Goal: Task Accomplishment & Management: Use online tool/utility

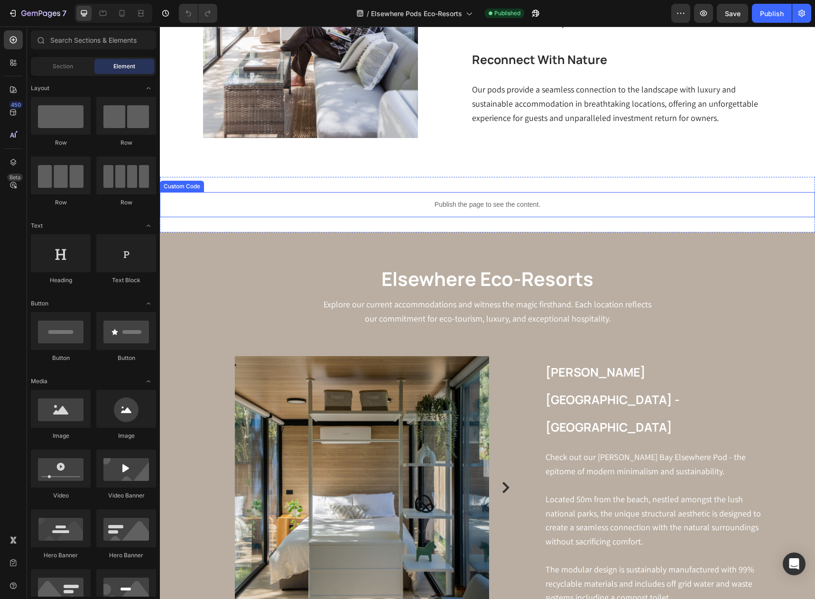
scroll to position [569, 0]
drag, startPoint x: 353, startPoint y: 201, endPoint x: 192, endPoint y: 187, distance: 161.5
click at [353, 201] on p "Publish the page to see the content." at bounding box center [487, 205] width 655 height 10
click at [192, 187] on div "Custom Code" at bounding box center [182, 186] width 40 height 9
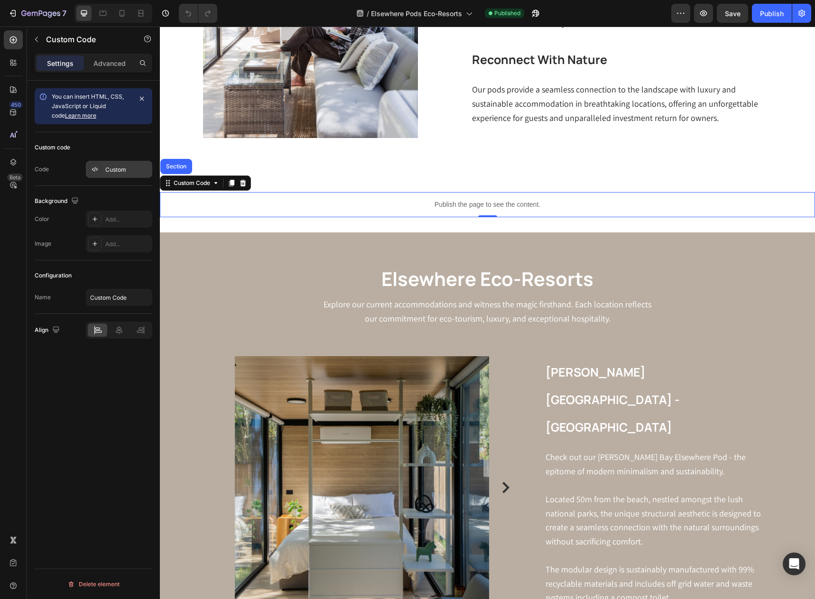
click at [122, 169] on div "Custom" at bounding box center [127, 170] width 45 height 9
click at [216, 183] on icon at bounding box center [215, 183] width 3 height 2
click at [108, 167] on div "Custom" at bounding box center [127, 170] width 45 height 9
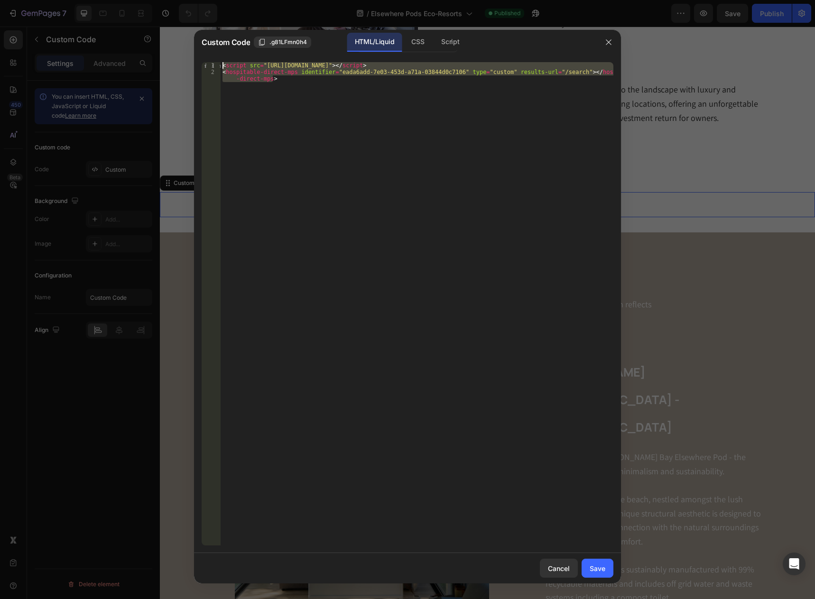
drag, startPoint x: 290, startPoint y: 79, endPoint x: 216, endPoint y: 65, distance: 75.0
click at [216, 65] on div "<hospitable-direct-mps identifier="eada6add-7e03-453d-a71a-03844d0c7106" type="…" at bounding box center [408, 303] width 412 height 483
paste textarea "iframe id="booking-iframe" sandbox="allow-top-navigation allow-scripts allow-sa…"
type textarea "<iframe id="booking-iframe" sandbox="allow-top-navigation allow-scripts allow-s…"
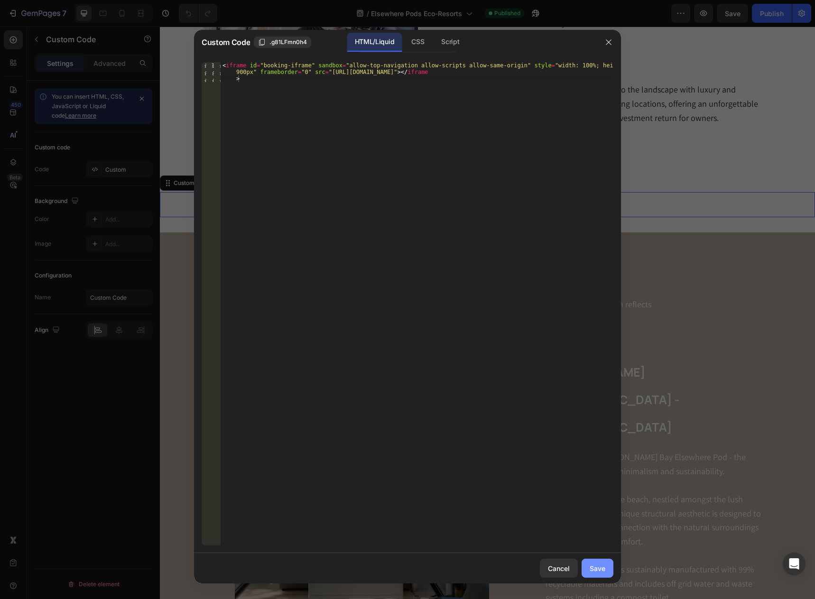
click at [593, 566] on div "Save" at bounding box center [598, 569] width 16 height 10
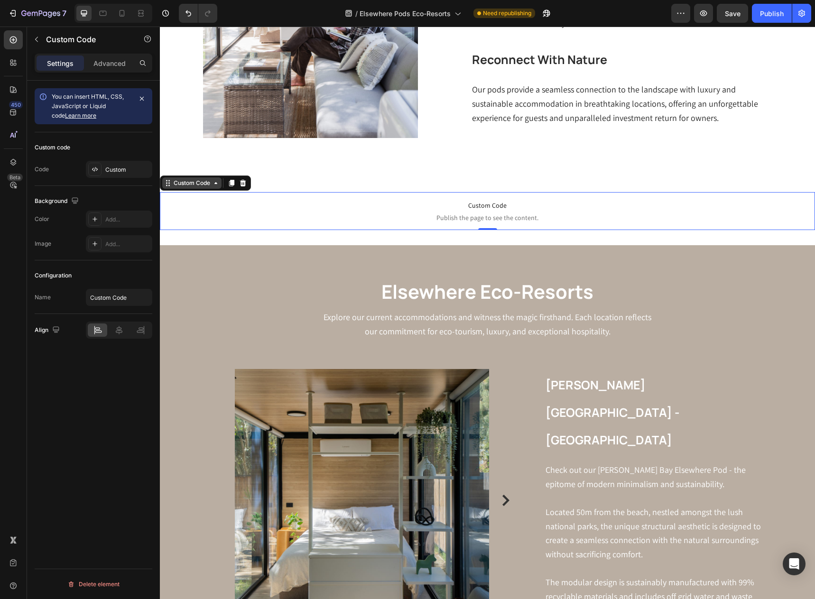
click at [190, 186] on div "Custom Code" at bounding box center [192, 183] width 40 height 9
click at [213, 185] on icon at bounding box center [216, 183] width 8 height 8
click at [176, 187] on div "Custom Code" at bounding box center [192, 183] width 40 height 9
click at [117, 169] on div "Custom" at bounding box center [127, 170] width 45 height 9
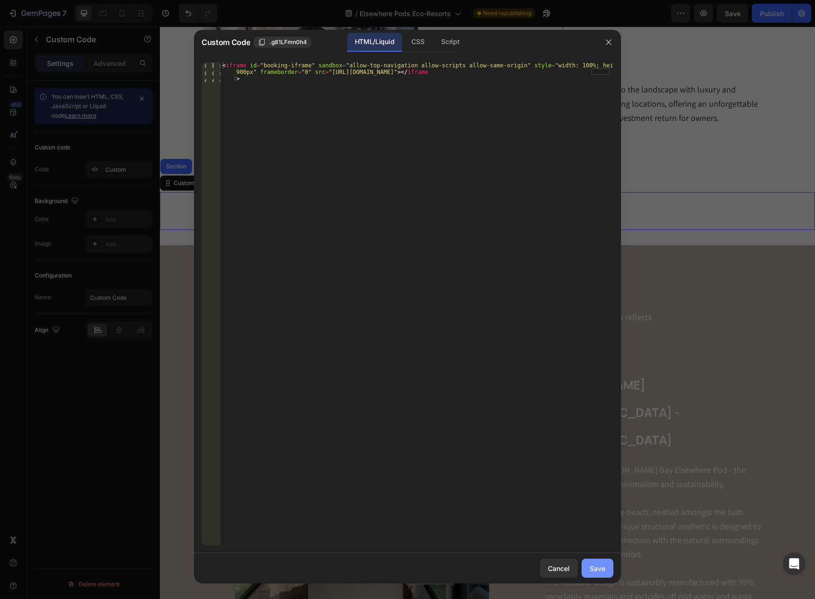
click at [593, 568] on div "Save" at bounding box center [598, 569] width 16 height 10
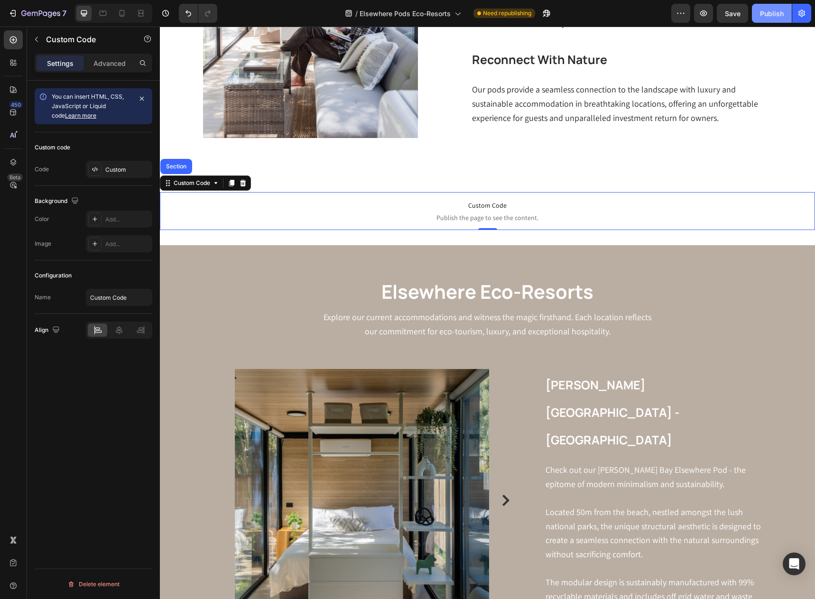
click at [761, 16] on div "Publish" at bounding box center [772, 14] width 24 height 10
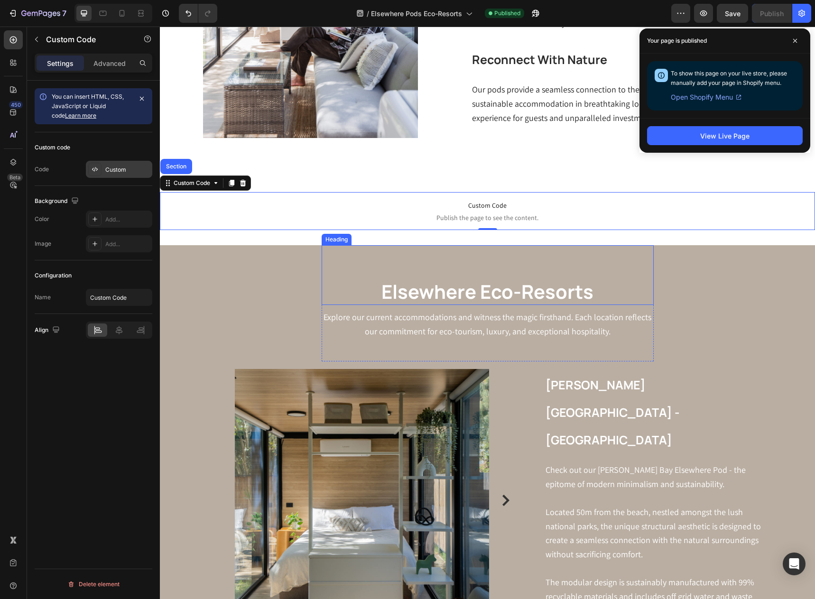
click at [96, 169] on icon at bounding box center [95, 170] width 8 height 8
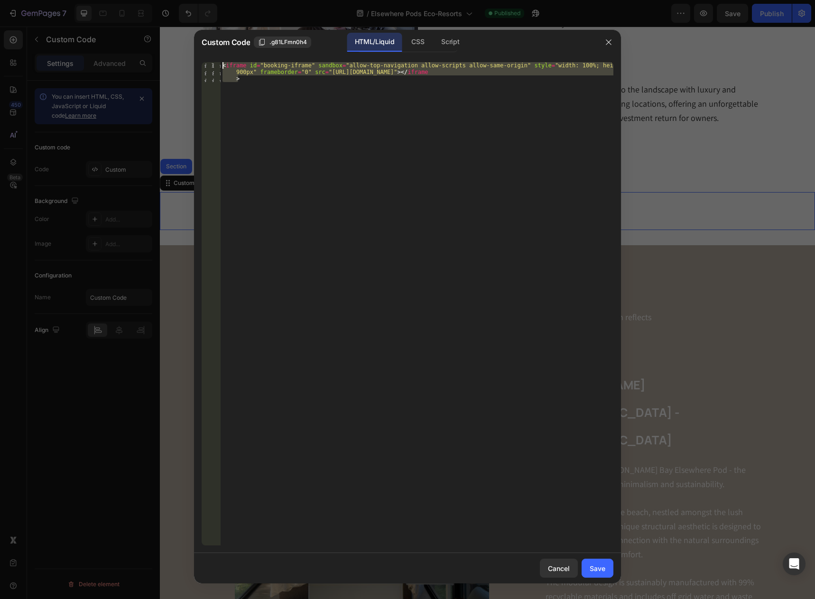
drag, startPoint x: 247, startPoint y: 80, endPoint x: 221, endPoint y: 68, distance: 28.7
click at [221, 68] on div "< iframe id = "booking-iframe" sandbox = "allow-top-navigation allow-scripts al…" at bounding box center [417, 323] width 393 height 523
paste textarea "hospitable-direct-mps identifier="eada6add-7e03-453d-a71a-03844d0c7106" type="c…"
type textarea "<hospitable-direct-mps identifier="eada6add-7e03-453d-a71a-03844d0c7106" type="…"
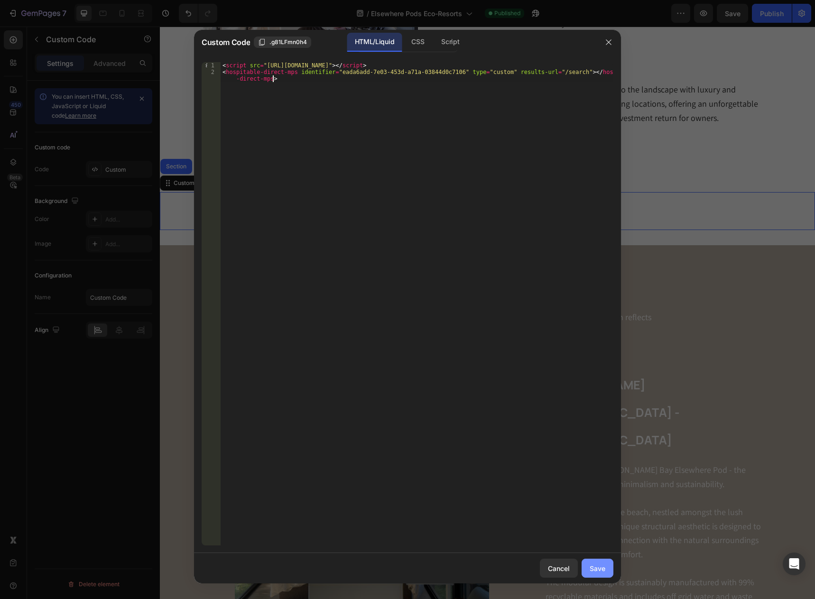
click at [598, 567] on div "Save" at bounding box center [598, 569] width 16 height 10
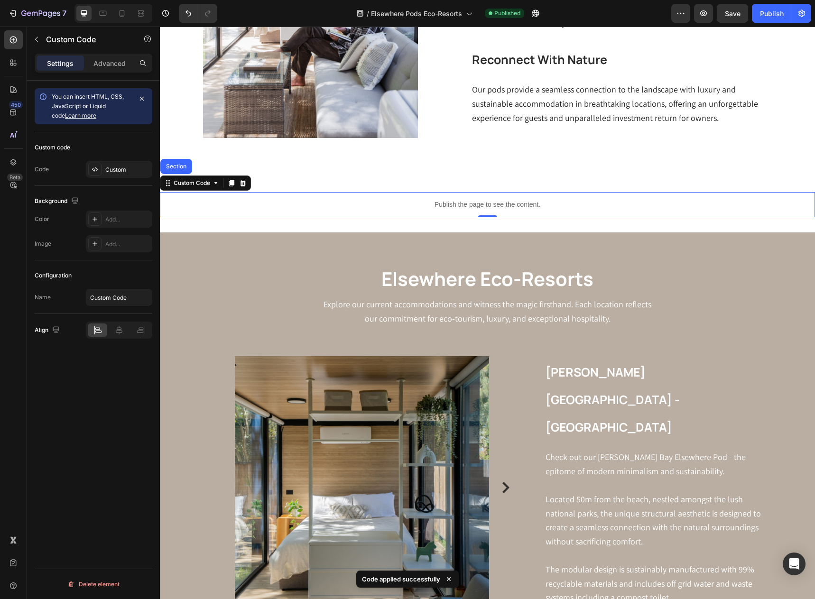
drag, startPoint x: 610, startPoint y: 21, endPoint x: 770, endPoint y: 27, distance: 160.9
click at [775, 15] on div "Publish" at bounding box center [772, 14] width 24 height 10
click at [123, 169] on div "Custom" at bounding box center [127, 170] width 45 height 9
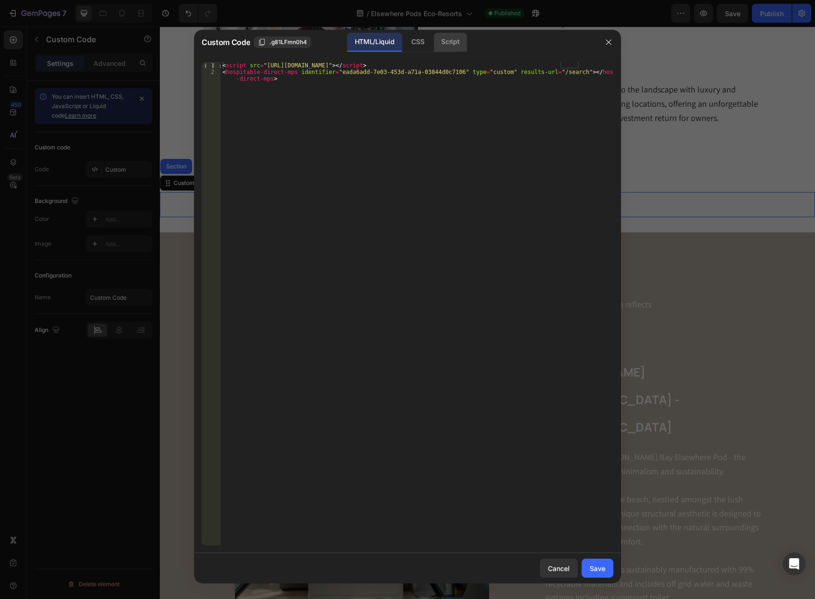
click at [448, 44] on div "Script" at bounding box center [450, 42] width 33 height 19
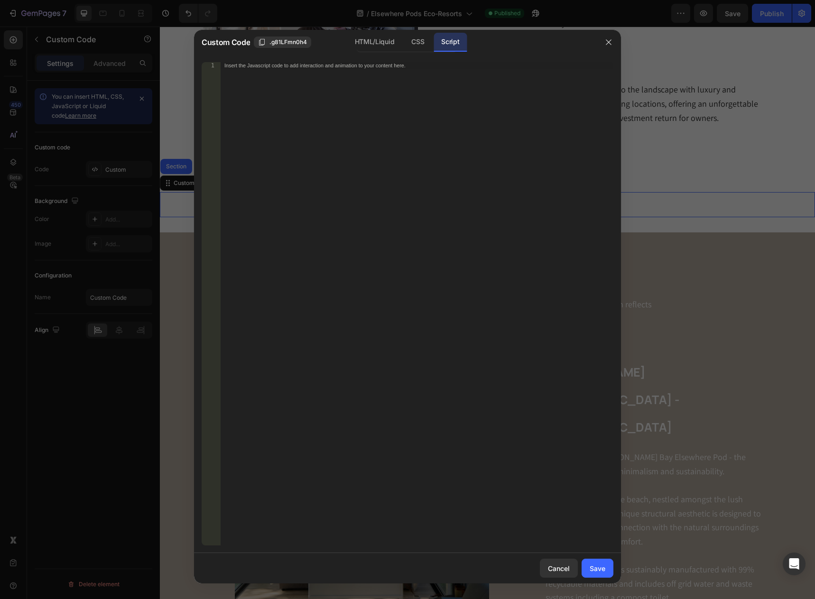
click at [273, 80] on div "Insert the Javascript code to add interaction and animation to your content her…" at bounding box center [417, 310] width 393 height 497
paste textarea "</script>"
type textarea "</script>"
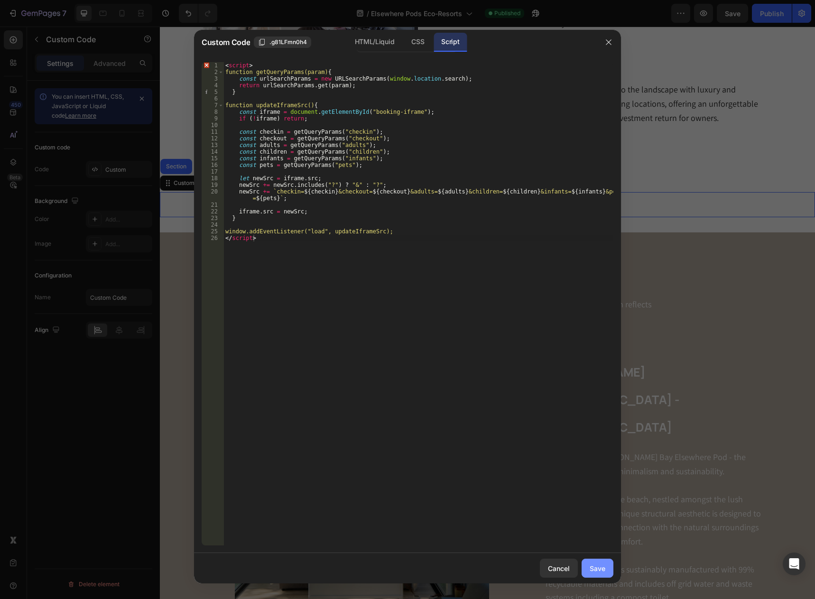
click at [599, 570] on div "Save" at bounding box center [598, 569] width 16 height 10
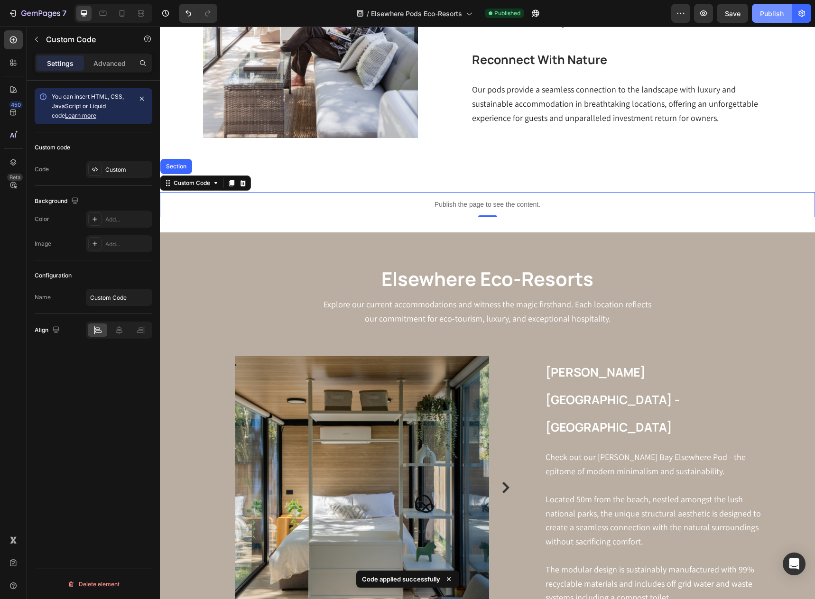
click at [764, 14] on div "Publish" at bounding box center [772, 14] width 24 height 10
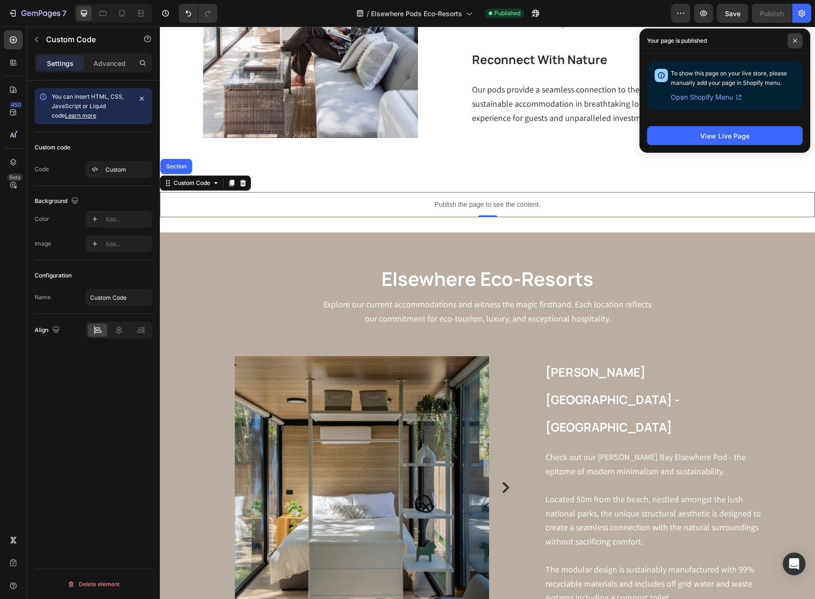
click at [797, 37] on span at bounding box center [795, 40] width 15 height 15
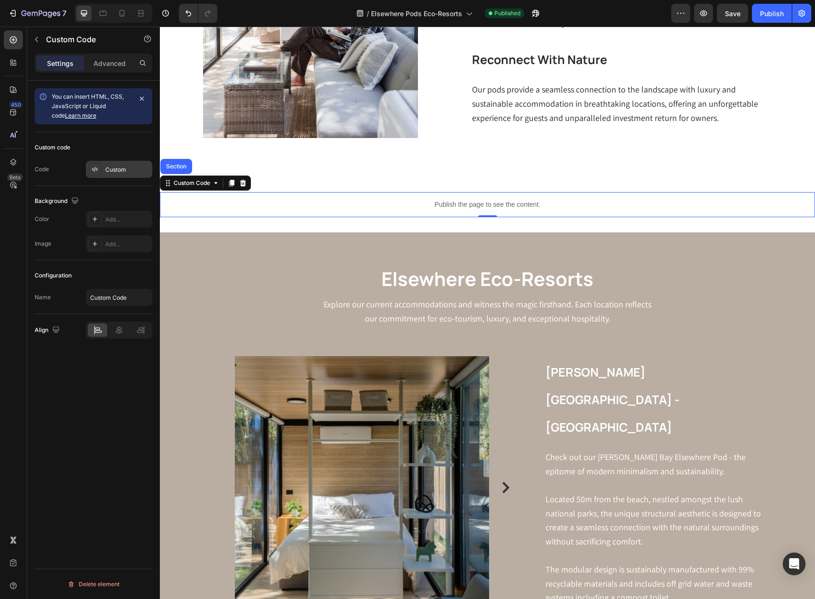
click at [104, 168] on div "Custom" at bounding box center [119, 169] width 66 height 17
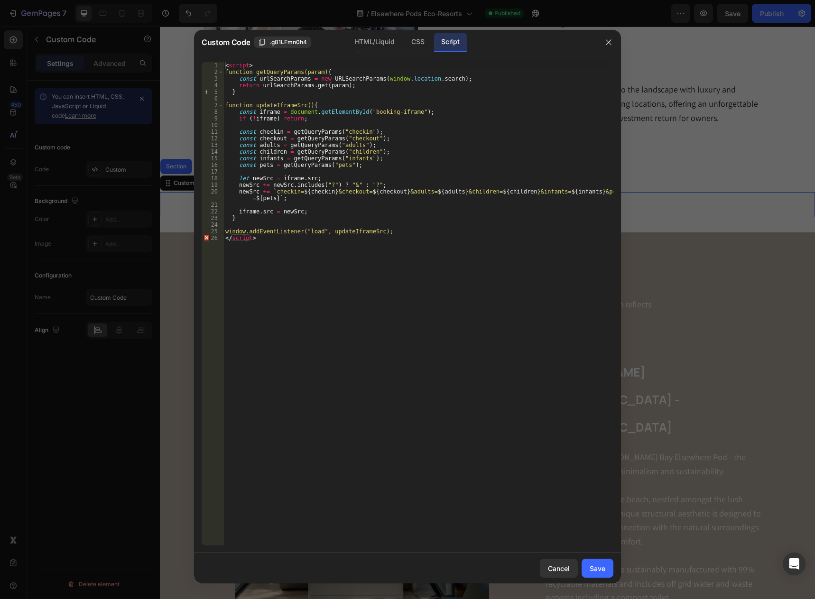
click at [344, 165] on div "< script > function getQueryParams(param) { const urlSearchParams = new URLSear…" at bounding box center [418, 310] width 390 height 497
click at [307, 195] on div "< script > function getQueryParams(param) { const urlSearchParams = new URLSear…" at bounding box center [418, 310] width 390 height 497
click at [442, 192] on div "< script > function getQueryParams(param) { const urlSearchParams = new URLSear…" at bounding box center [418, 310] width 390 height 497
click at [283, 197] on div "< script > function getQueryParams(param) { const urlSearchParams = new URLSear…" at bounding box center [418, 310] width 390 height 497
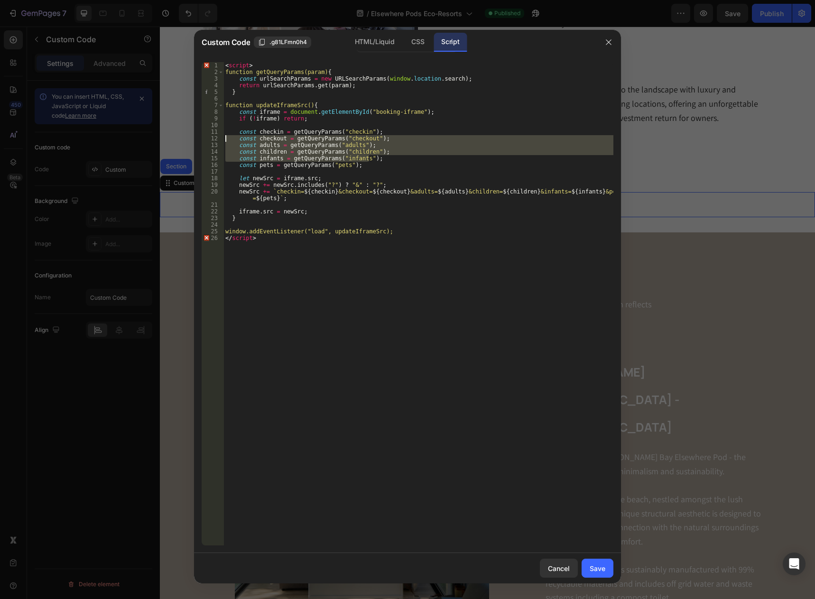
drag, startPoint x: 388, startPoint y: 160, endPoint x: 175, endPoint y: 140, distance: 213.4
click at [175, 140] on div "Custom Code .g81LFmn0h4 HTML/Liquid CSS Script newSrc += `checkin=${checkin}&ch…" at bounding box center [407, 299] width 815 height 599
type textarea "const checkout = getQueryParams("checkout"); const adults = getQueryParams("adu…"
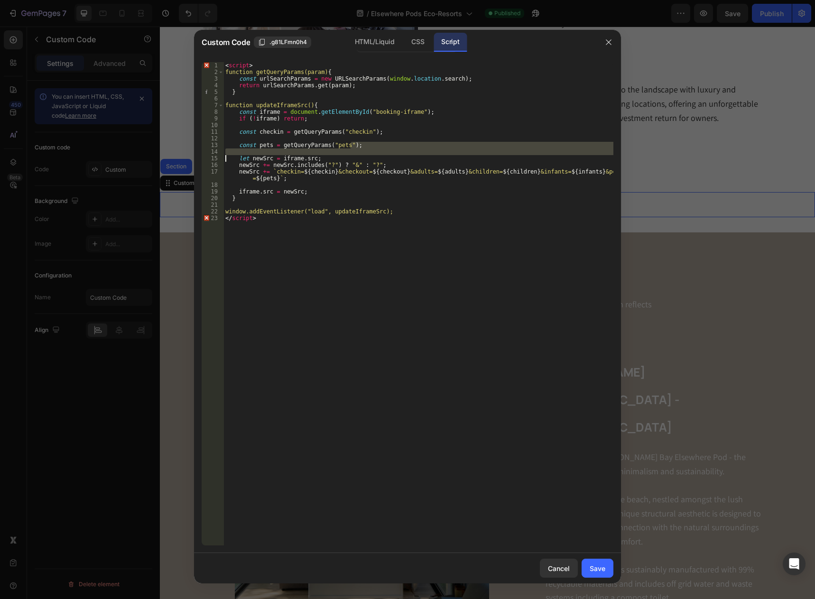
drag, startPoint x: 373, startPoint y: 147, endPoint x: 134, endPoint y: 144, distance: 239.6
click at [150, 146] on div "Custom Code .g81LFmn0h4 HTML/Liquid CSS Script 1 2 3 4 5 6 7 8 9 10 11 12 13 14…" at bounding box center [407, 299] width 815 height 599
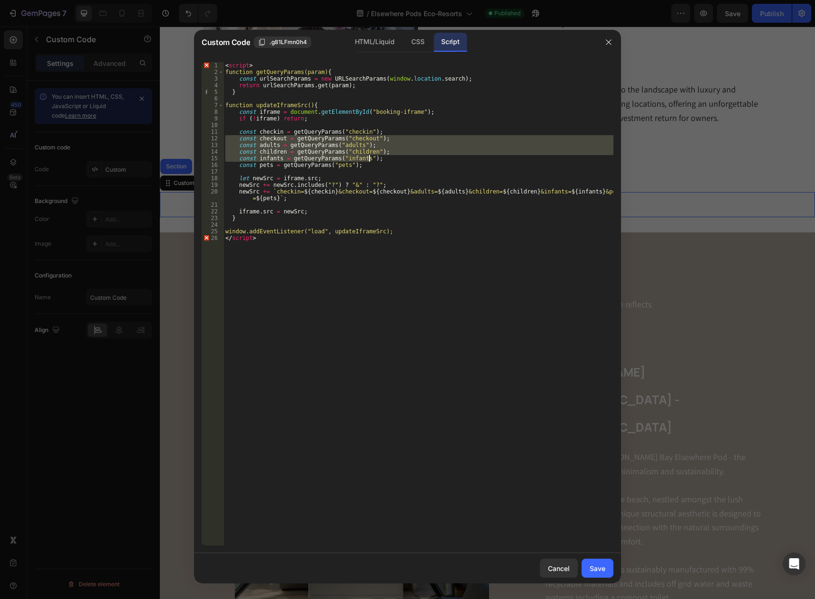
drag, startPoint x: 373, startPoint y: 160, endPoint x: 367, endPoint y: 165, distance: 7.8
click at [373, 160] on div "< script > function getQueryParams(param) { const urlSearchParams = new URLSear…" at bounding box center [418, 303] width 390 height 483
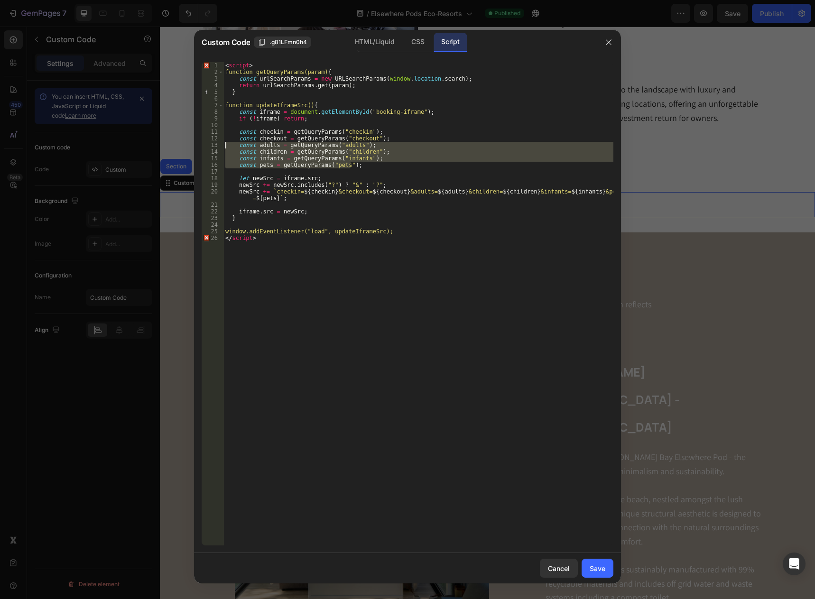
drag, startPoint x: 357, startPoint y: 168, endPoint x: 161, endPoint y: 147, distance: 196.6
click at [161, 147] on div "Custom Code .g81LFmn0h4 HTML/Liquid CSS Script const infants = getQueryParams("…" at bounding box center [407, 299] width 815 height 599
type textarea "const adults = getQueryParams("adults"); const children = getQueryParams("child…"
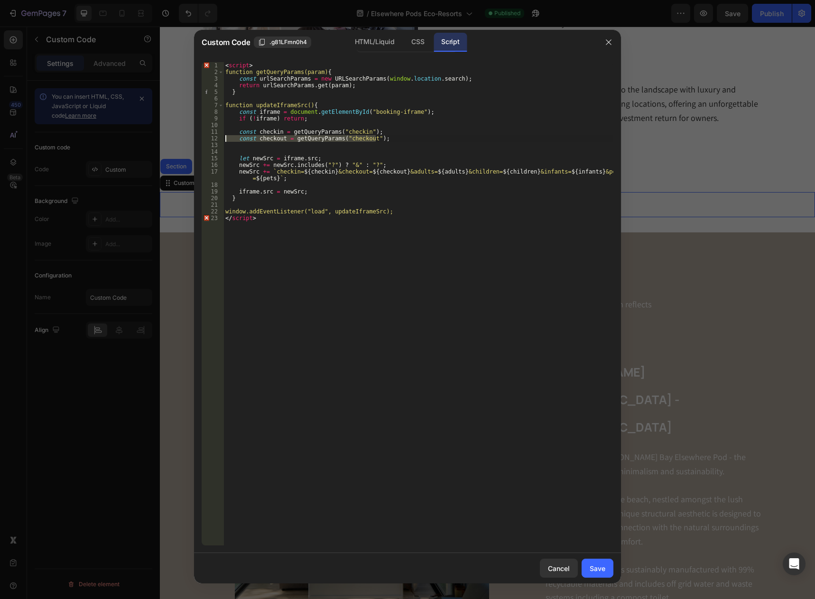
drag, startPoint x: 393, startPoint y: 139, endPoint x: 143, endPoint y: 138, distance: 249.5
click at [143, 138] on div "Custom Code .g81LFmn0h4 HTML/Liquid CSS Script 1 2 3 4 5 6 7 8 9 10 11 12 13 14…" at bounding box center [407, 299] width 815 height 599
type textarea "const checkout = getQueryParams("checkout");"
paste textarea "const checkout = getQueryParams("checkout");"
click at [268, 146] on div "< script > function getQueryParams(param) { const urlSearchParams = new URLSear…" at bounding box center [418, 310] width 390 height 497
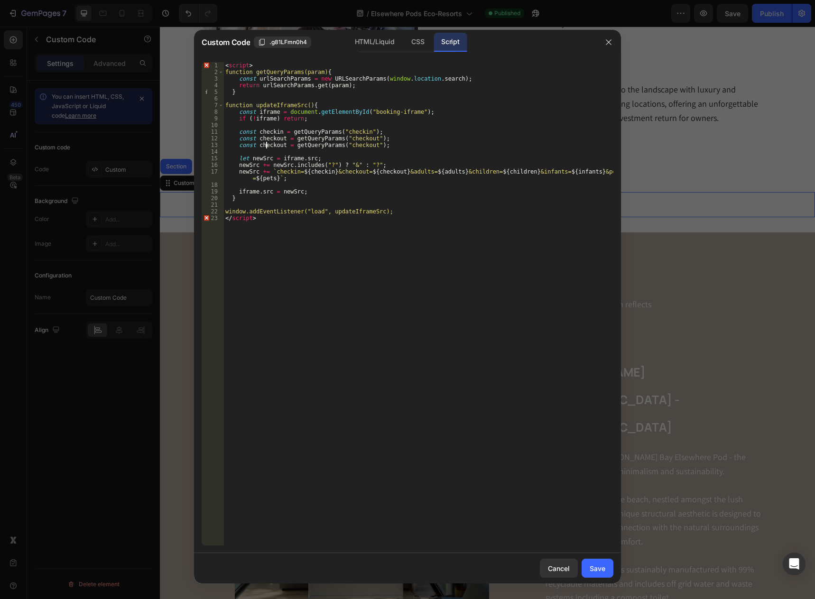
click at [268, 146] on div "< script > function getQueryParams(param) { const urlSearchParams = new URLSear…" at bounding box center [418, 310] width 390 height 497
click at [349, 145] on div "< script > function getQueryParams(param) { const urlSearchParams = new URLSear…" at bounding box center [418, 310] width 390 height 497
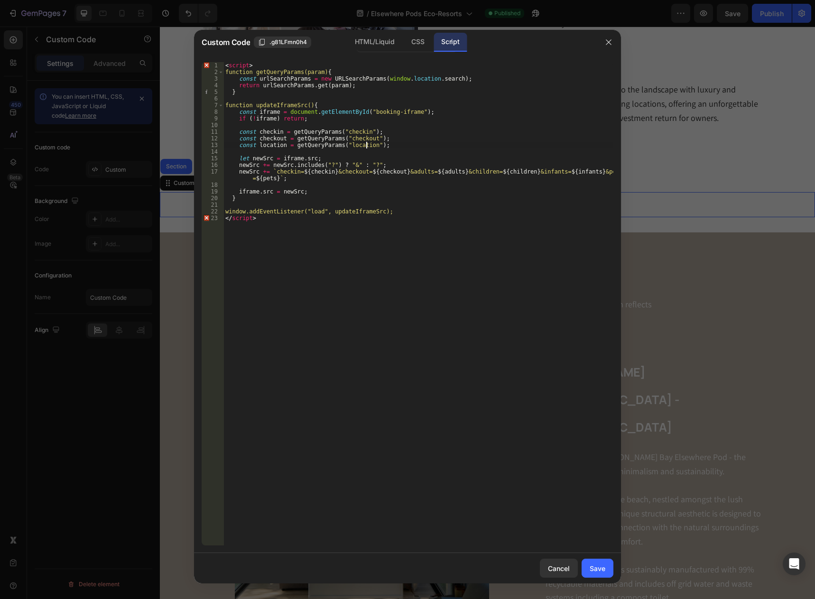
click at [369, 160] on div "< script > function getQueryParams(param) { const urlSearchParams = new URLSear…" at bounding box center [418, 310] width 390 height 497
type textarea "let newSrc = iframe.src;"
click at [331, 207] on div "< script > function getQueryParams(param) { const urlSearchParams = new URLSear…" at bounding box center [418, 310] width 390 height 497
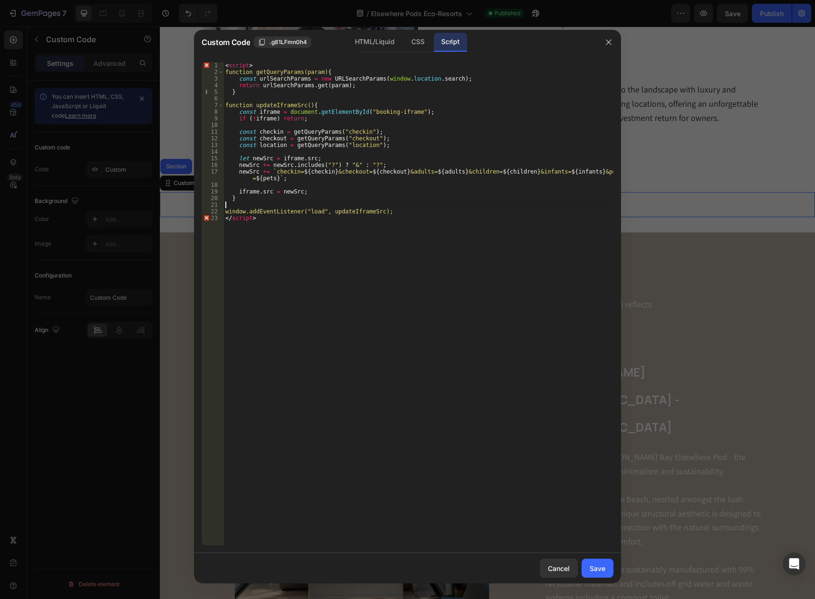
click at [335, 195] on div "< script > function getQueryParams(param) { const urlSearchParams = new URLSear…" at bounding box center [418, 310] width 390 height 497
click at [301, 198] on div "< script > function getQueryParams(param) { const urlSearchParams = new URLSear…" at bounding box center [418, 303] width 390 height 483
click at [293, 209] on div "< script > function getQueryParams(param) { const urlSearchParams = new URLSear…" at bounding box center [418, 310] width 390 height 497
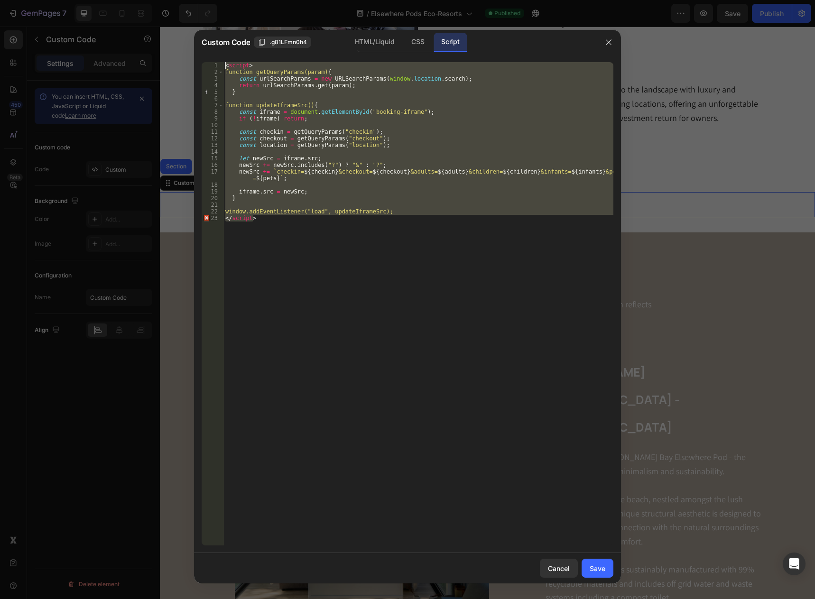
drag, startPoint x: 253, startPoint y: 218, endPoint x: 214, endPoint y: 48, distance: 174.2
click at [214, 48] on div "Custom Code .g81LFmn0h4 HTML/Liquid CSS Script window.addEventListener("load", …" at bounding box center [407, 307] width 427 height 554
type textarea "<script> function getQueryParams(param) {"
drag, startPoint x: 594, startPoint y: 565, endPoint x: 596, endPoint y: 553, distance: 12.5
click at [594, 565] on div "Save" at bounding box center [598, 569] width 16 height 10
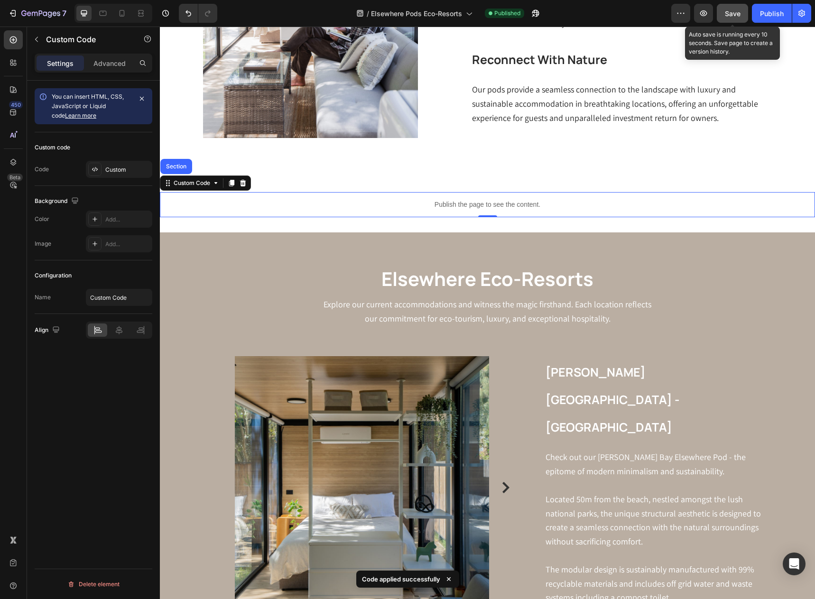
click at [734, 17] on span "Save" at bounding box center [733, 13] width 16 height 8
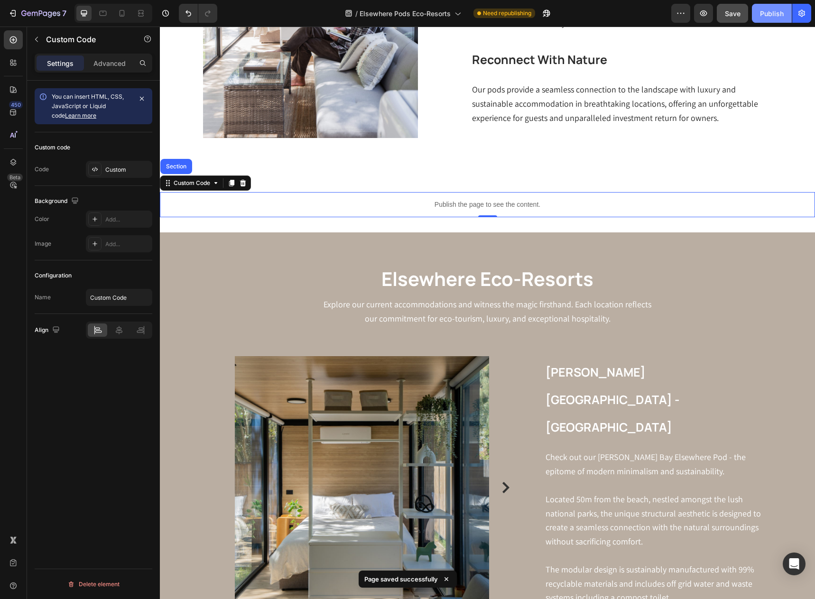
click at [770, 16] on div "Publish" at bounding box center [772, 14] width 24 height 10
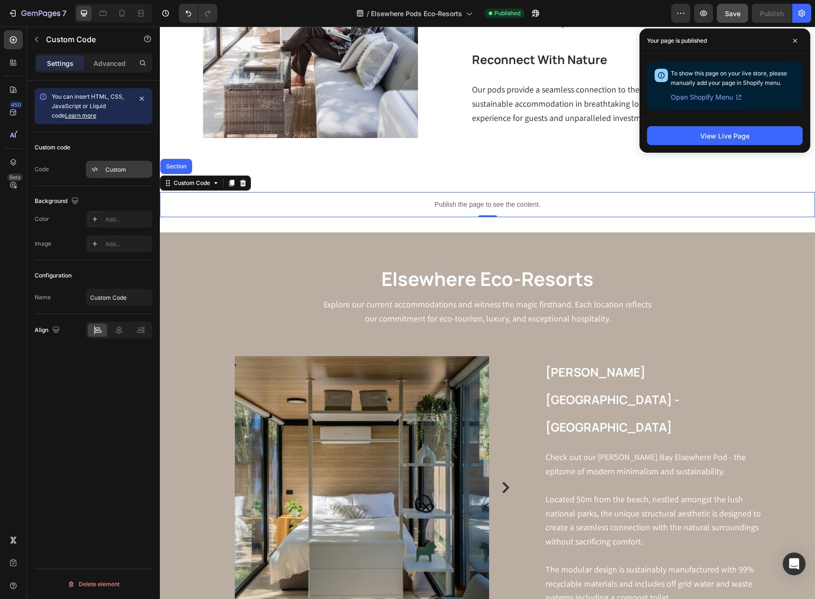
click at [116, 172] on div "Custom" at bounding box center [127, 170] width 45 height 9
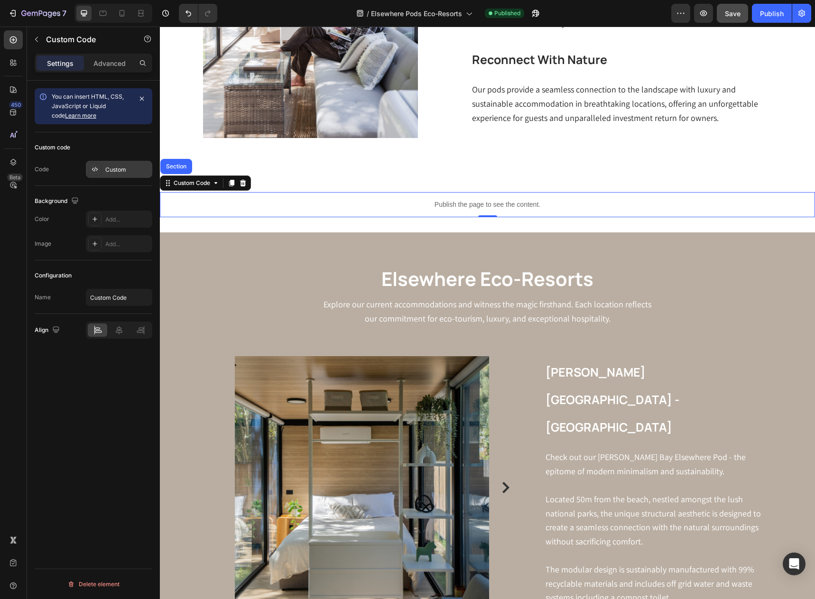
click at [124, 168] on div "Custom" at bounding box center [127, 170] width 45 height 9
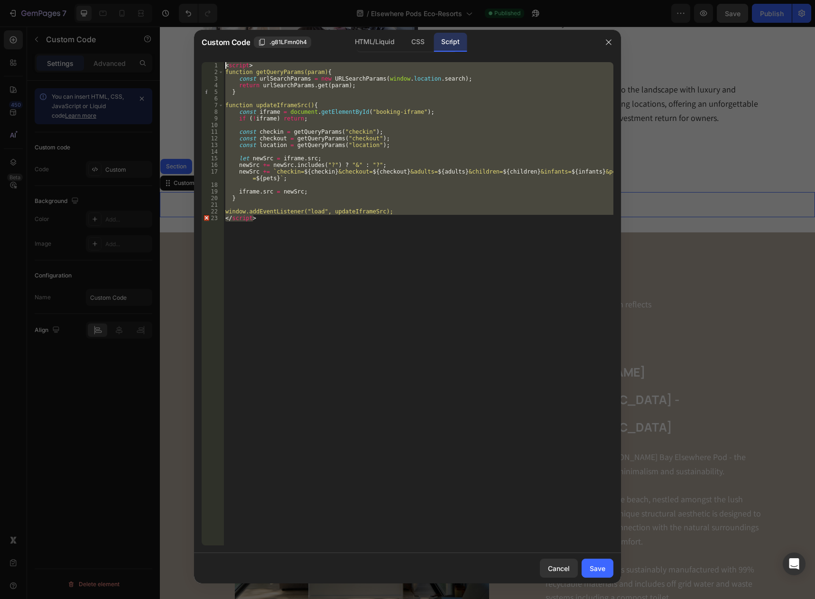
drag, startPoint x: 394, startPoint y: 249, endPoint x: 216, endPoint y: 59, distance: 259.8
click at [216, 59] on div "</script> 1 2 3 4 5 6 7 8 9 10 11 12 13 14 15 16 17 18 19 20 21 22 23 < script …" at bounding box center [407, 304] width 427 height 499
type textarea "<script> function getQueryParams(param) {"
paste textarea
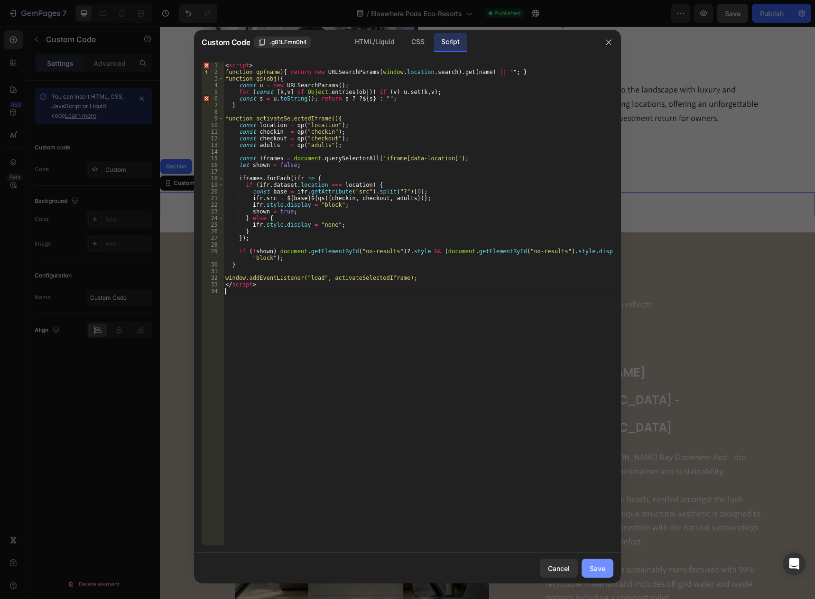
click at [602, 563] on button "Save" at bounding box center [598, 568] width 32 height 19
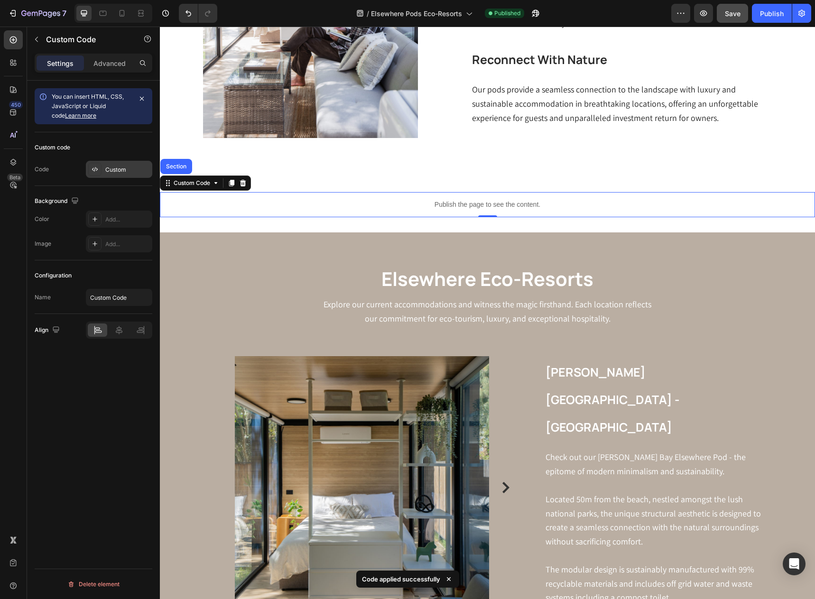
click at [129, 176] on div "Custom" at bounding box center [119, 169] width 66 height 17
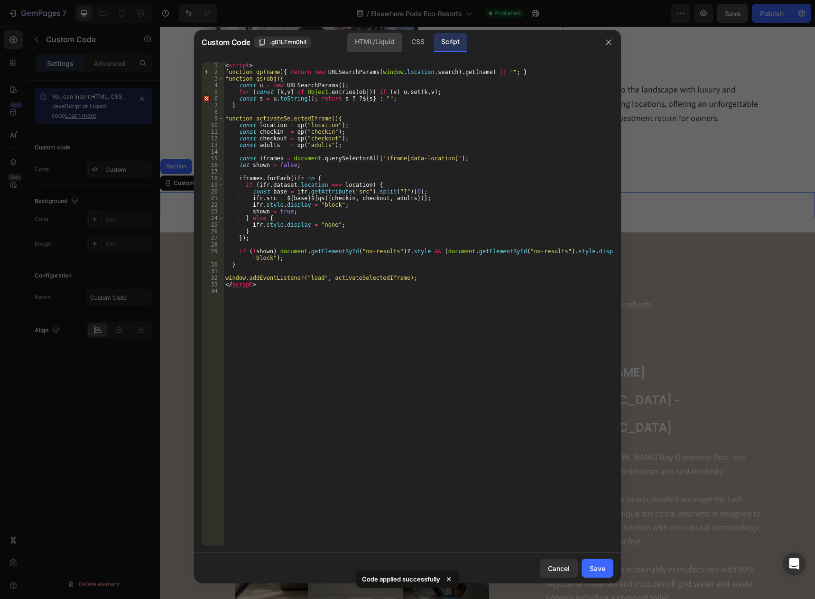
click at [404, 46] on div "HTML/Liquid" at bounding box center [418, 42] width 28 height 19
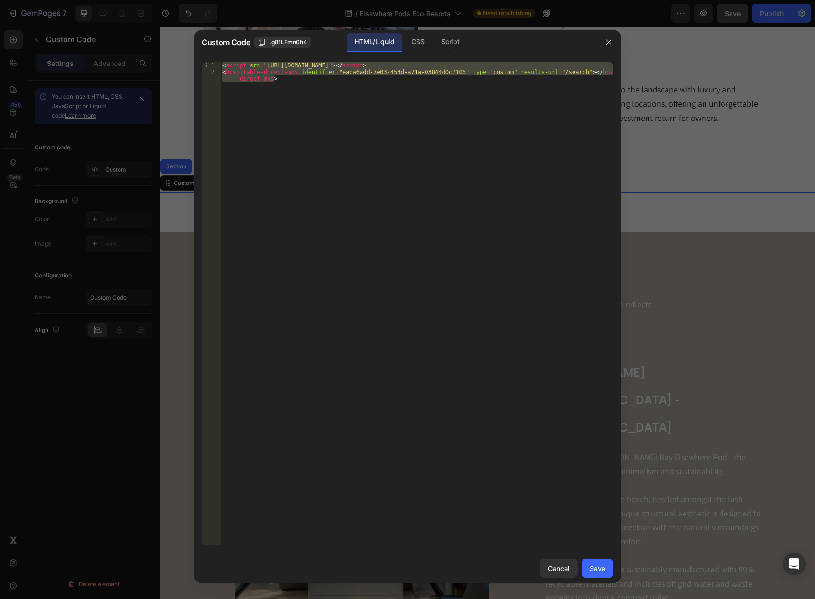
click at [413, 139] on div "< script src = "https://hospitable.b-cdn.net/direct-property-search-widget/hosp…" at bounding box center [417, 303] width 393 height 483
drag, startPoint x: 400, startPoint y: 148, endPoint x: 173, endPoint y: 33, distance: 254.4
click at [173, 33] on div "Custom Code .g81LFmn0h4 HTML/Liquid CSS Script <hospitable-direct-mps identifie…" at bounding box center [407, 299] width 815 height 599
paste textarea "src="https://booking.hospitable.com/widget/9f687fcd-df59-45f2-b40e-d34f4c86e953…"
type textarea "src="https://booking.hospitable.com/widget/9f687fcd-df59-45f2-b40e-d34f4c86e953…"
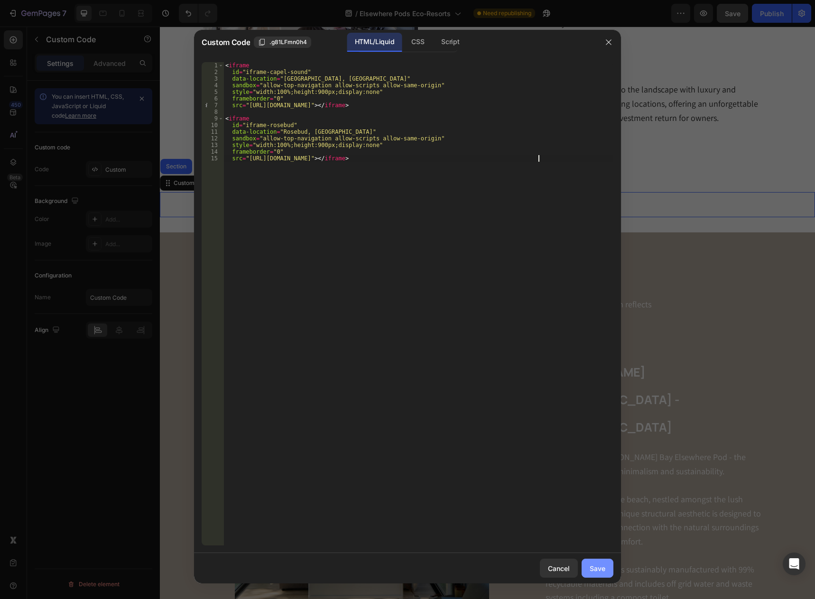
click at [596, 572] on div "Save" at bounding box center [598, 569] width 16 height 10
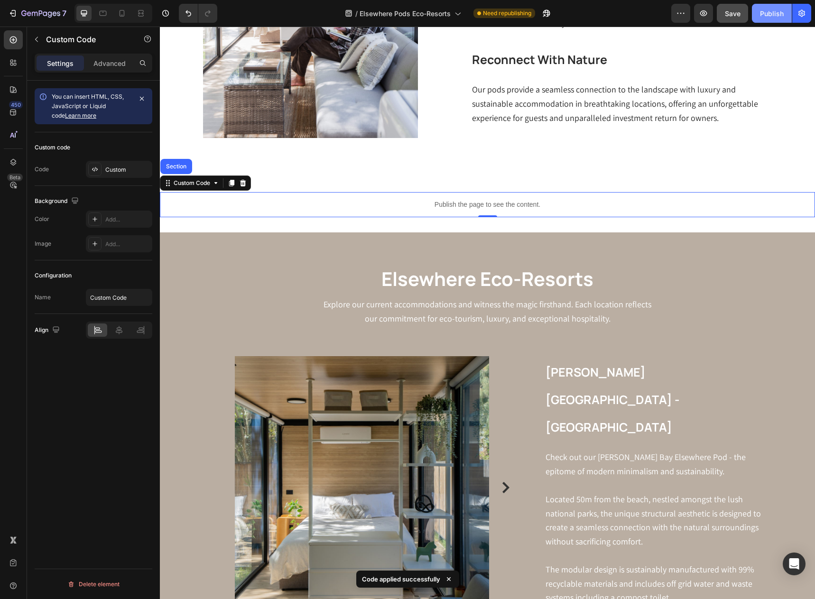
click at [768, 14] on div "Publish" at bounding box center [772, 14] width 24 height 10
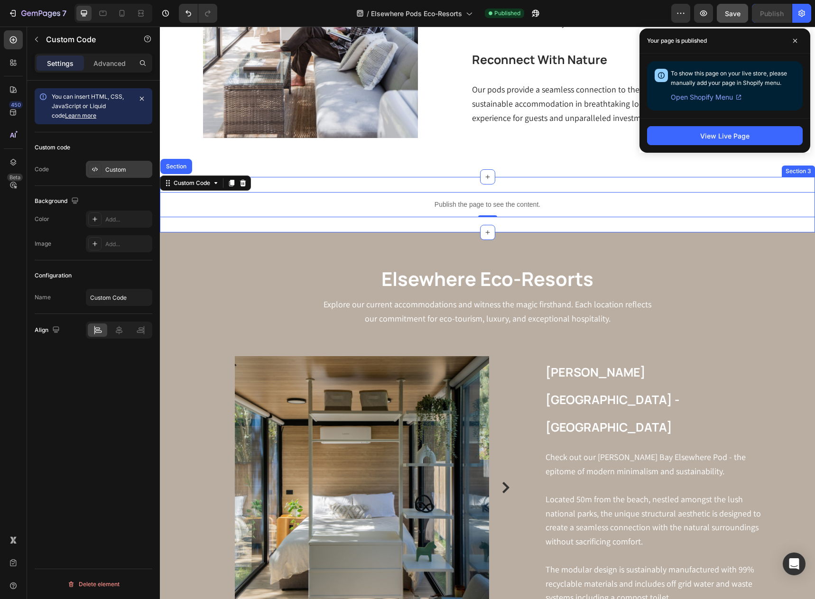
click at [122, 167] on div "Custom" at bounding box center [127, 170] width 45 height 9
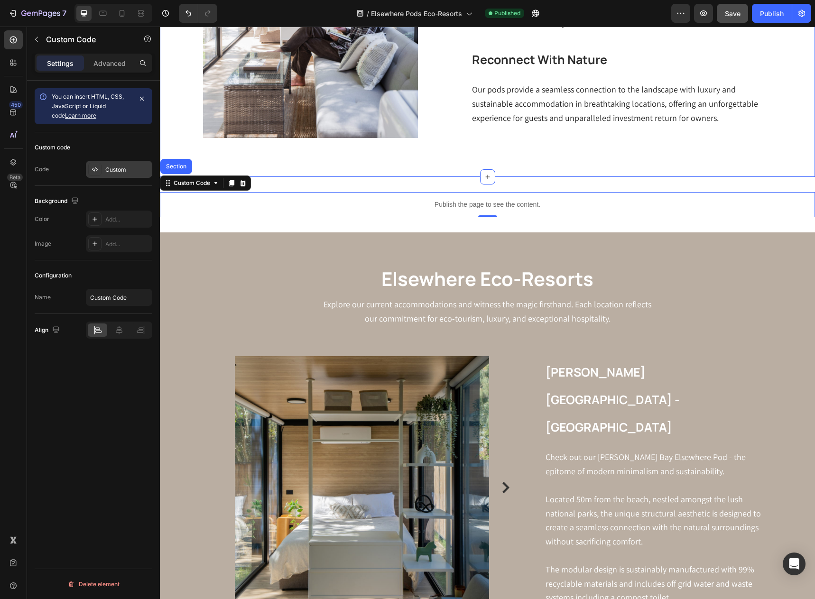
click at [105, 167] on div "Custom" at bounding box center [127, 170] width 45 height 9
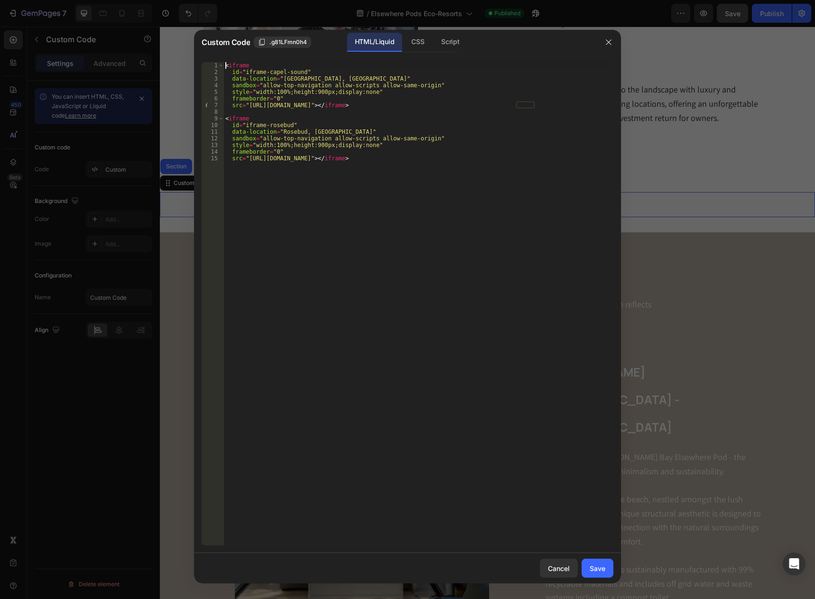
click at [227, 63] on div "< iframe id = "iframe-capel-sound" data-location = "Capel Sound, VIC" sandbox =…" at bounding box center [418, 310] width 390 height 497
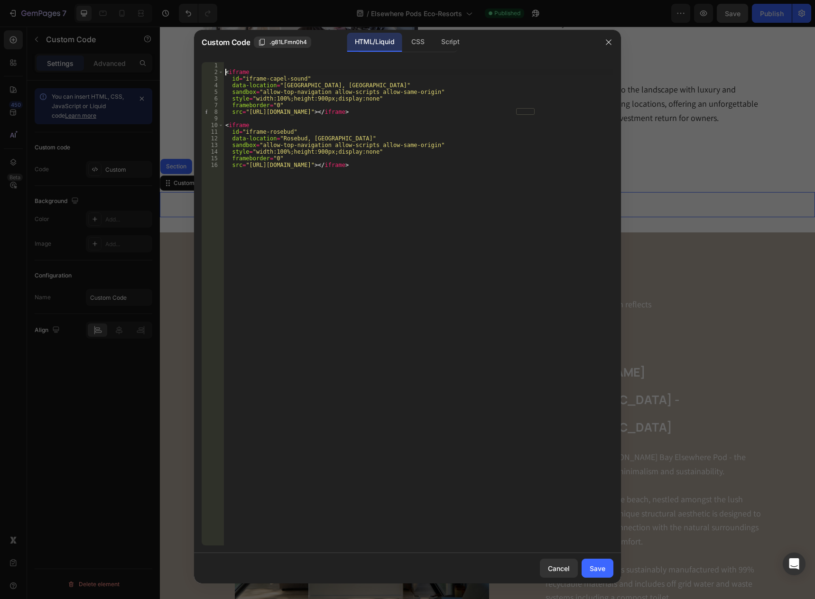
type textarea "<iframe"
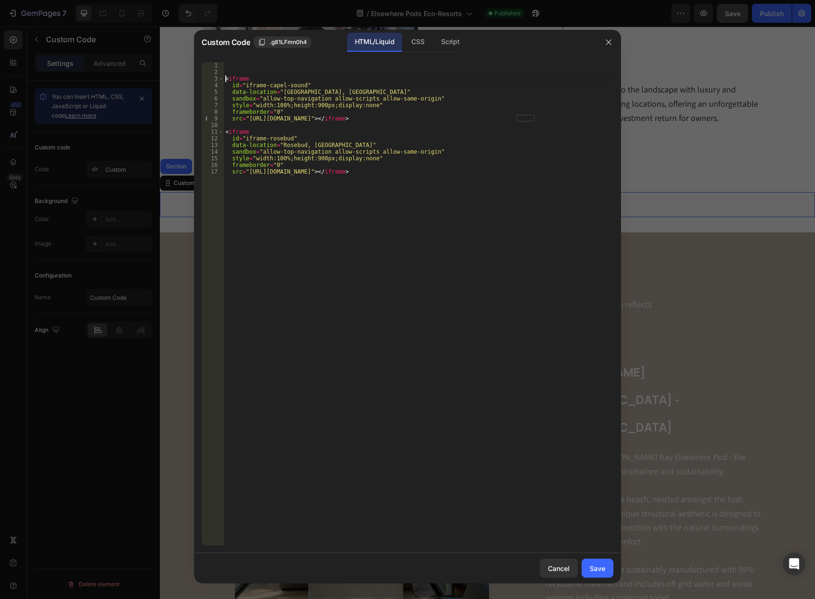
click at [271, 66] on div "< iframe id = "iframe-capel-sound" data-location = "Capel Sound, VIC" sandbox =…" at bounding box center [418, 310] width 390 height 497
paste textarea "<hospitable-direct-mps identifier="eada6add-7e03-453d-a71a-03844d0c7106" type="…"
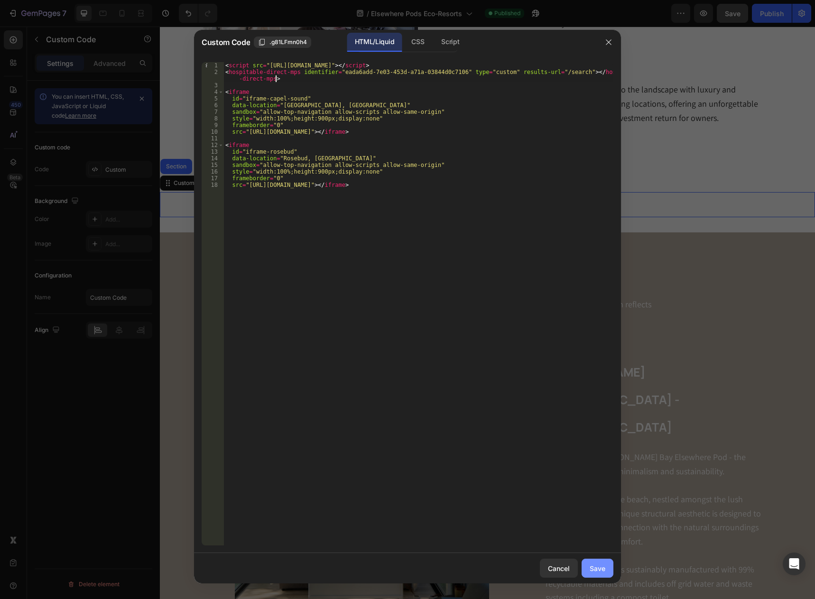
type textarea "<hospitable-direct-mps identifier="eada6add-7e03-453d-a71a-03844d0c7106" type="…"
click at [594, 564] on div "Save" at bounding box center [598, 569] width 16 height 10
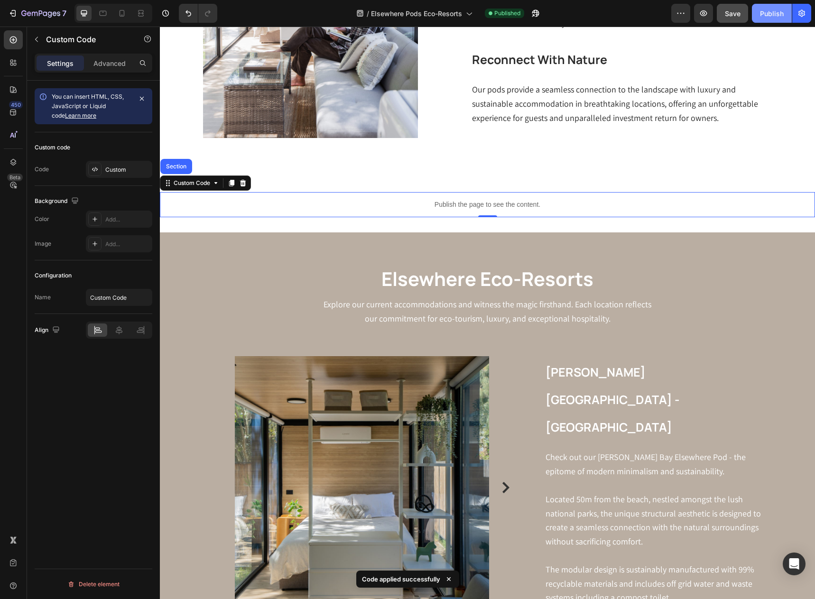
click at [772, 11] on div "Publish" at bounding box center [772, 14] width 24 height 10
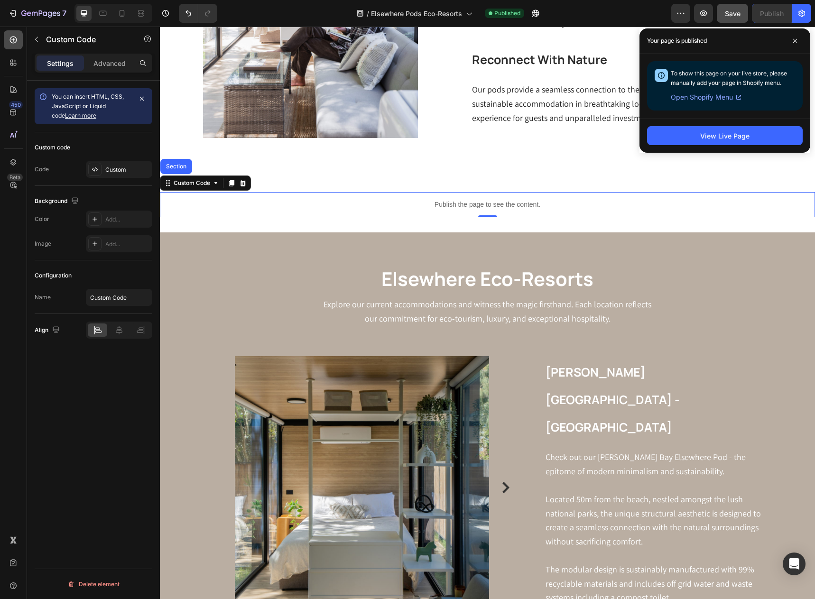
click at [9, 41] on icon at bounding box center [13, 39] width 9 height 9
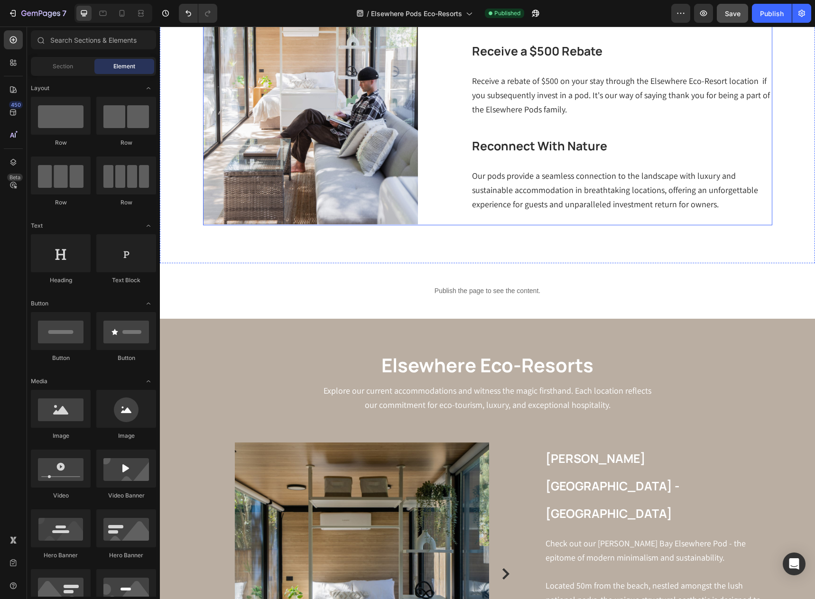
scroll to position [474, 0]
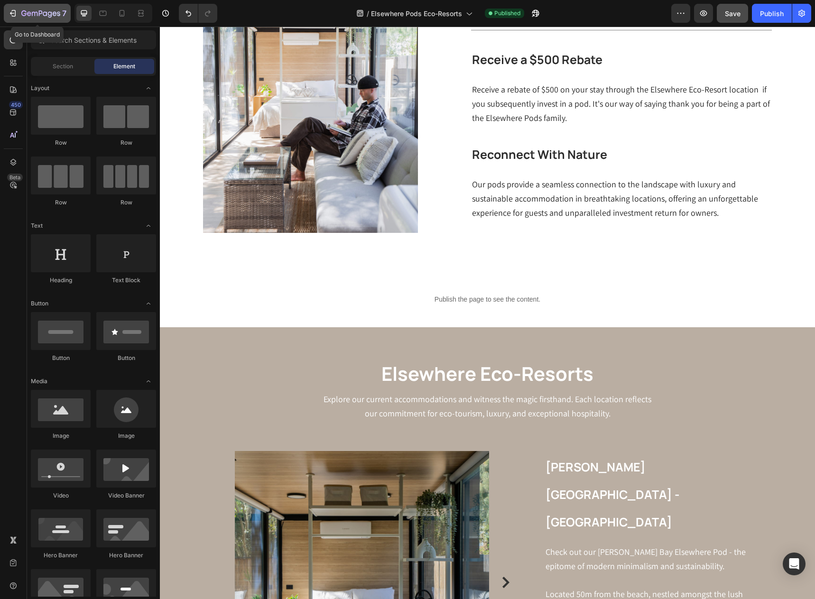
click at [39, 15] on icon "button" at bounding box center [41, 13] width 4 height 6
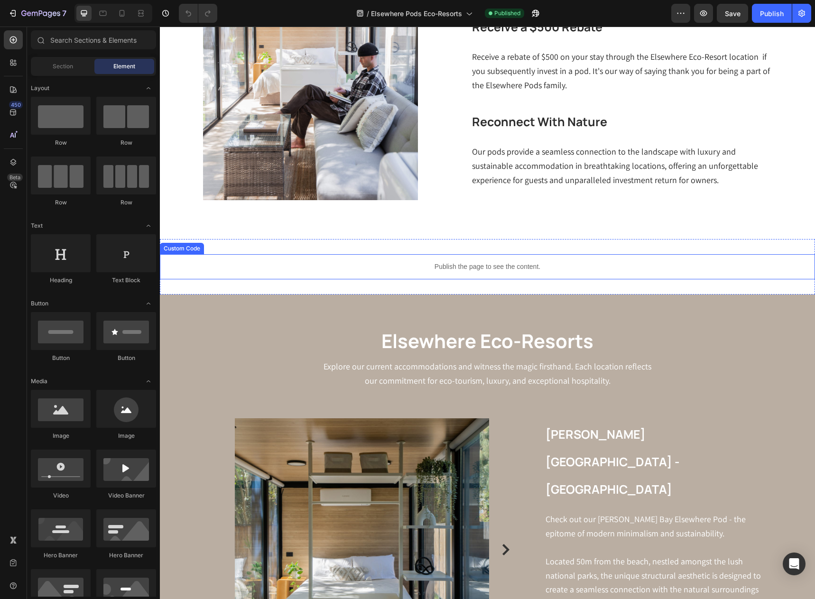
scroll to position [474, 0]
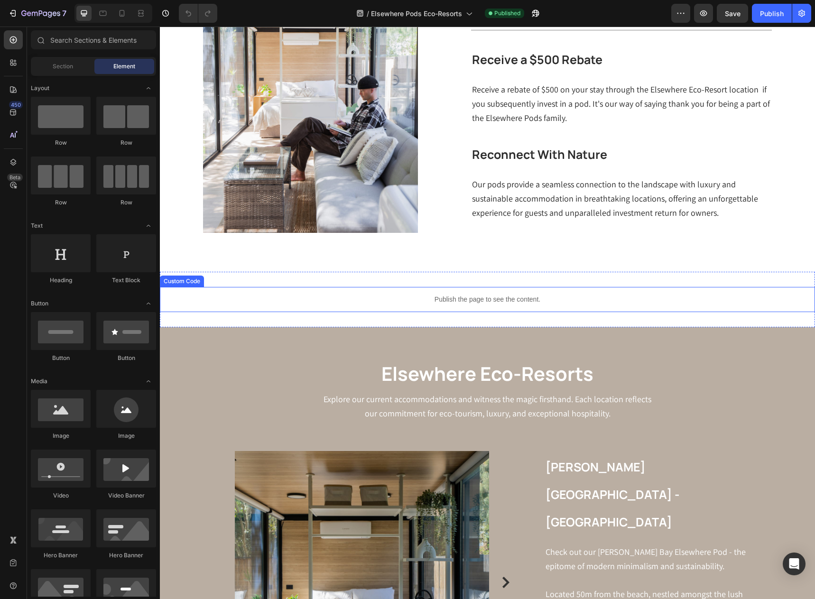
click at [572, 301] on p "Publish the page to see the content." at bounding box center [487, 300] width 655 height 10
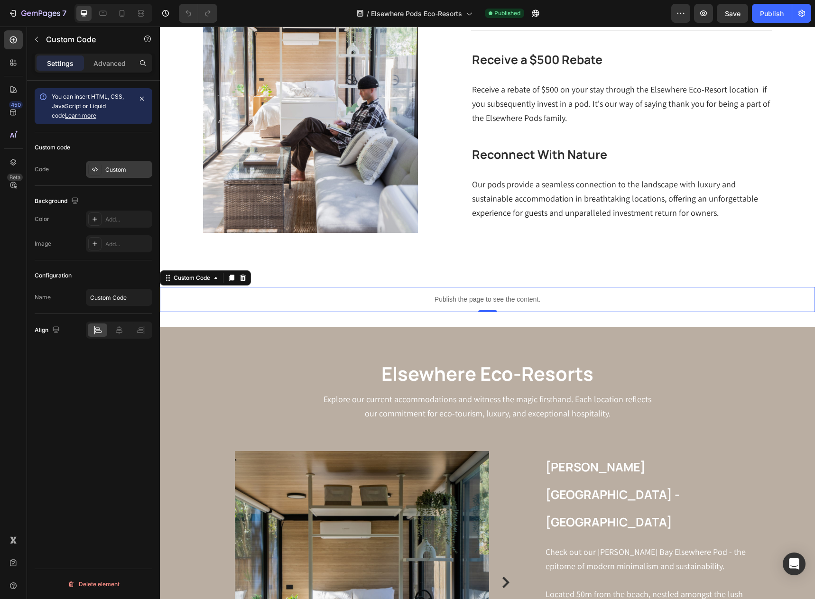
click at [111, 167] on div "Custom" at bounding box center [127, 170] width 45 height 9
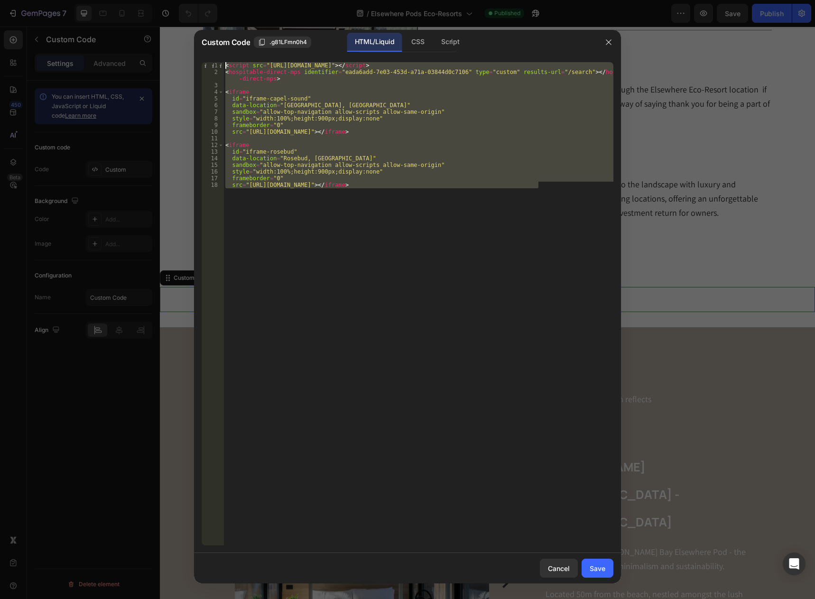
drag, startPoint x: 540, startPoint y: 188, endPoint x: 206, endPoint y: 57, distance: 358.6
click at [206, 57] on div "src="https://booking.hospitable.com/widget/9f687fcd-df59-45f2-b40e-d34f4c86e953…" at bounding box center [407, 304] width 427 height 499
paste textarea "/script"
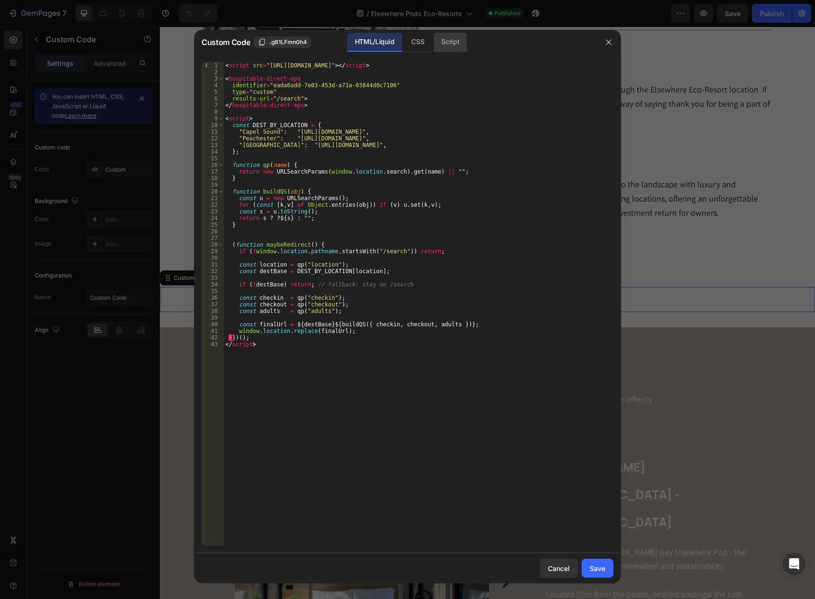
click at [454, 42] on div "Script" at bounding box center [450, 42] width 33 height 19
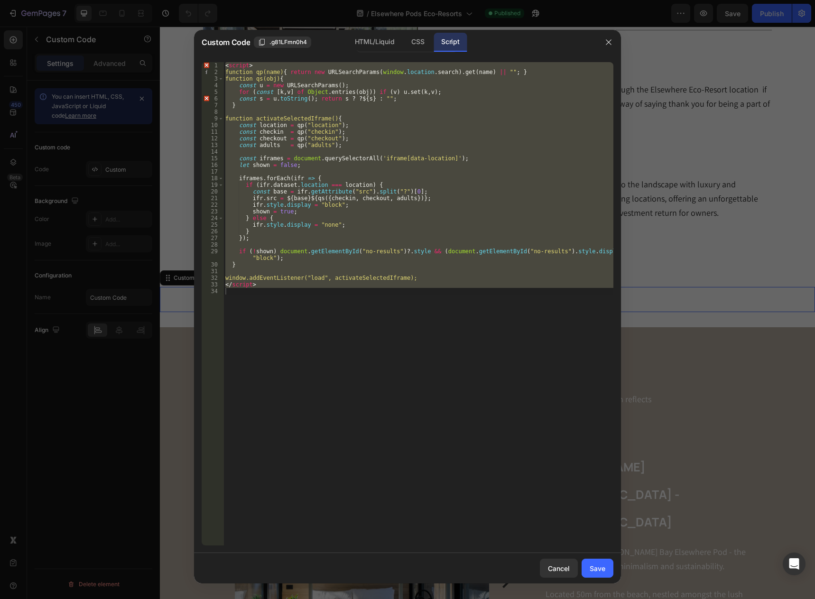
type textarea "</script>"
type textarea "window.addEventListener("load", activateSelectedIframe);"
type textarea "if (!shown) document.getElementById("no-results")?.style && (document.getElemen…"
type textarea "iframes.forEach(ifr => {"
type textarea "let shown = false;"
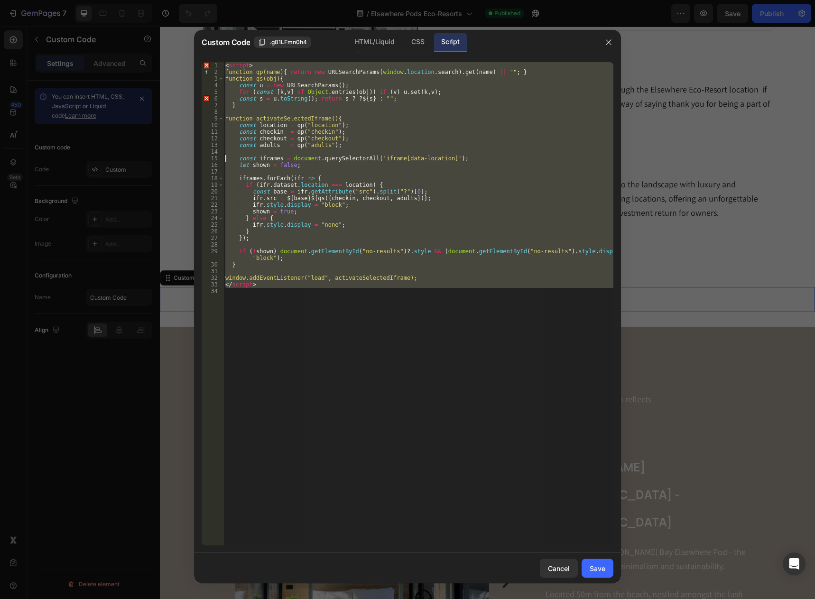
type textarea "} else {"
type textarea "}"
type textarea "</script>"
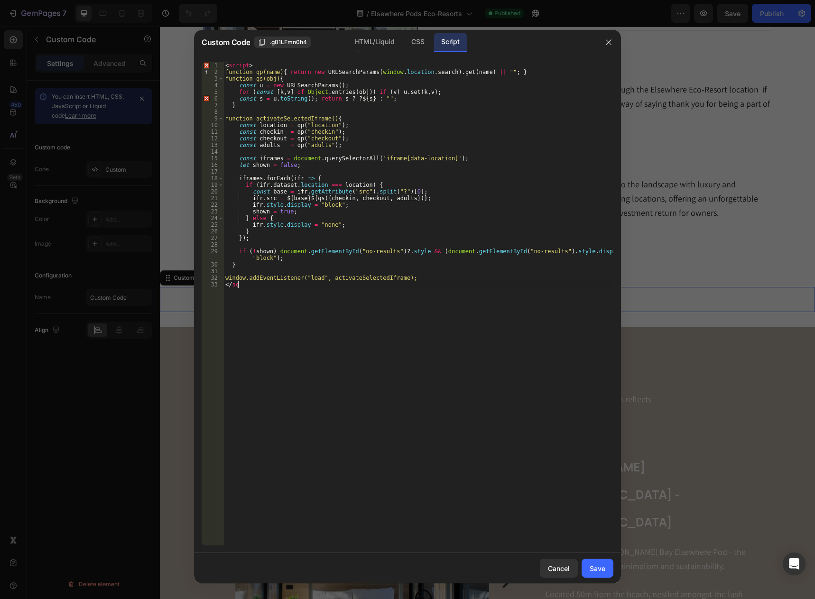
type textarea "<"
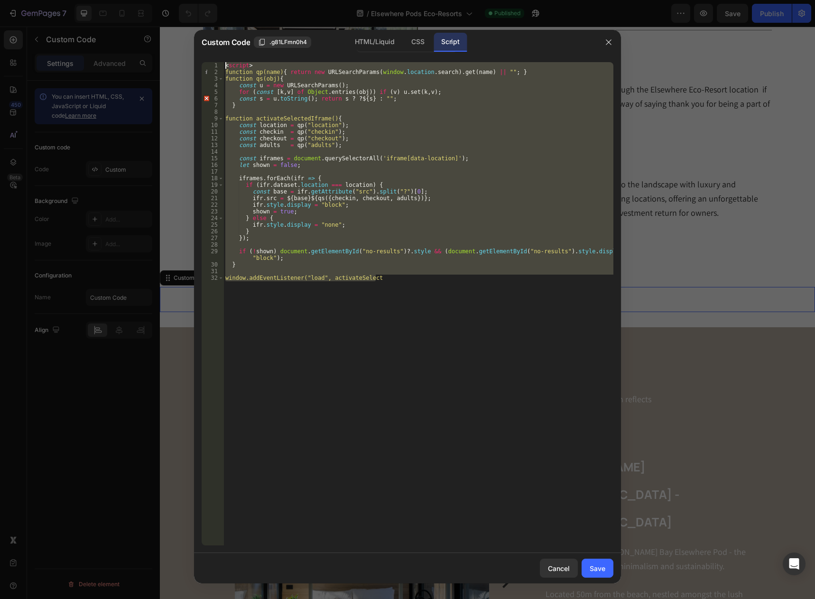
drag, startPoint x: 269, startPoint y: 290, endPoint x: 208, endPoint y: 57, distance: 240.6
click at [208, 57] on div "window.addEventListener("load", activateSelect 1 2 3 4 5 6 7 8 9 10 11 12 13 14…" at bounding box center [407, 304] width 427 height 499
type textarea "<script> function qp(name){ return new URLSearchParams(window.location.search).…"
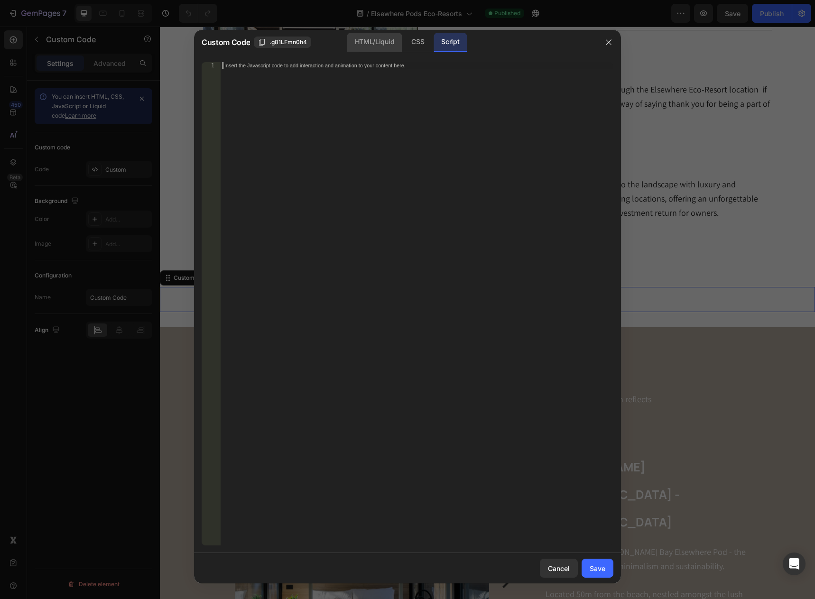
click at [404, 41] on div "HTML/Liquid" at bounding box center [418, 42] width 28 height 19
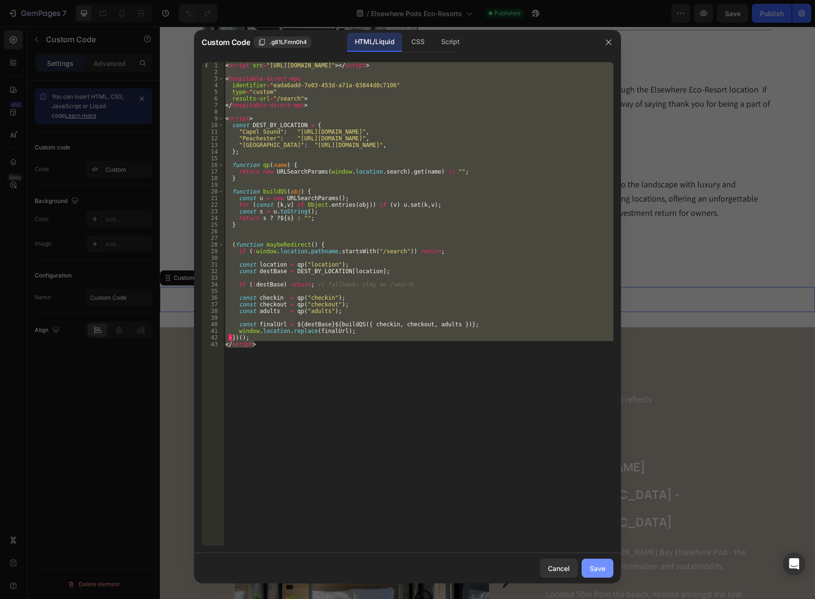
click at [593, 572] on div "Save" at bounding box center [598, 569] width 16 height 10
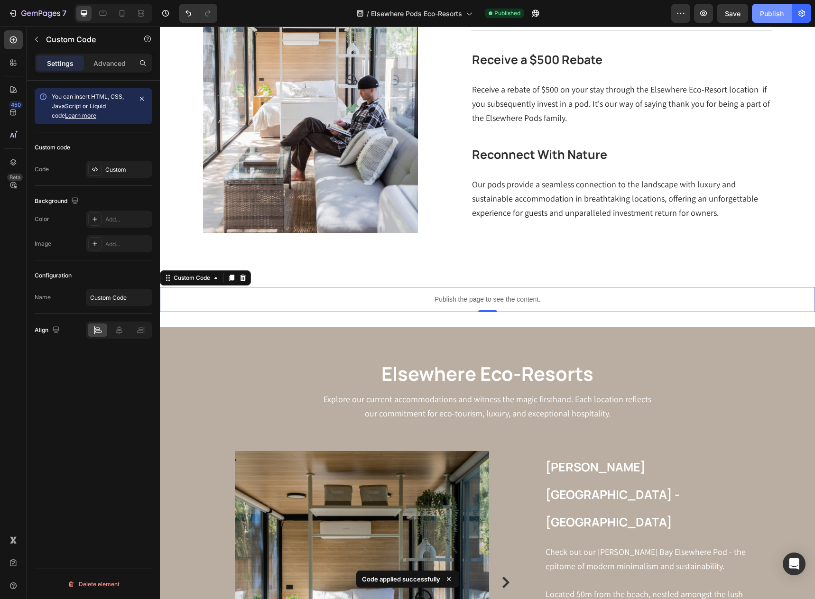
click at [771, 12] on div "Publish" at bounding box center [772, 14] width 24 height 10
click at [411, 303] on p "Publish the page to see the content." at bounding box center [487, 300] width 655 height 10
click at [243, 275] on icon at bounding box center [243, 278] width 8 height 8
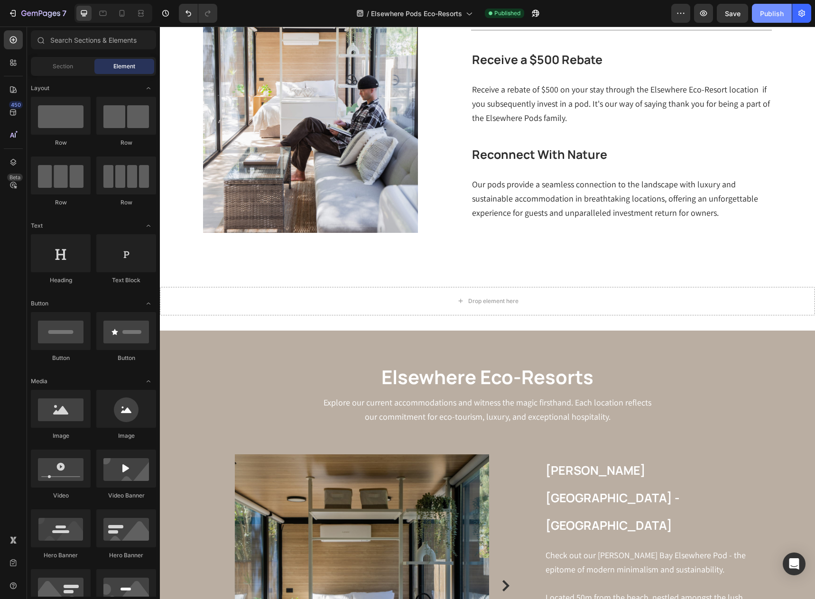
click at [770, 12] on div "Publish" at bounding box center [772, 14] width 24 height 10
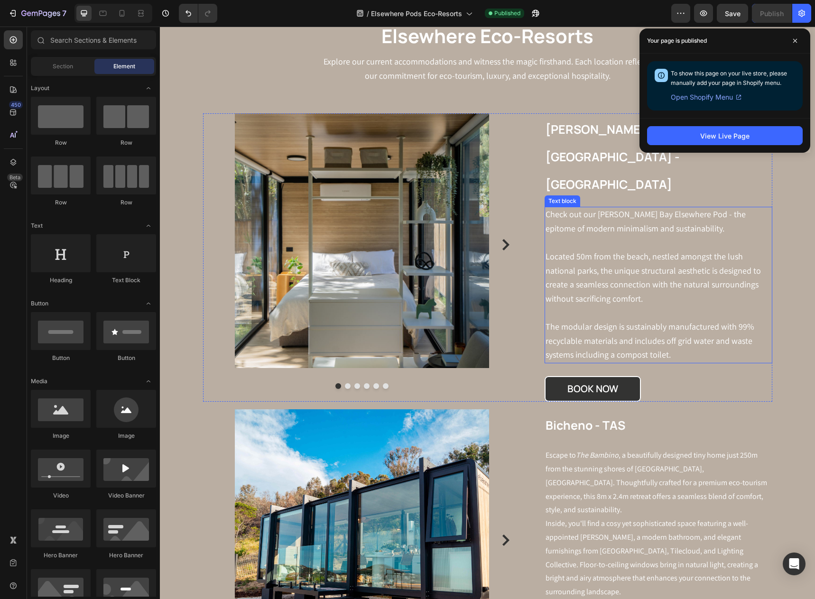
scroll to position [436, 0]
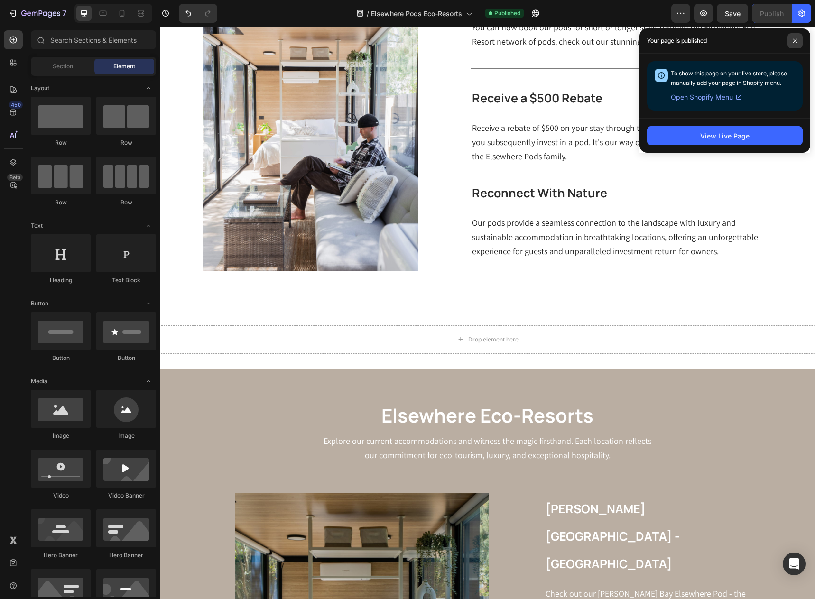
click at [796, 41] on icon at bounding box center [795, 40] width 5 height 5
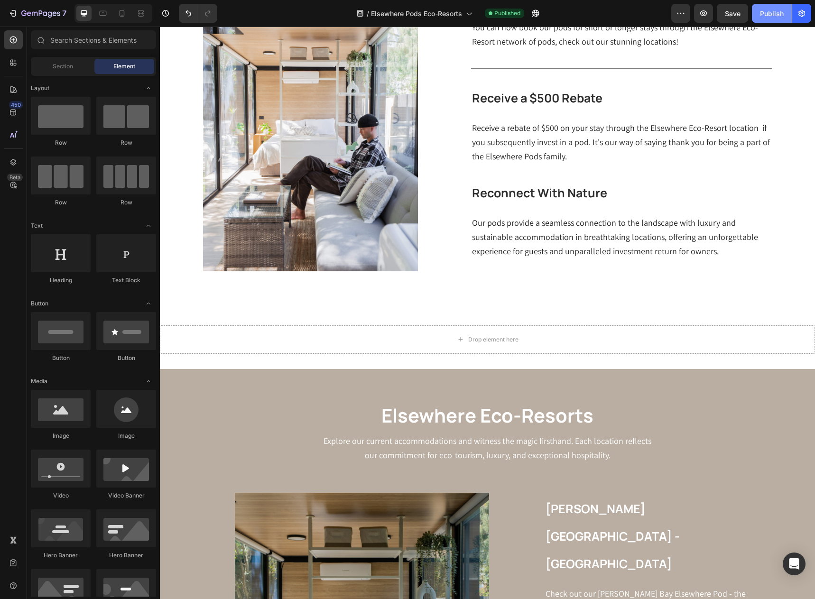
click at [771, 14] on div "Publish" at bounding box center [772, 14] width 24 height 10
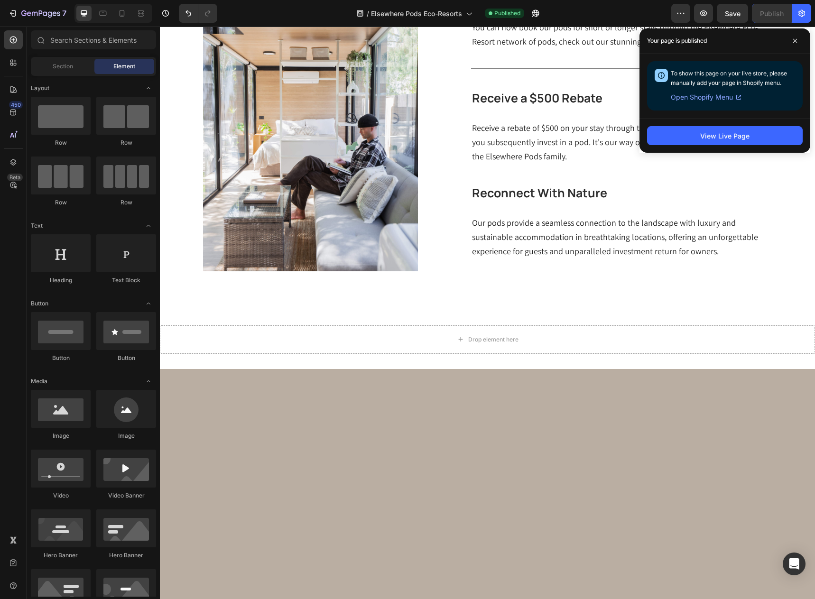
scroll to position [0, 0]
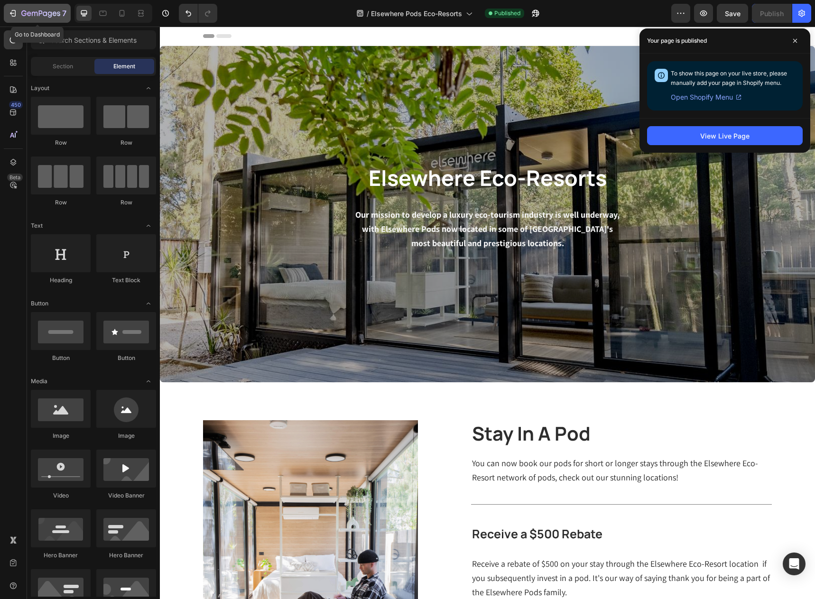
click at [14, 16] on icon "button" at bounding box center [12, 13] width 9 height 9
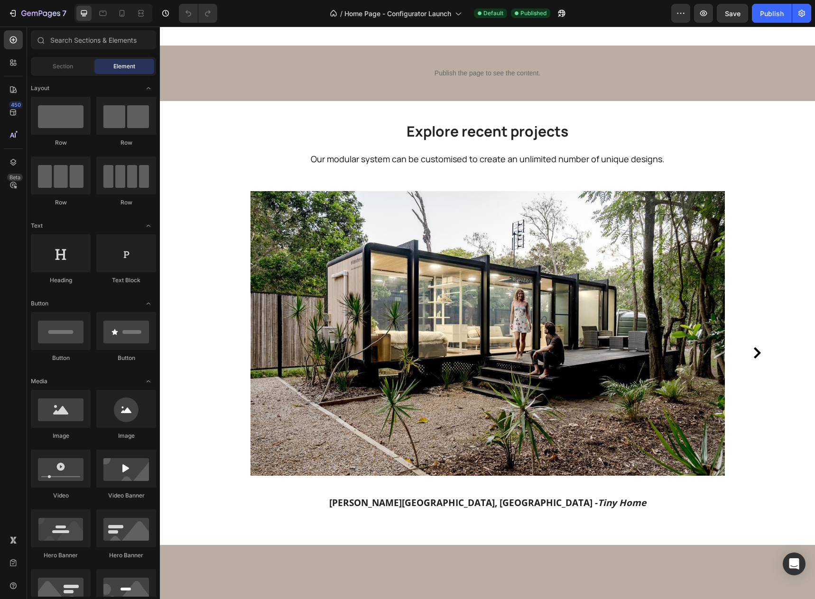
scroll to position [1328, 0]
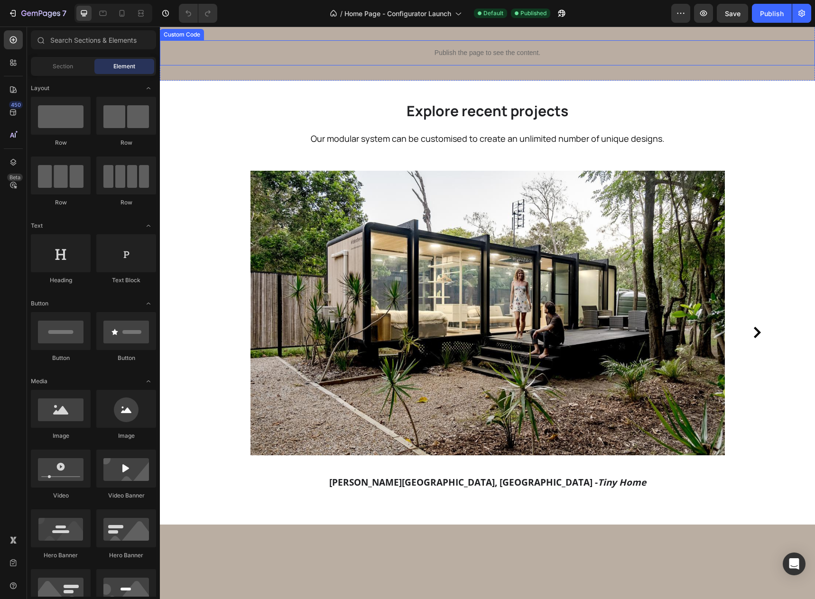
click at [243, 58] on p "Publish the page to see the content." at bounding box center [487, 53] width 655 height 10
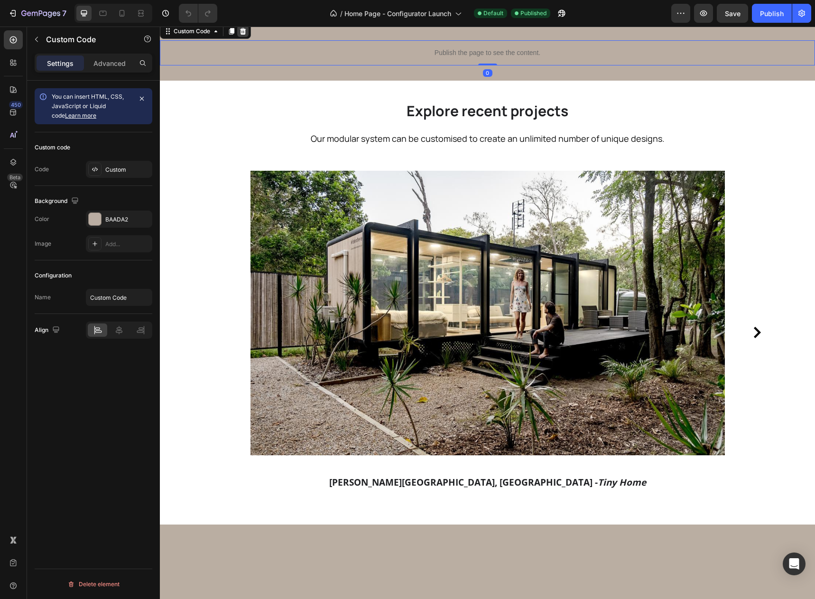
click at [244, 35] on icon at bounding box center [243, 31] width 6 height 7
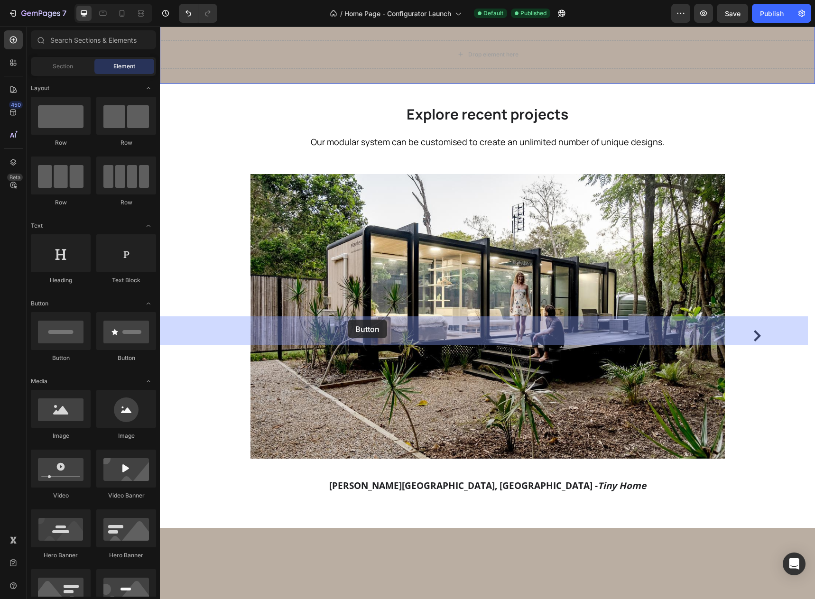
drag, startPoint x: 285, startPoint y: 358, endPoint x: 348, endPoint y: 320, distance: 73.2
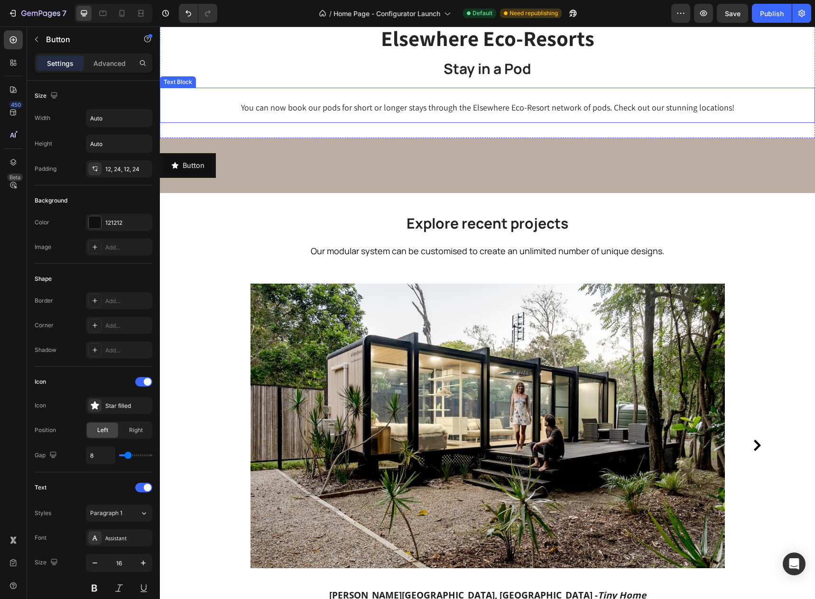
scroll to position [1233, 0]
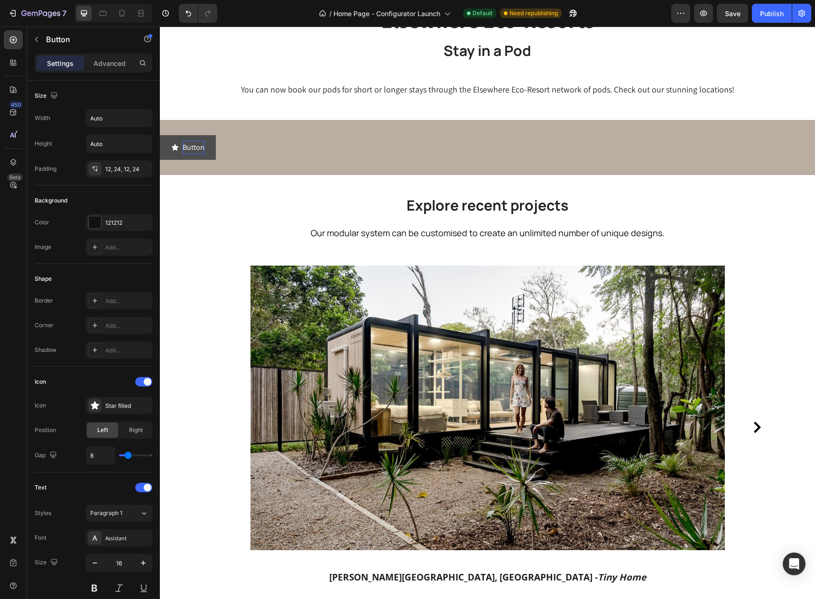
click at [198, 155] on p "Button" at bounding box center [194, 148] width 22 height 14
click at [228, 160] on div "Button Button 0" at bounding box center [487, 147] width 655 height 25
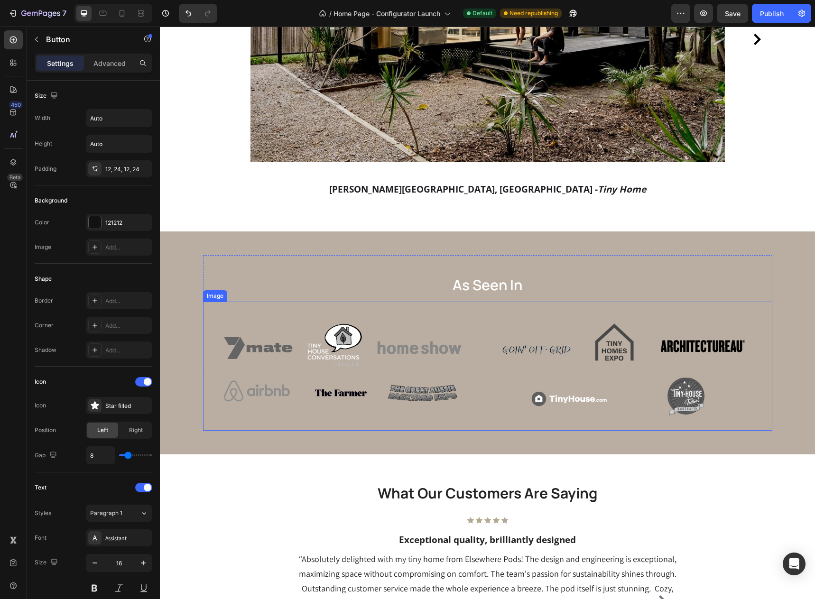
scroll to position [2087, 0]
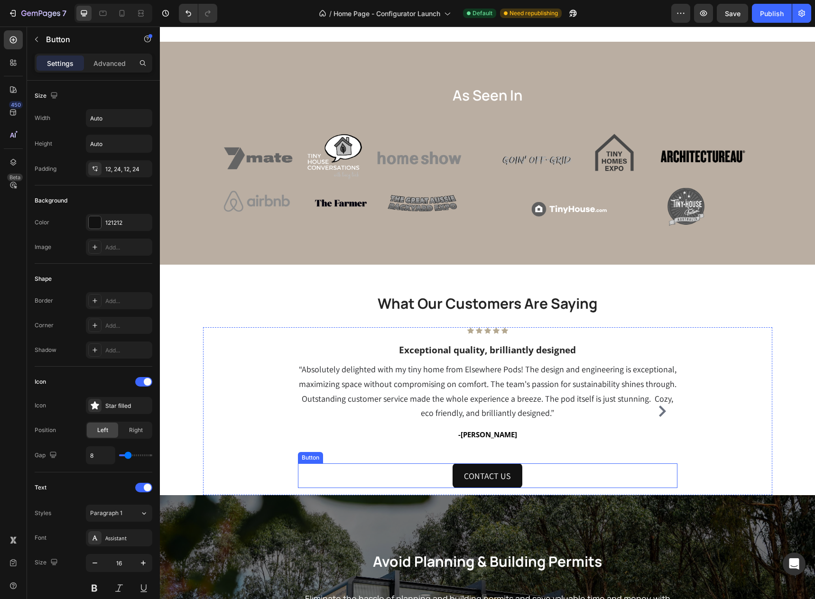
click at [548, 474] on div "CONTACT US Button" at bounding box center [488, 476] width 380 height 25
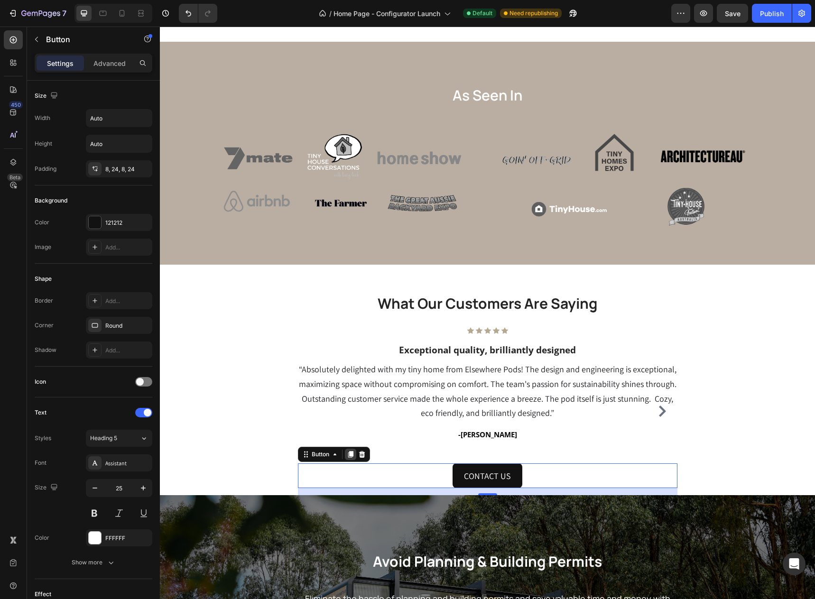
click at [347, 458] on icon at bounding box center [351, 455] width 8 height 8
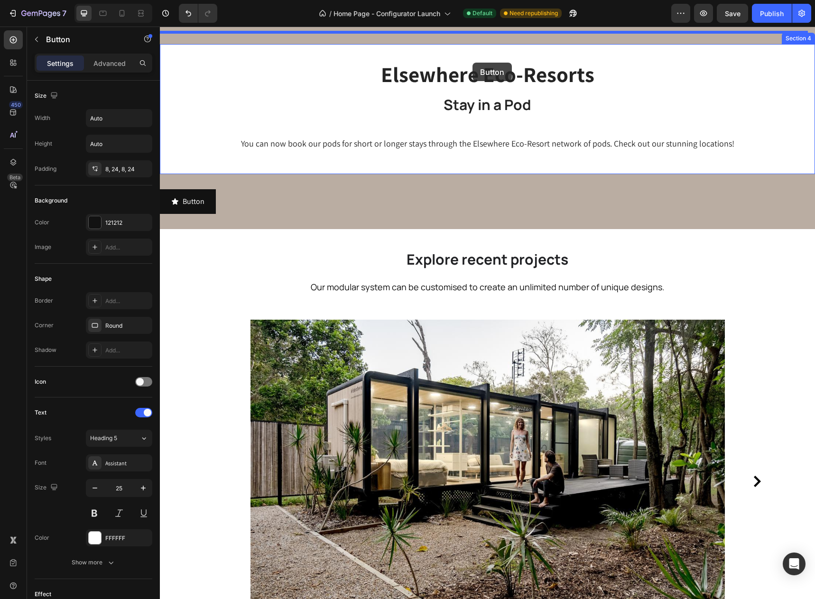
scroll to position [1152, 0]
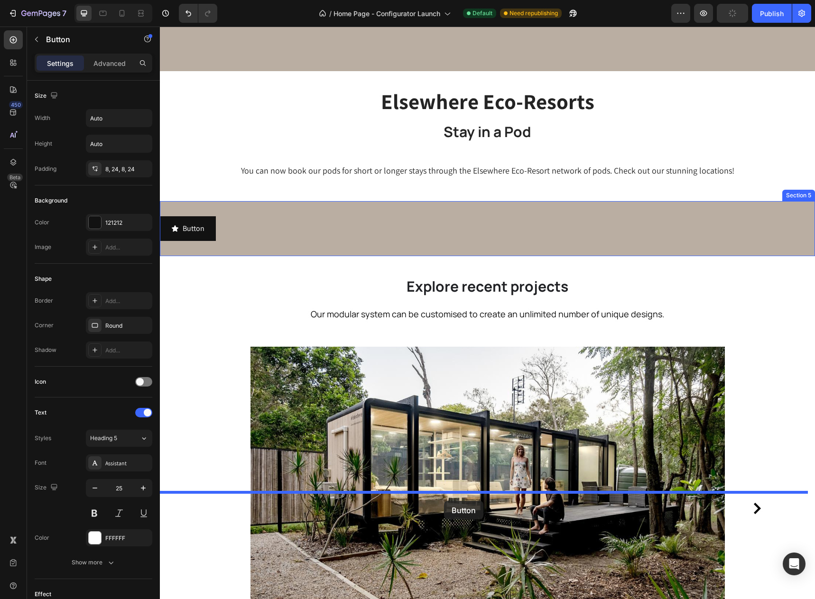
drag, startPoint x: 347, startPoint y: 506, endPoint x: 444, endPoint y: 501, distance: 96.9
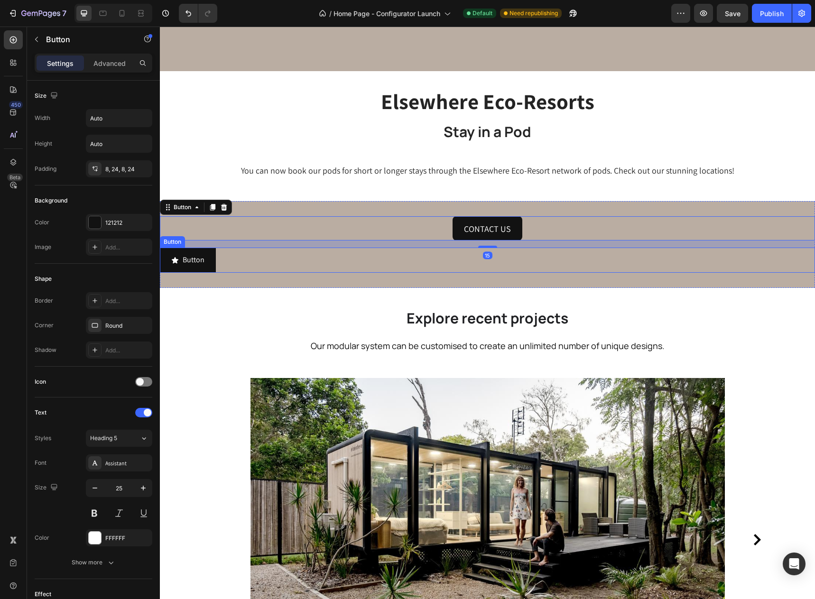
click at [238, 273] on div "Button Button" at bounding box center [487, 260] width 655 height 25
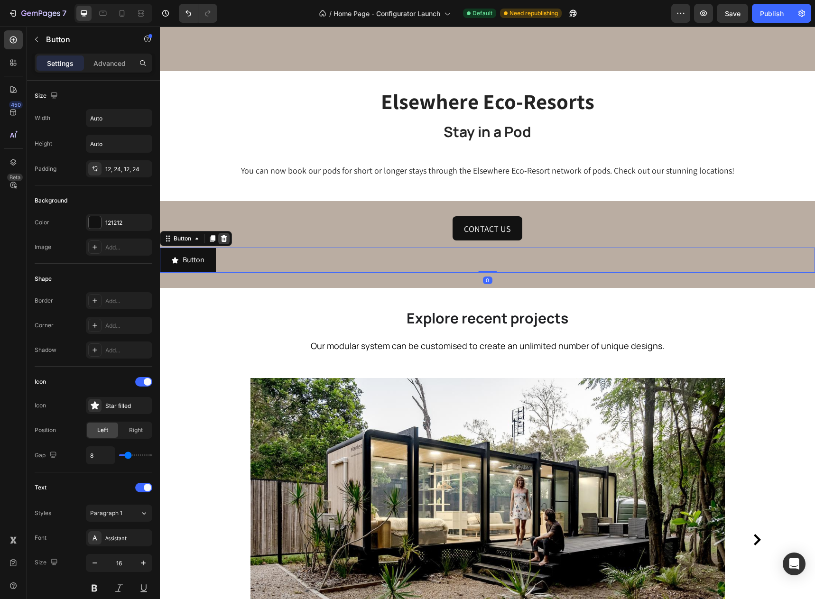
click at [226, 242] on icon at bounding box center [224, 238] width 6 height 7
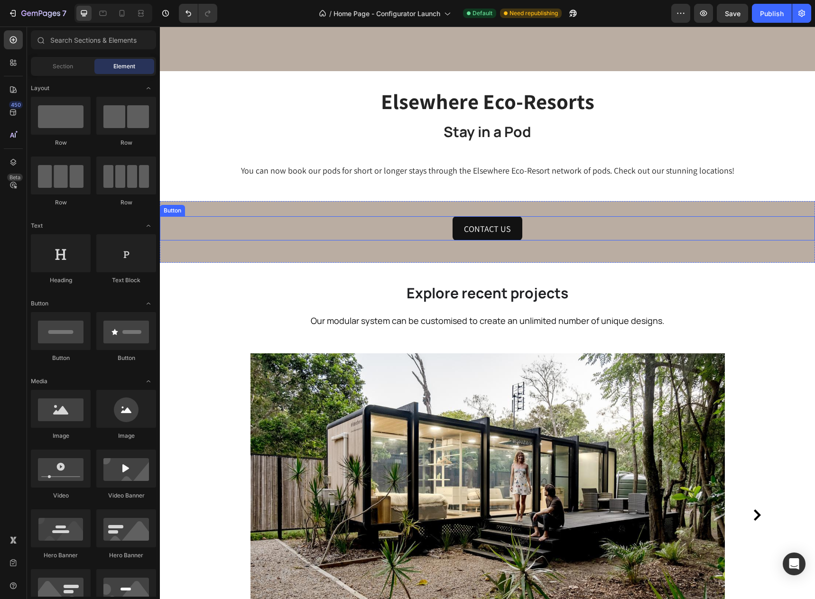
click at [421, 241] on div "CONTACT US Button" at bounding box center [487, 228] width 655 height 25
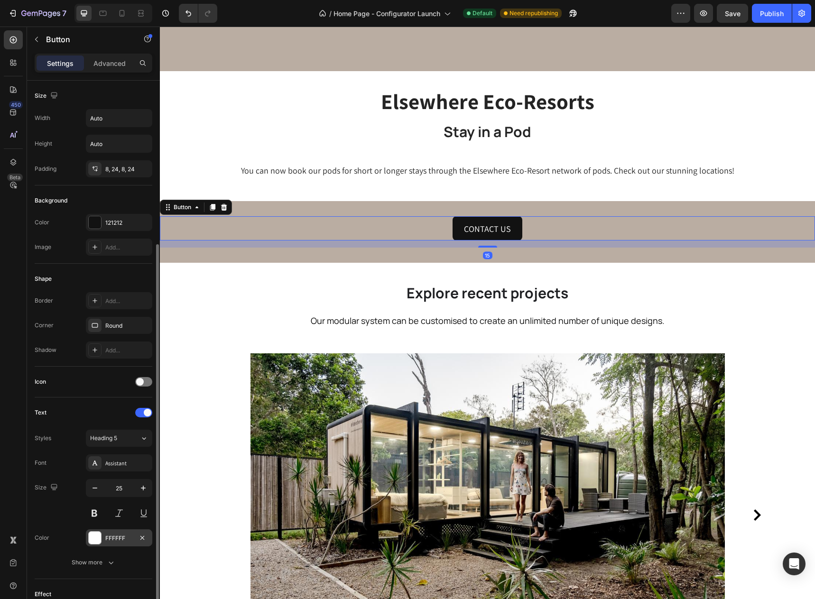
scroll to position [209, 0]
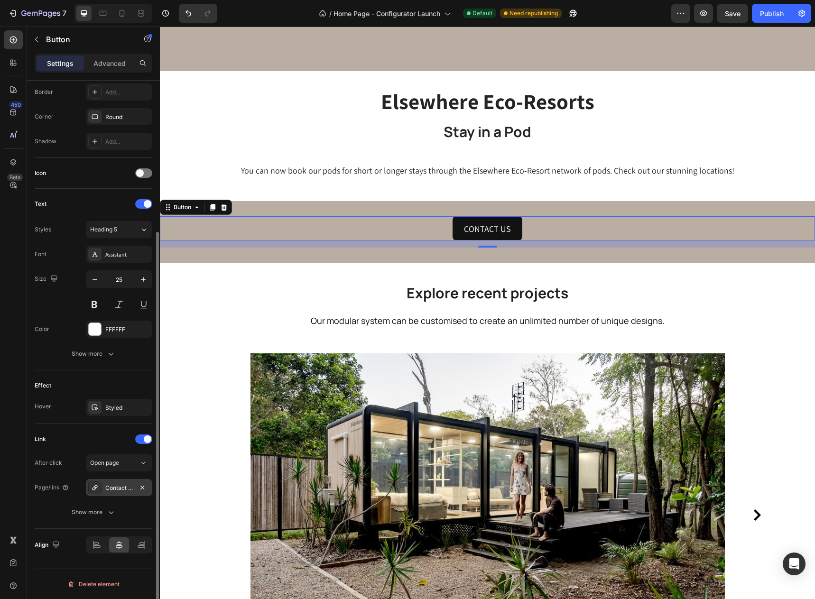
click at [98, 488] on icon at bounding box center [95, 488] width 8 height 8
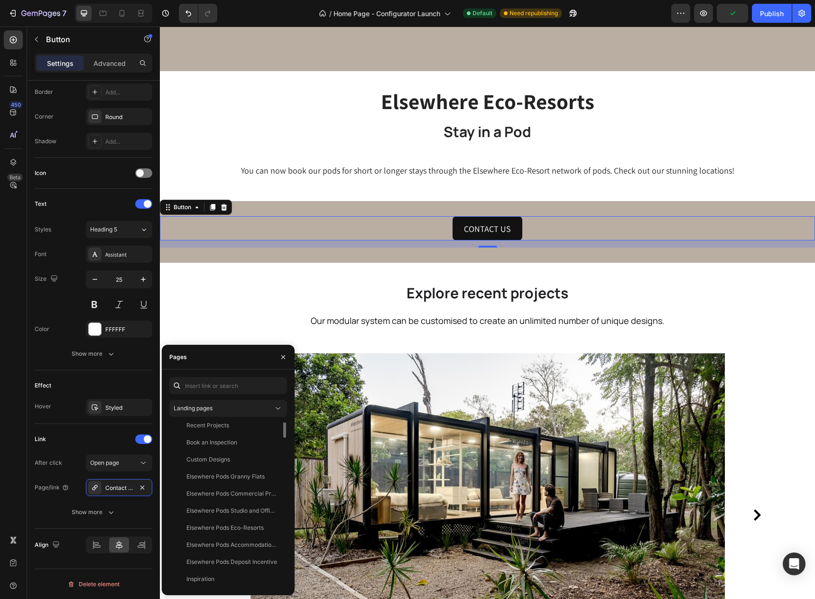
scroll to position [1247, 0]
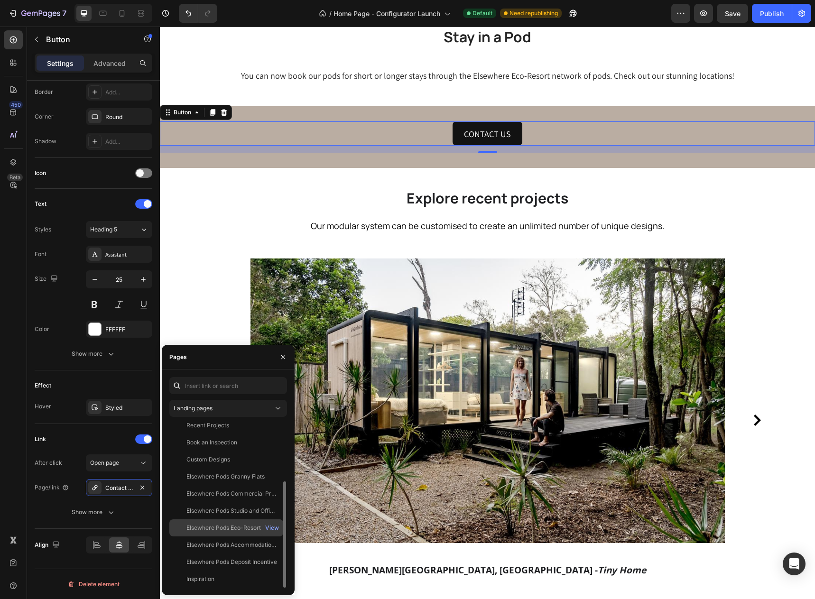
click at [232, 529] on div "Elsewhere Pods Eco-Resorts" at bounding box center [224, 528] width 77 height 9
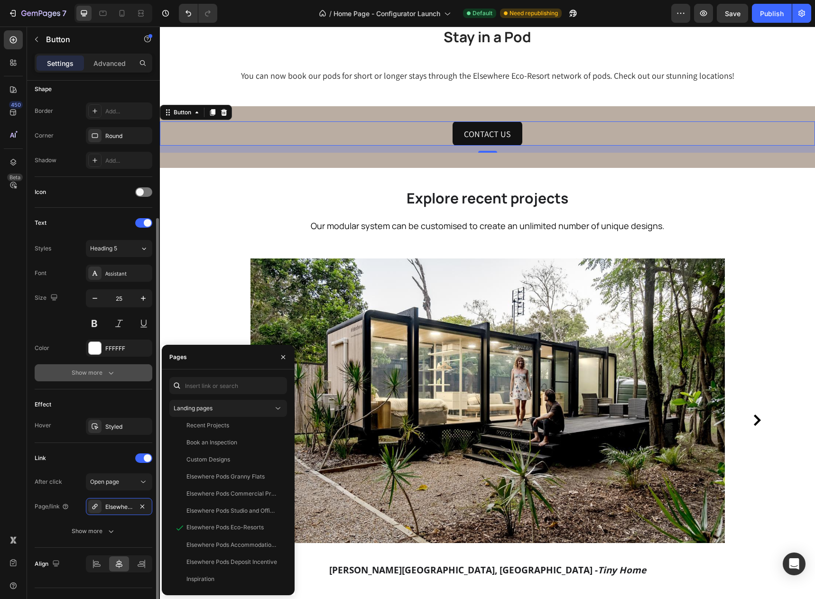
scroll to position [209, 0]
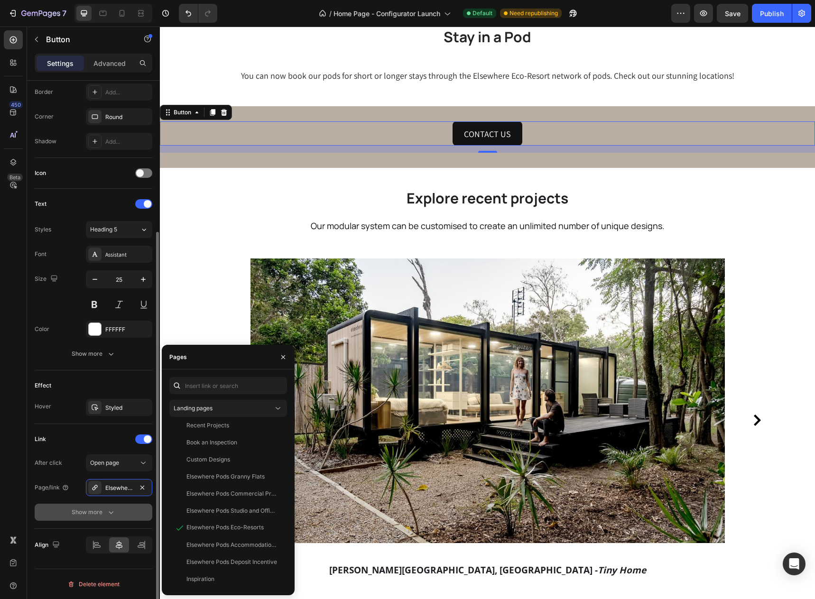
click at [108, 512] on icon "button" at bounding box center [110, 512] width 9 height 9
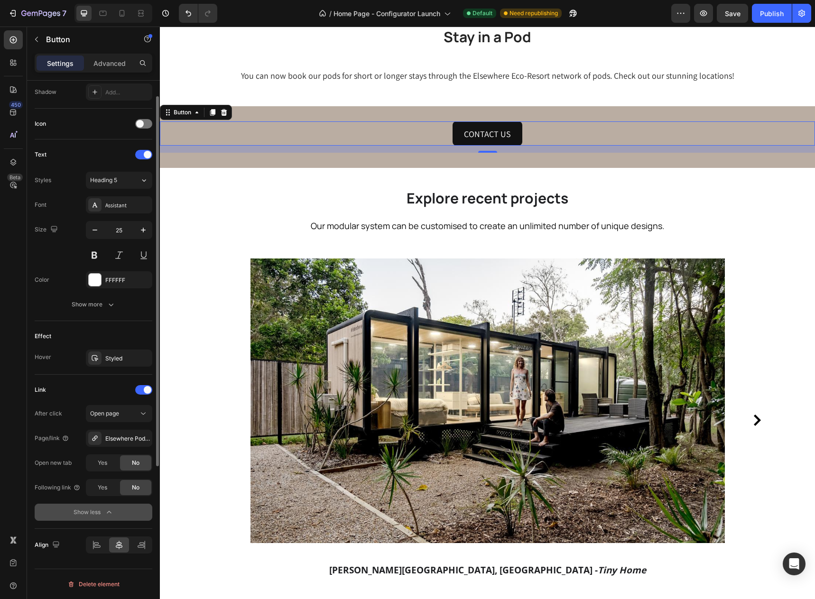
scroll to position [163, 0]
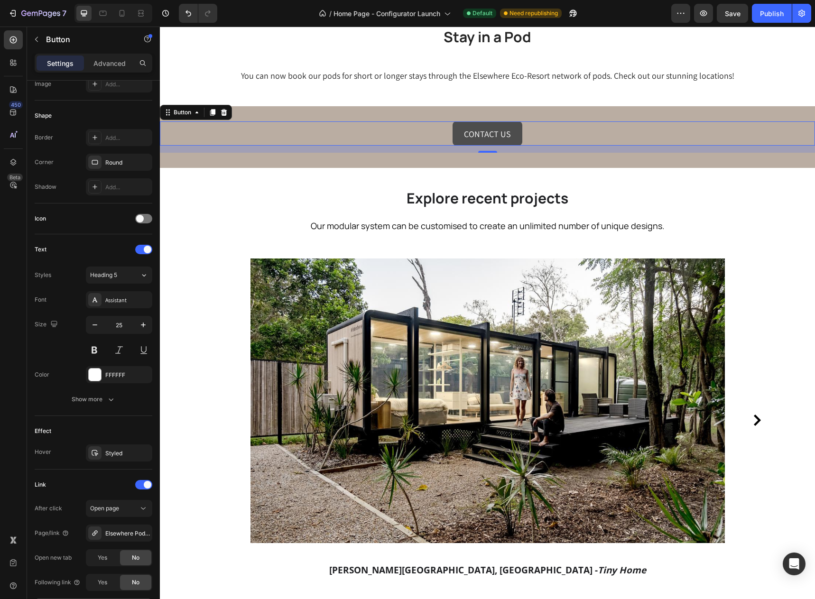
click at [512, 146] on link "CONTACT US" at bounding box center [488, 133] width 70 height 25
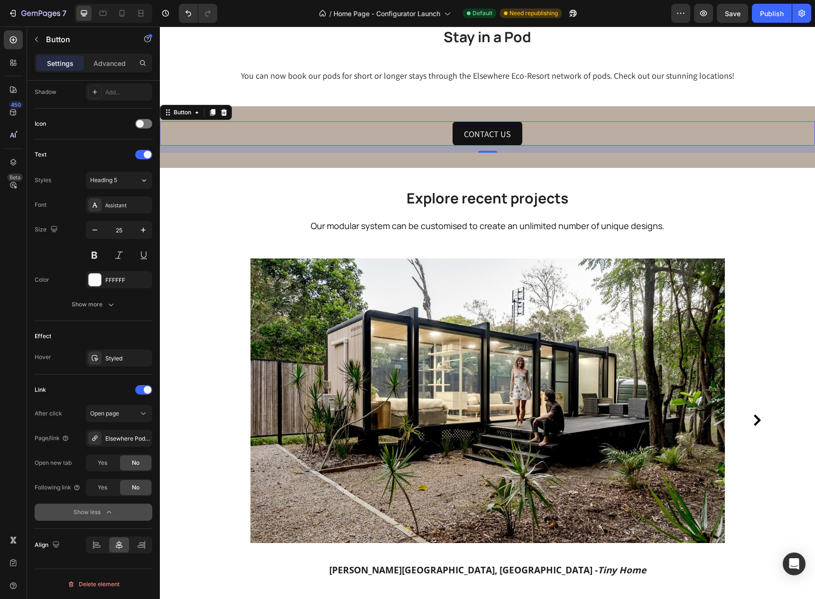
click at [564, 146] on div "CONTACT US Button 15" at bounding box center [487, 133] width 655 height 25
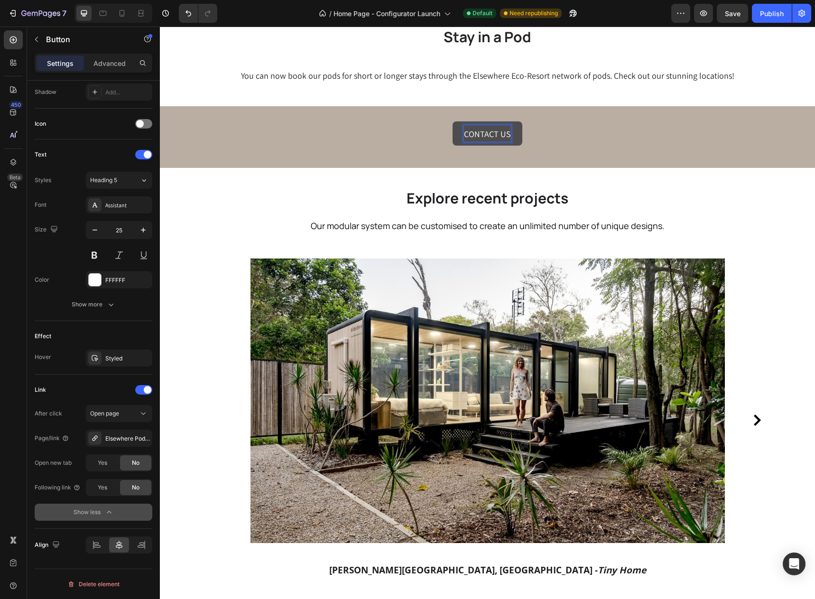
click at [489, 139] on span "CONTACT US" at bounding box center [487, 134] width 47 height 11
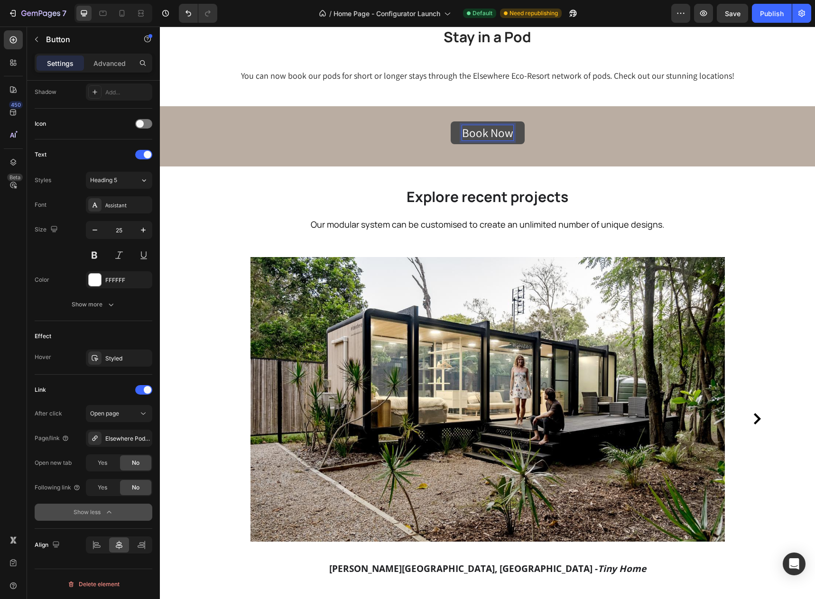
click at [630, 145] on div "Book Now Button 15" at bounding box center [487, 132] width 655 height 23
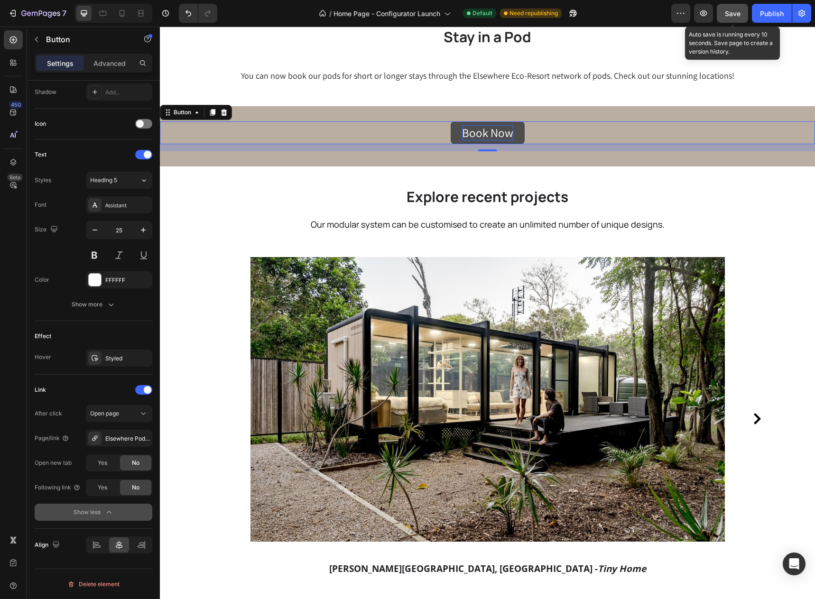
click at [734, 9] on div "Save" at bounding box center [733, 14] width 16 height 10
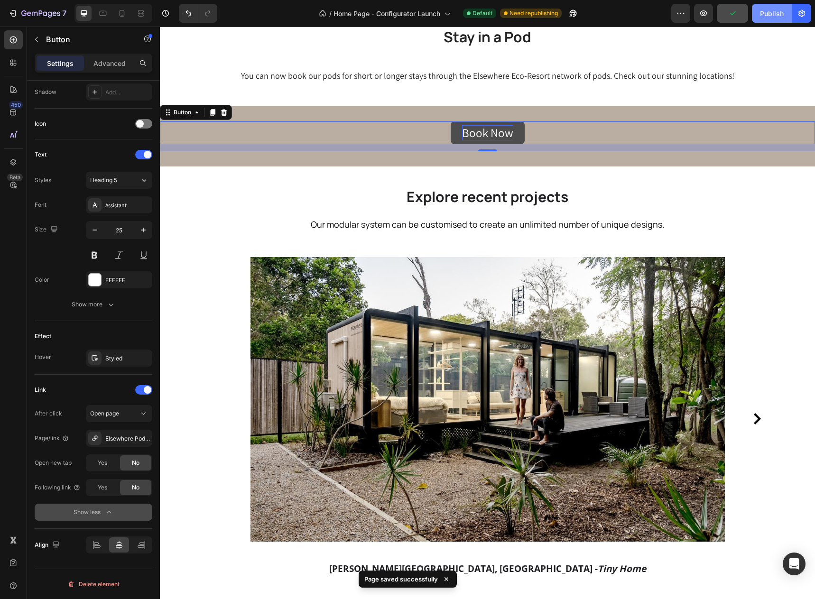
click at [772, 13] on div "Publish" at bounding box center [772, 14] width 24 height 10
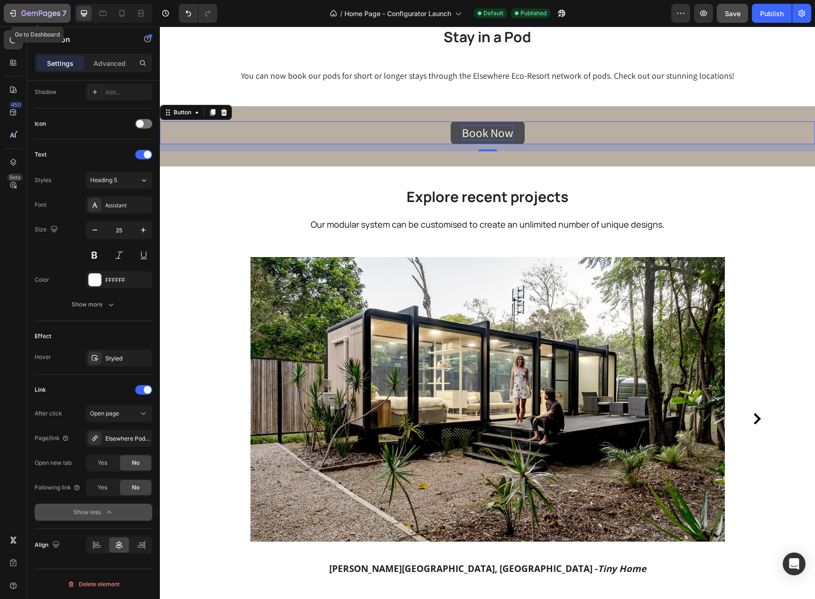
click at [37, 17] on icon "button" at bounding box center [40, 14] width 39 height 8
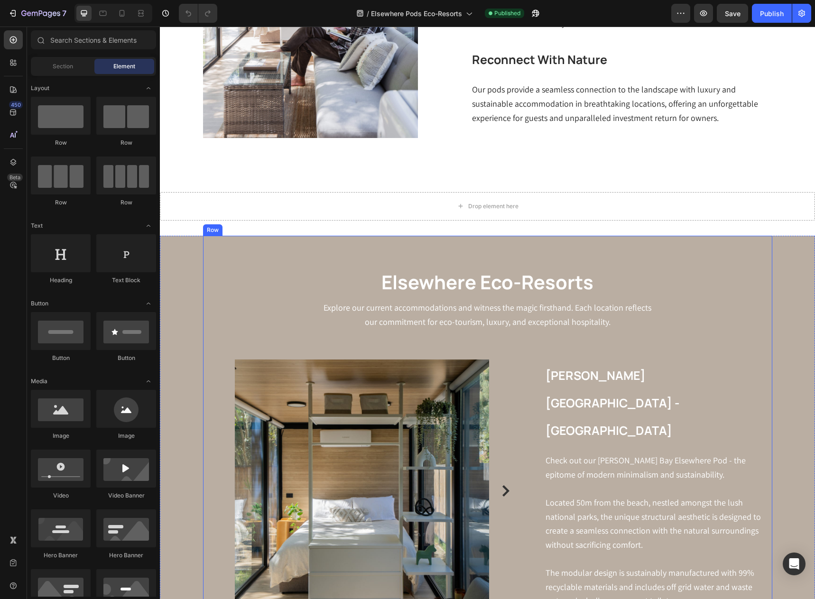
scroll to position [759, 0]
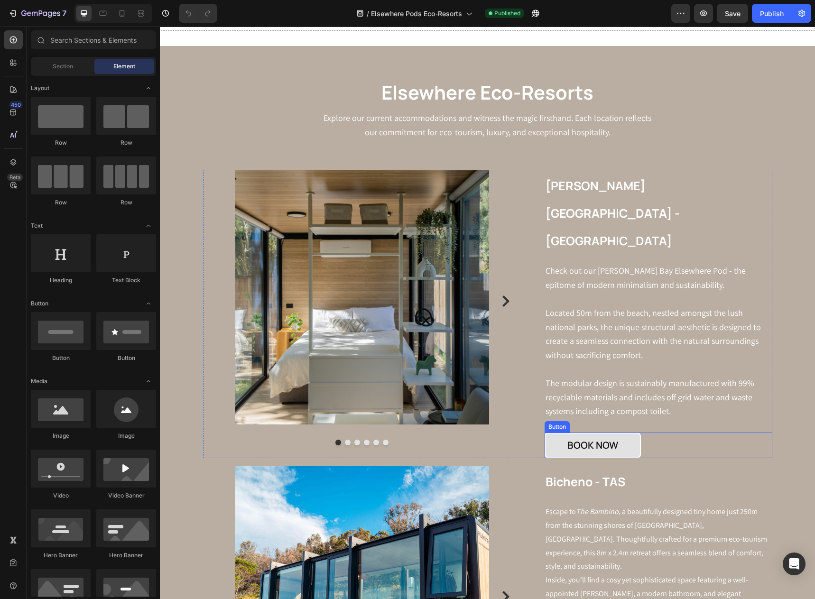
click at [634, 433] on link "BOOK NOW" at bounding box center [593, 446] width 96 height 26
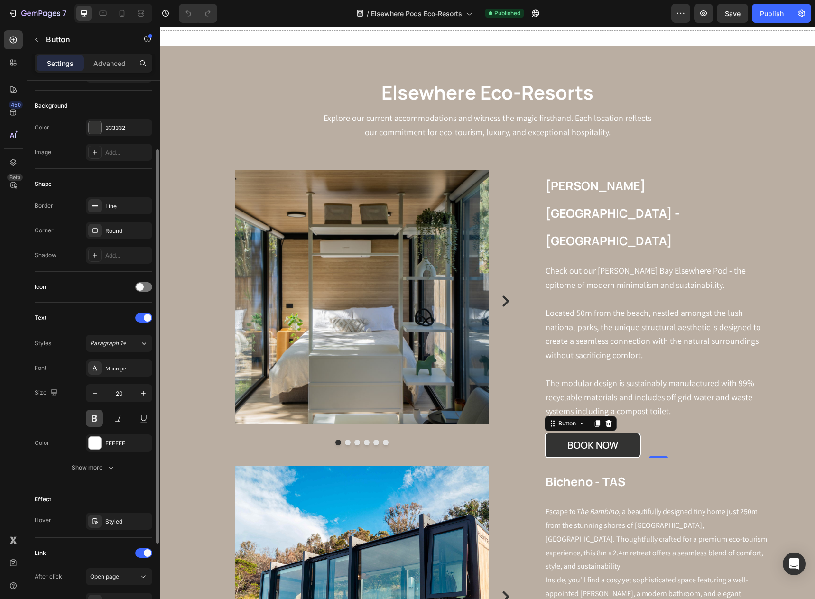
scroll to position [209, 0]
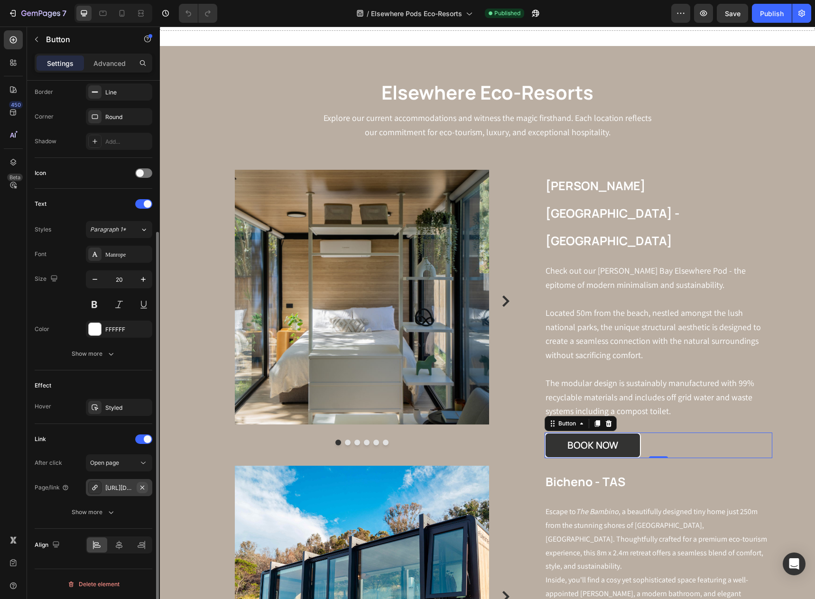
drag, startPoint x: 141, startPoint y: 488, endPoint x: 127, endPoint y: 488, distance: 14.2
click at [0, 0] on icon "button" at bounding box center [0, 0] width 0 height 0
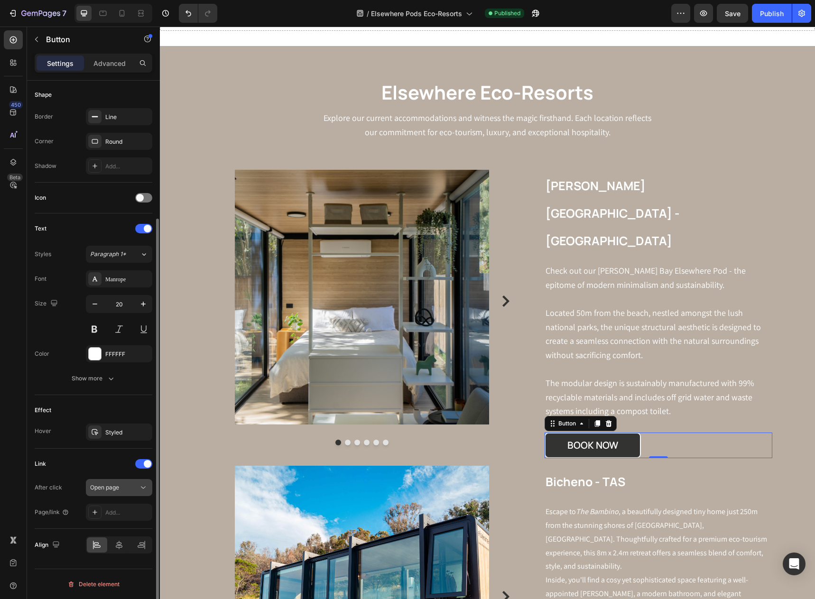
click at [112, 489] on span "Open page" at bounding box center [104, 487] width 29 height 7
click at [103, 486] on span "Open page" at bounding box center [104, 487] width 29 height 7
click at [113, 510] on div "Add..." at bounding box center [127, 513] width 45 height 9
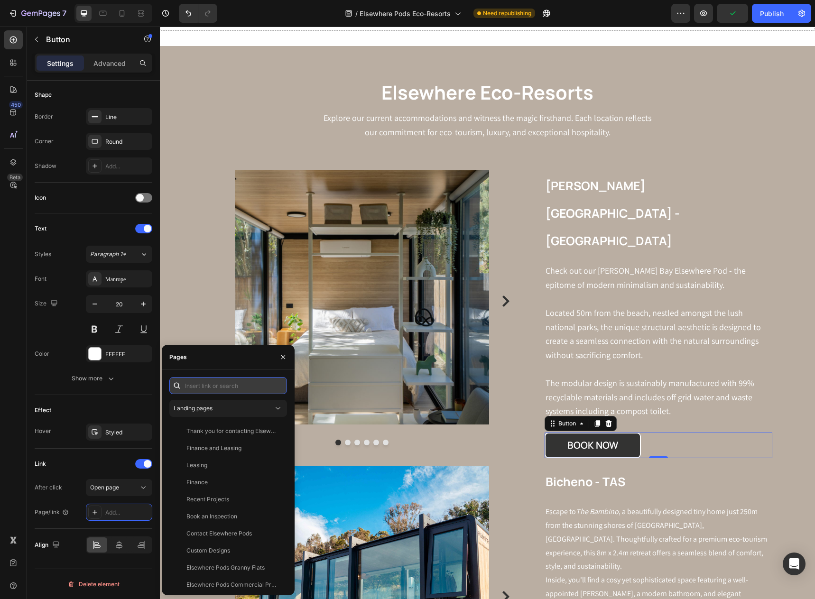
click at [215, 387] on input "text" at bounding box center [228, 385] width 118 height 17
paste input "https://elsewherepods.hospitable.rentals/property/coastal-bliss-new-brighton-ec…"
type input "https://elsewherepods.hospitable.rentals/property/coastal-bliss-new-brighton-ec…"
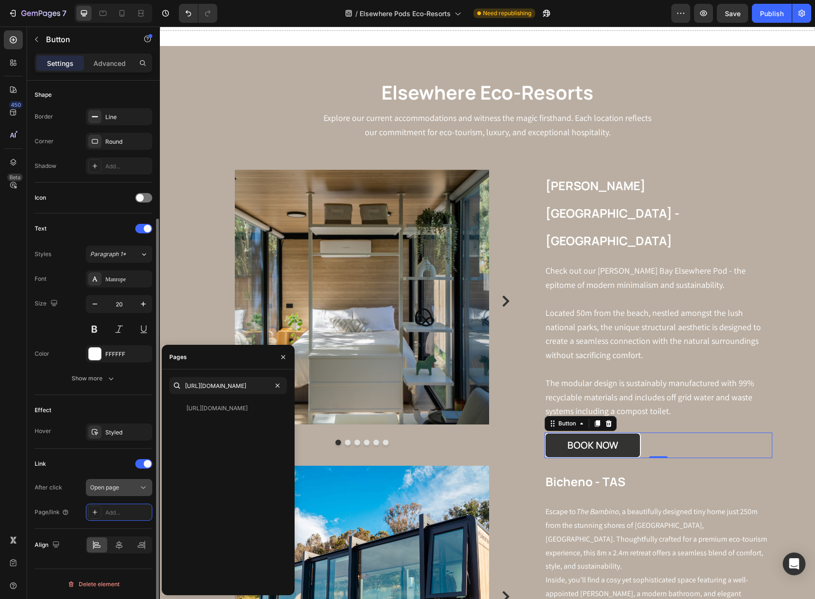
click at [146, 486] on icon at bounding box center [143, 487] width 9 height 9
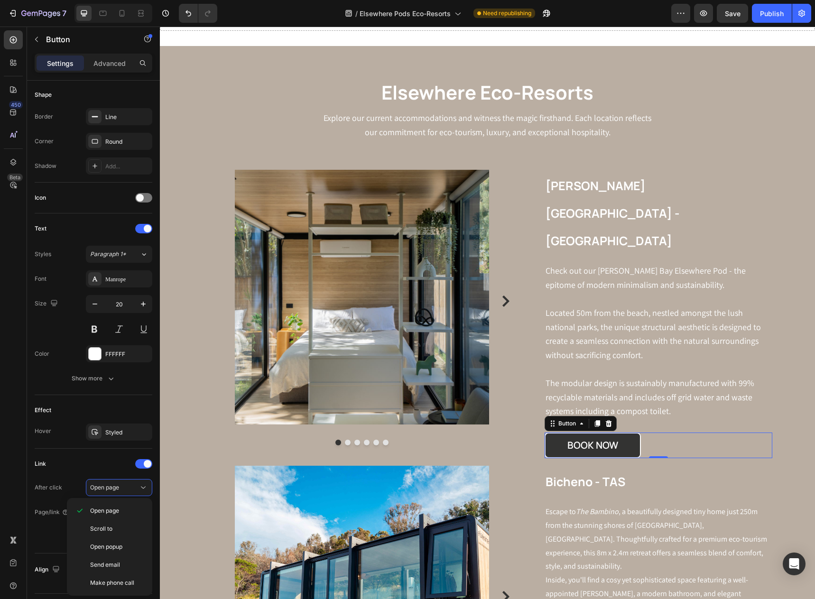
click at [18, 510] on div "450 Beta" at bounding box center [13, 280] width 19 height 501
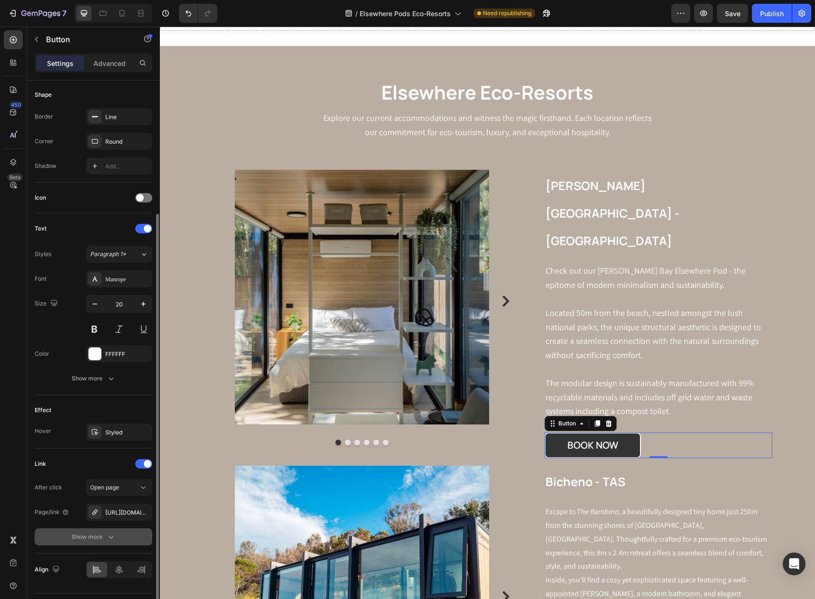
click at [112, 535] on icon "button" at bounding box center [110, 536] width 9 height 9
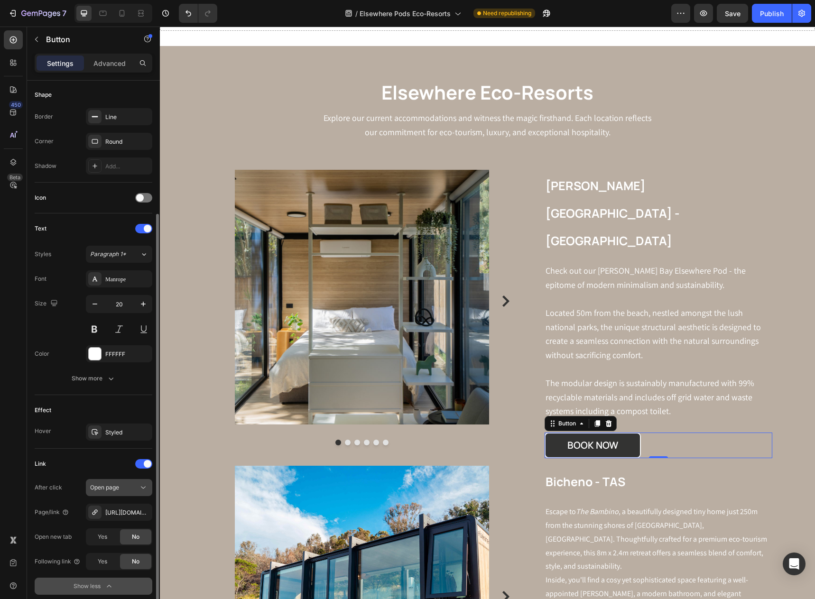
scroll to position [258, 0]
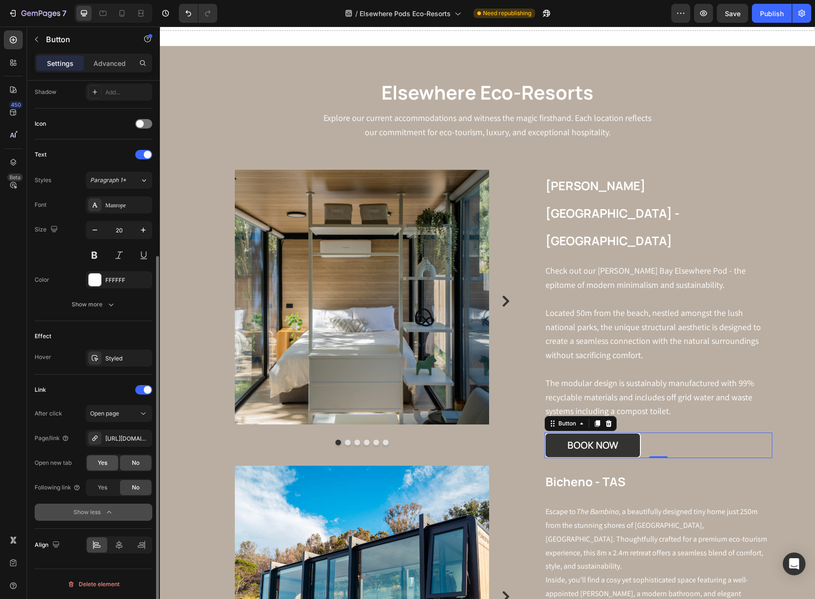
click at [107, 464] on span "Yes" at bounding box center [102, 463] width 9 height 9
click at [7, 466] on div "450 Beta" at bounding box center [13, 280] width 19 height 501
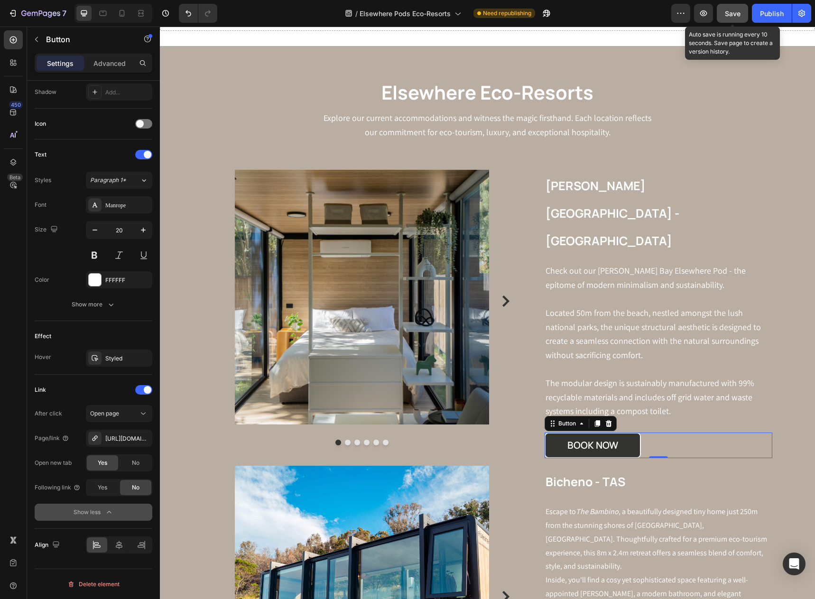
click at [734, 12] on span "Save" at bounding box center [733, 13] width 16 height 8
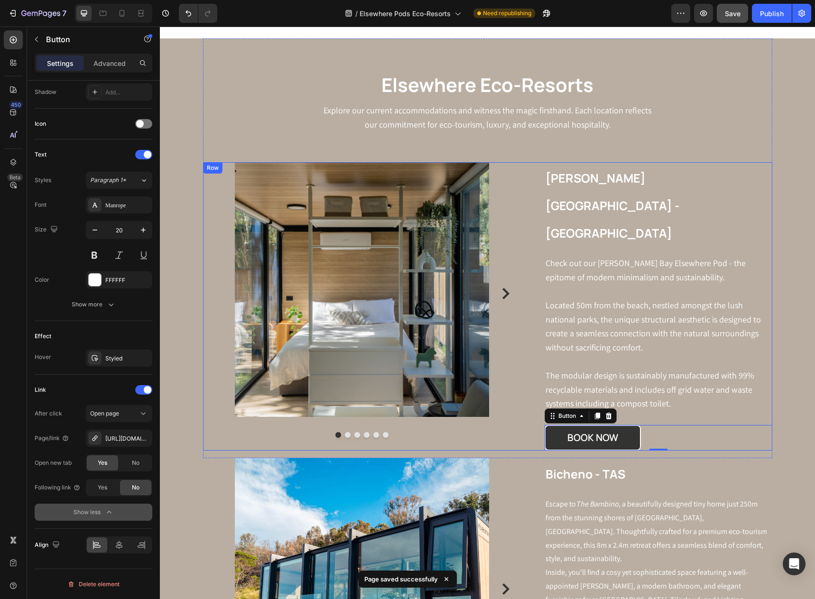
scroll to position [949, 0]
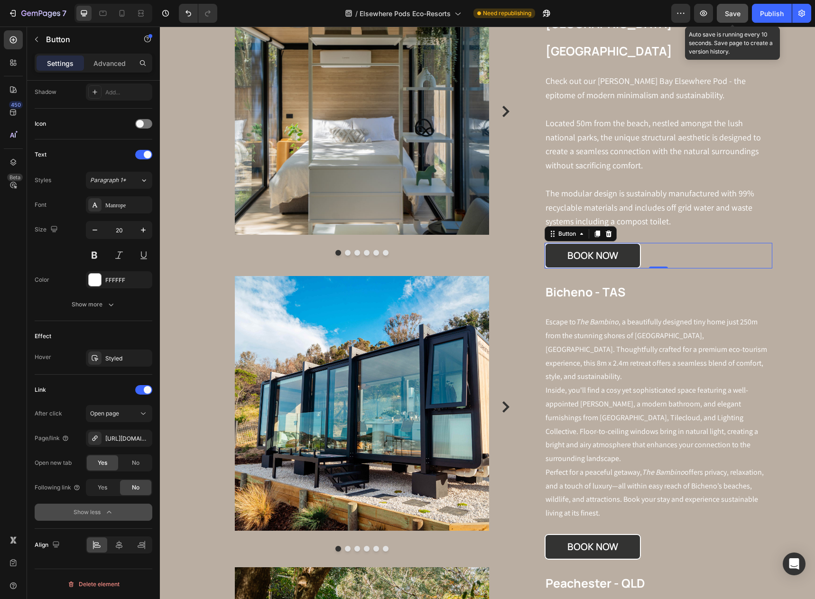
click at [735, 14] on span "Save" at bounding box center [733, 13] width 16 height 8
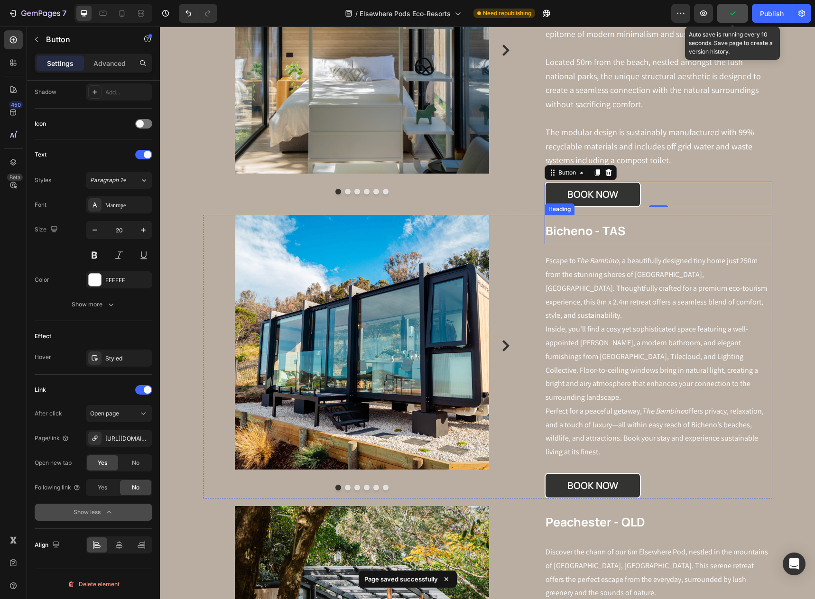
scroll to position [1044, 0]
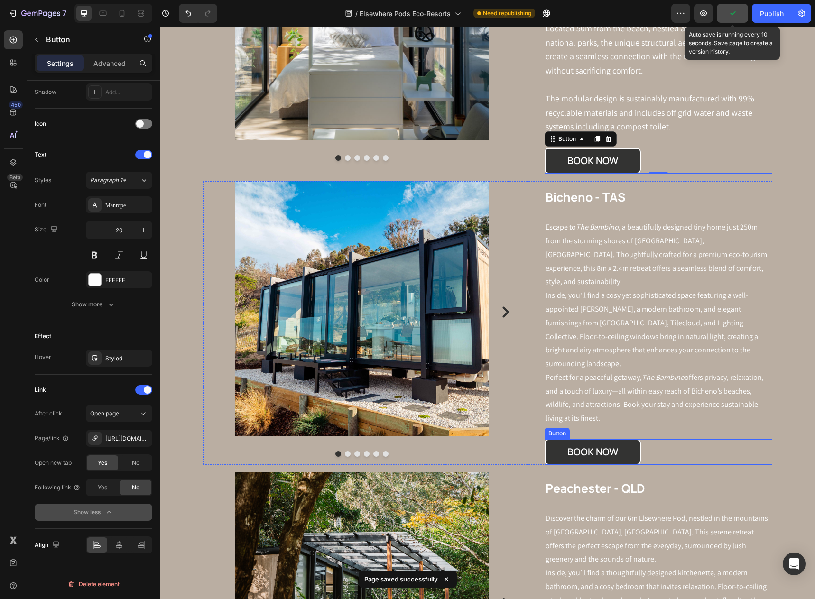
click at [677, 439] on div "BOOK NOW Button" at bounding box center [658, 452] width 227 height 26
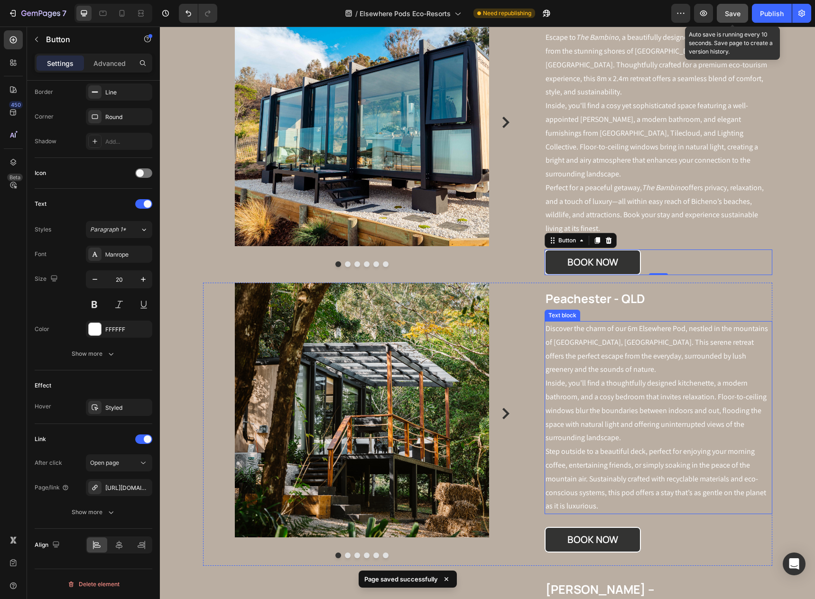
scroll to position [1423, 0]
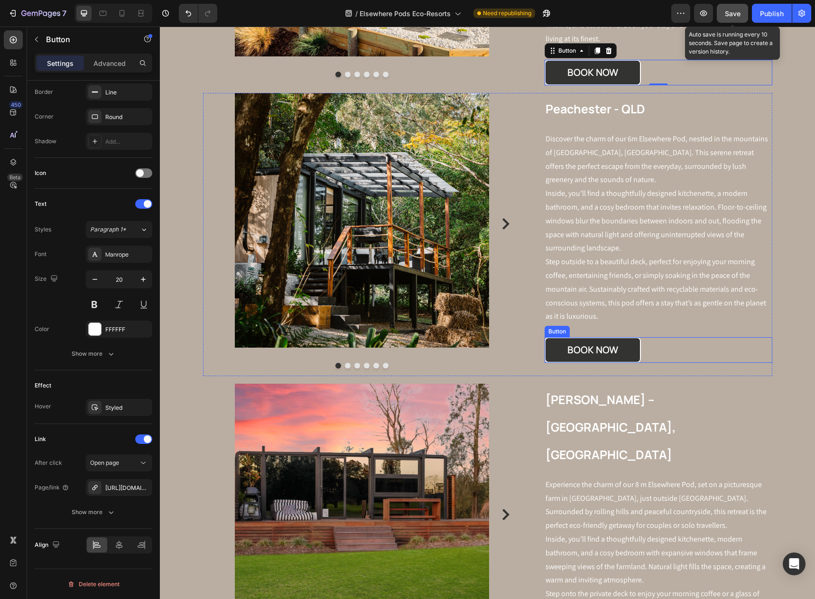
click at [657, 345] on div "BOOK NOW Button" at bounding box center [658, 350] width 227 height 26
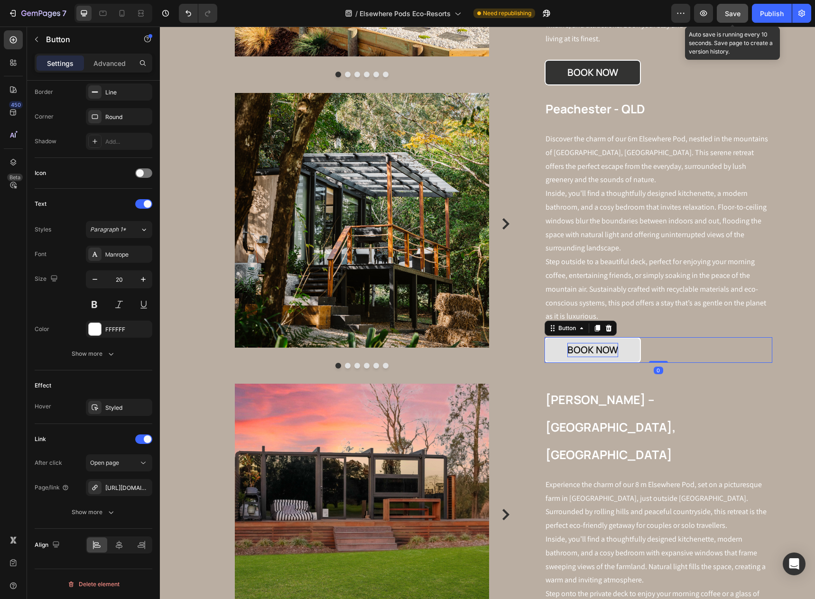
click at [579, 343] on div "BOOK NOW" at bounding box center [592, 350] width 51 height 14
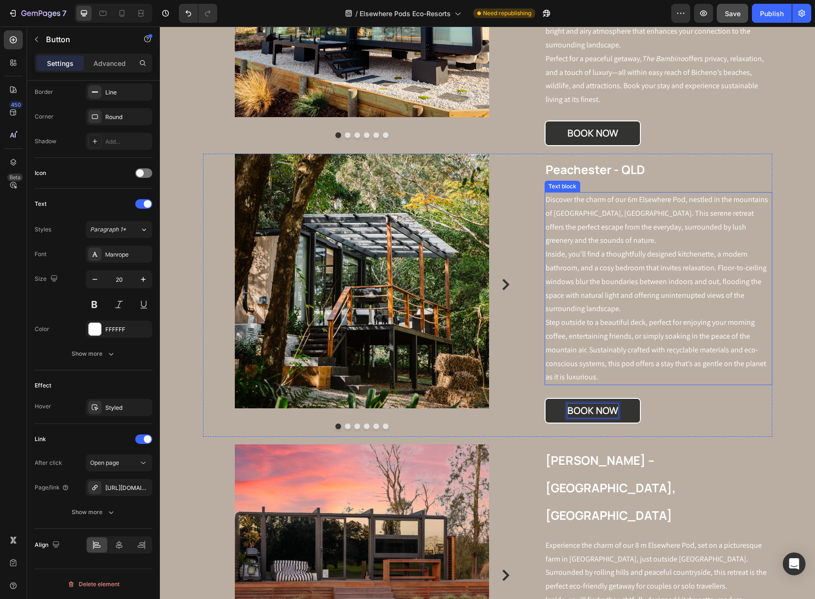
scroll to position [1328, 0]
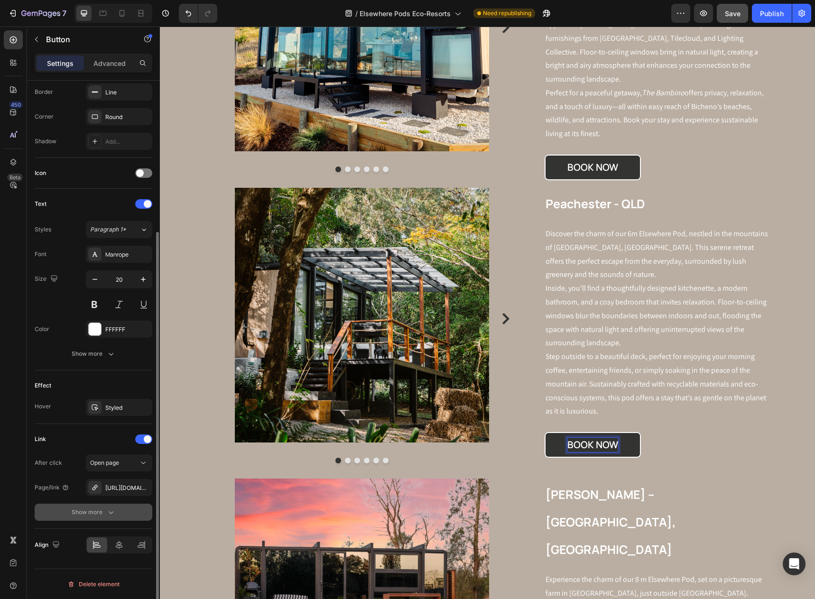
click at [106, 514] on icon "button" at bounding box center [110, 512] width 9 height 9
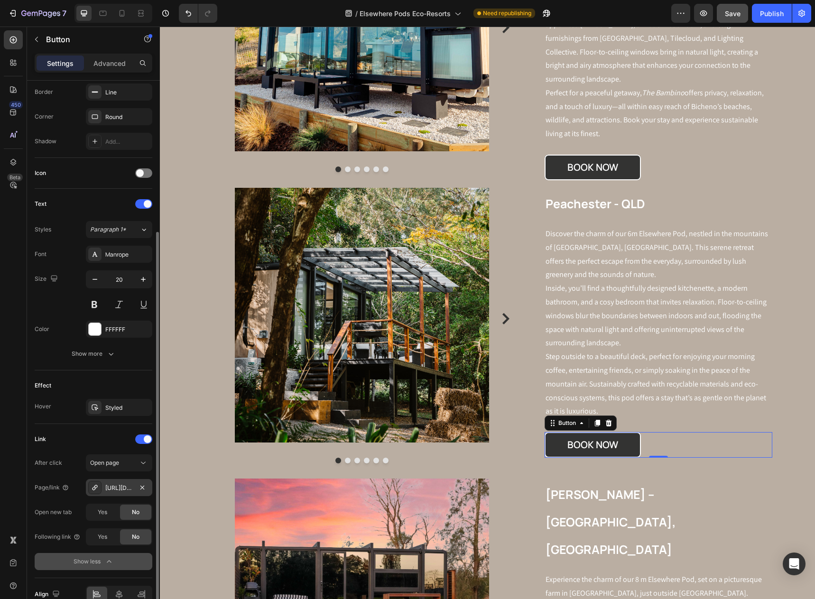
click at [120, 490] on div "https://elsewherepods.hospitable.rentals/property/luxury-eco-pod-sunny-coast-es…" at bounding box center [119, 488] width 28 height 9
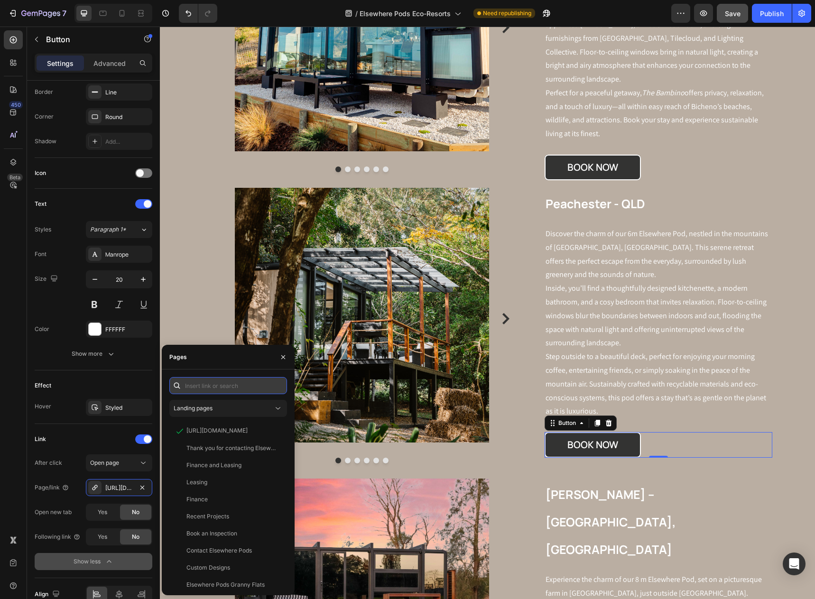
click at [221, 390] on input "text" at bounding box center [228, 385] width 118 height 17
paste input "https://elsewherepods.hospitable.rentals/property/luxury-eco-pod-sunny-coast-es…"
type input "https://elsewherepods.hospitable.rentals/property/luxury-eco-pod-sunny-coast-es…"
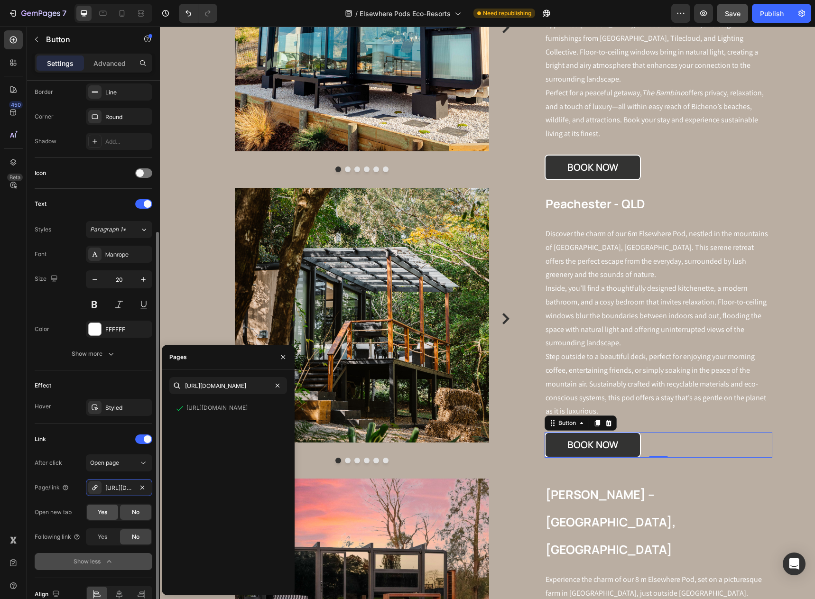
scroll to position [0, 0]
click at [102, 514] on span "Yes" at bounding box center [102, 512] width 9 height 9
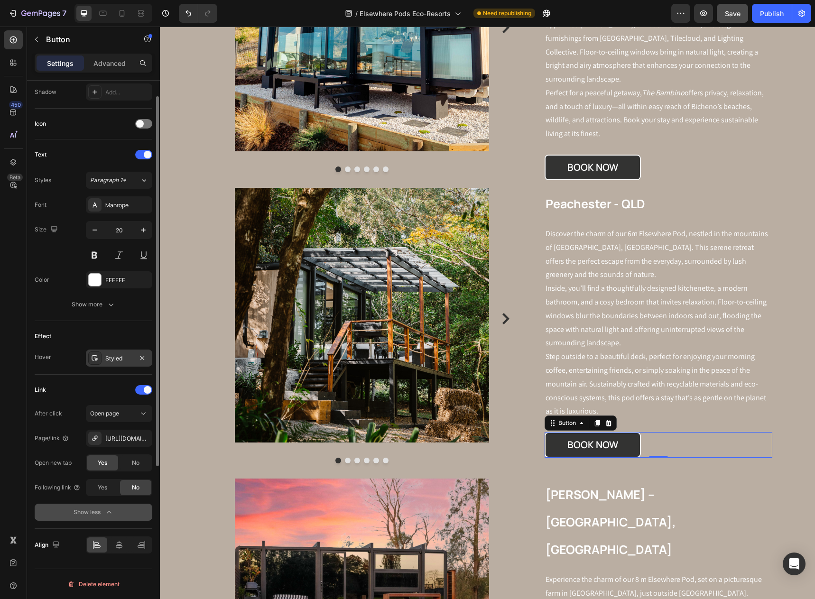
scroll to position [163, 0]
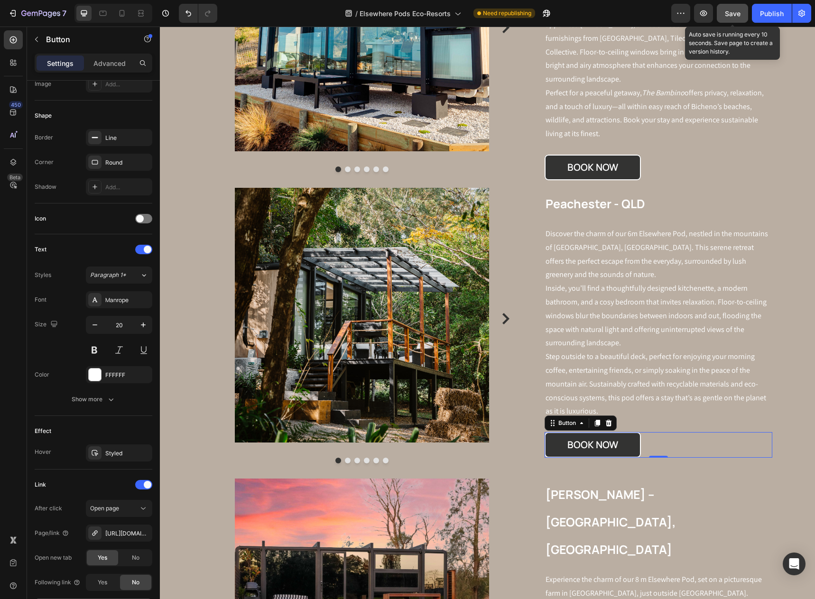
click at [733, 12] on span "Save" at bounding box center [733, 13] width 16 height 8
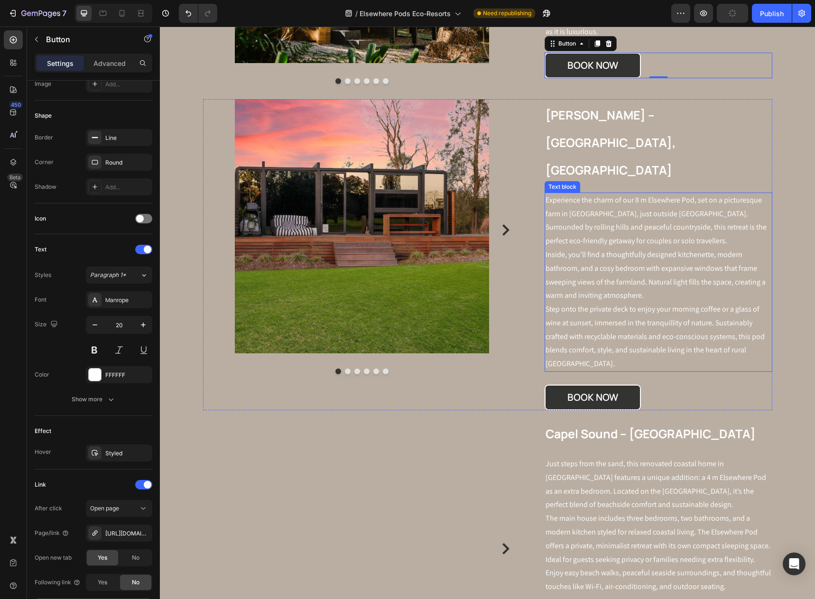
scroll to position [1898, 0]
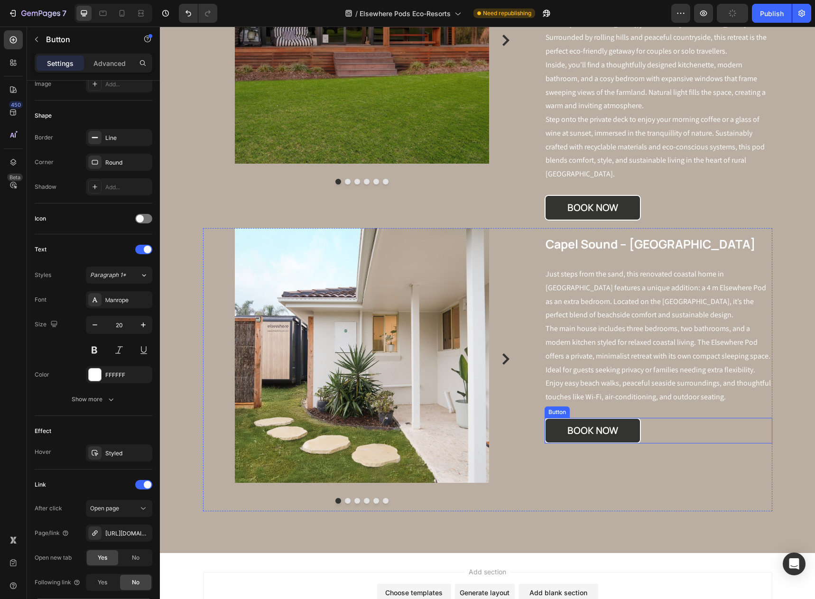
click at [648, 418] on div "BOOK NOW Button" at bounding box center [658, 431] width 227 height 26
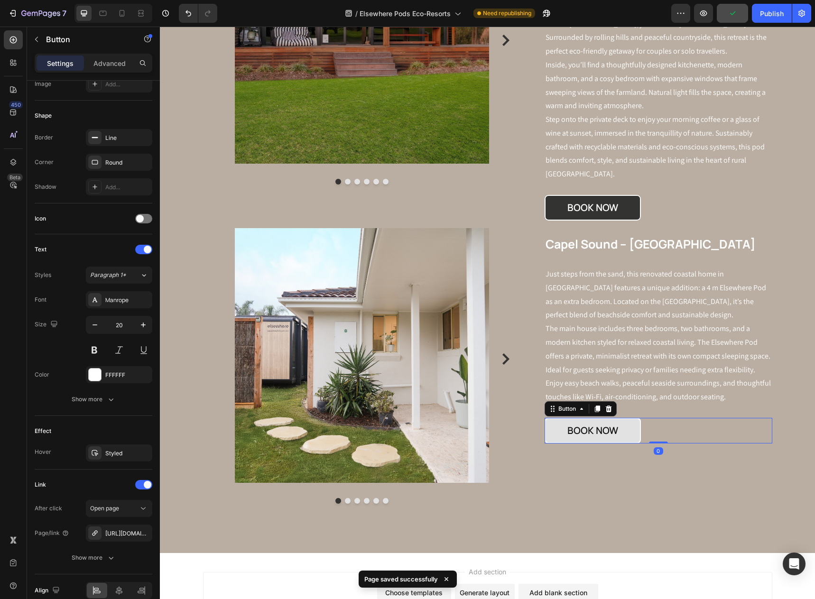
click at [628, 418] on link "BOOK NOW" at bounding box center [593, 431] width 96 height 26
click at [650, 418] on div "BOOK NOW Button 0" at bounding box center [658, 431] width 227 height 26
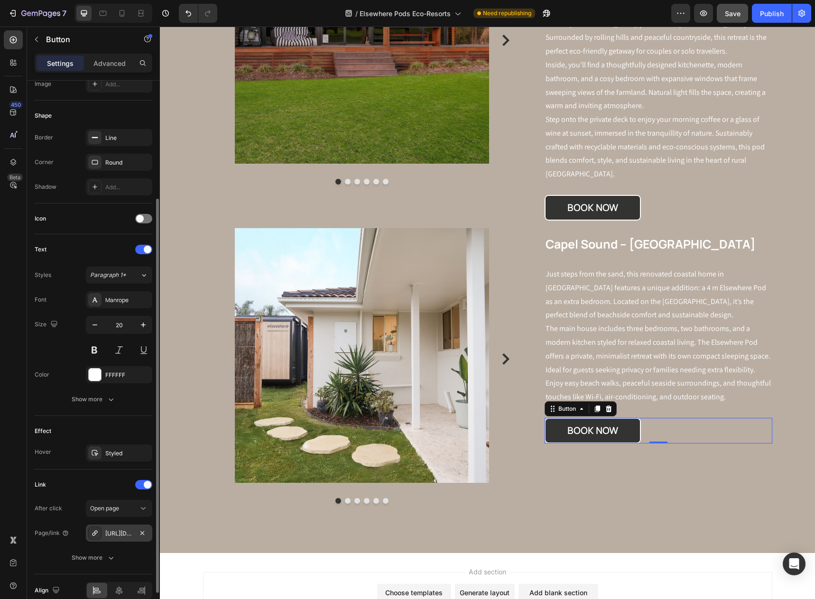
click at [133, 530] on div "https://elsewherepods.hospitable.rentals/property/home-in-capel-sound-steps-to-…" at bounding box center [119, 533] width 66 height 17
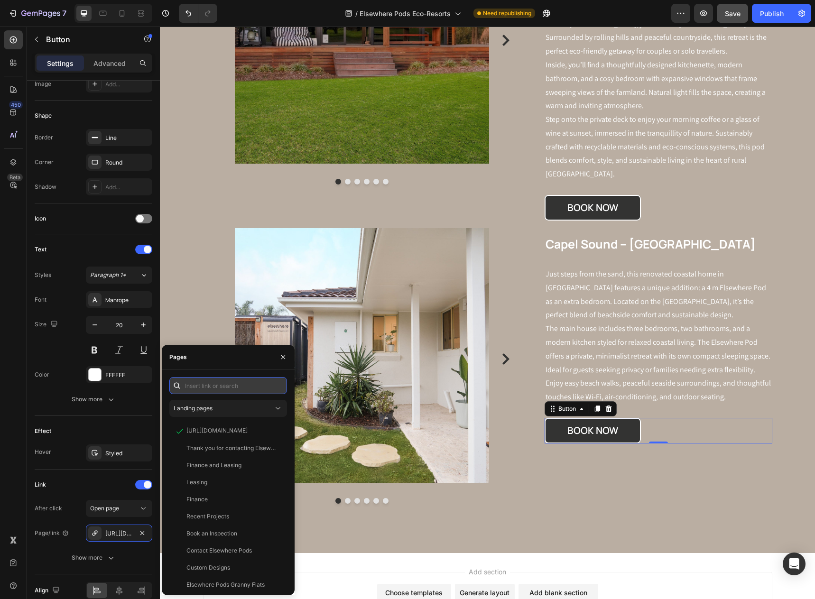
click at [216, 389] on input "text" at bounding box center [228, 385] width 118 height 17
paste input "https://elsewherepods.hospitable.rentals/property/home-in-capel-sound-steps-to-…"
type input "https://elsewherepods.hospitable.rentals/property/home-in-capel-sound-steps-to-…"
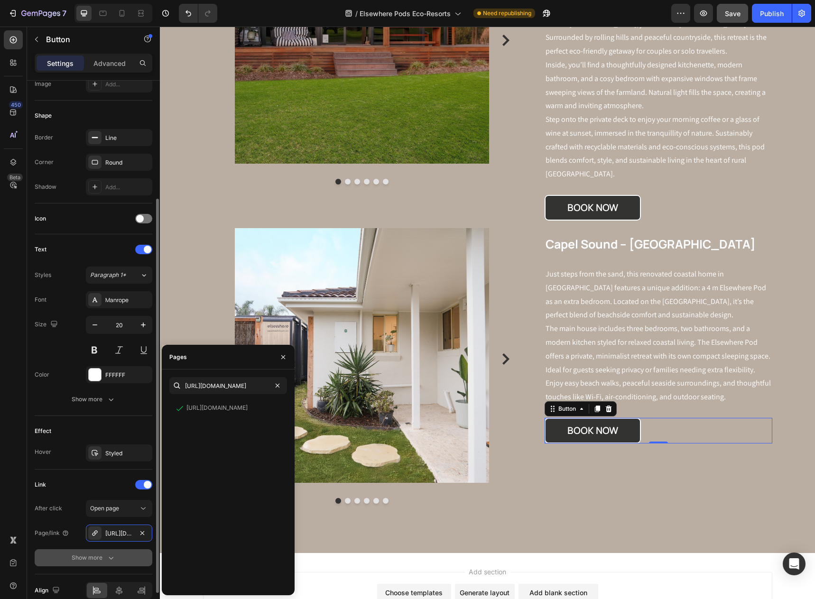
scroll to position [0, 0]
click at [107, 561] on icon "button" at bounding box center [110, 557] width 9 height 9
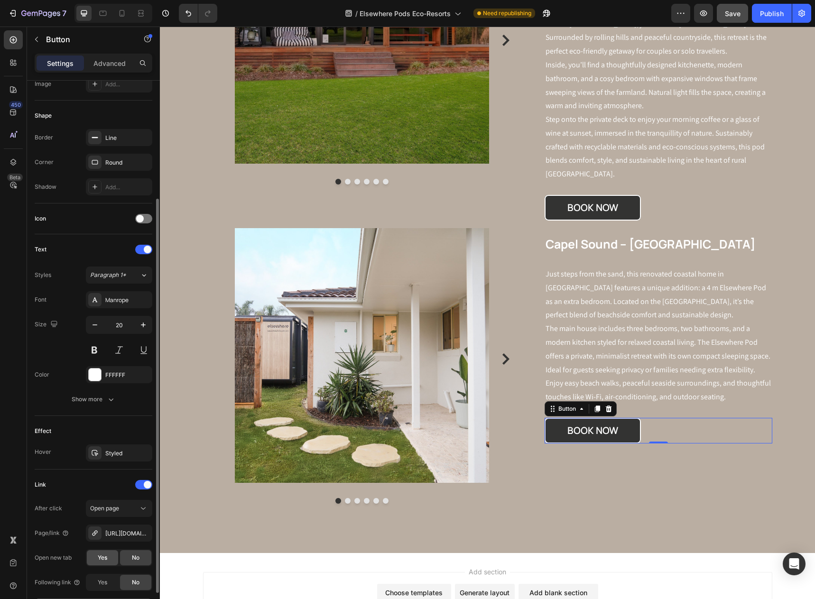
click at [100, 558] on span "Yes" at bounding box center [102, 558] width 9 height 9
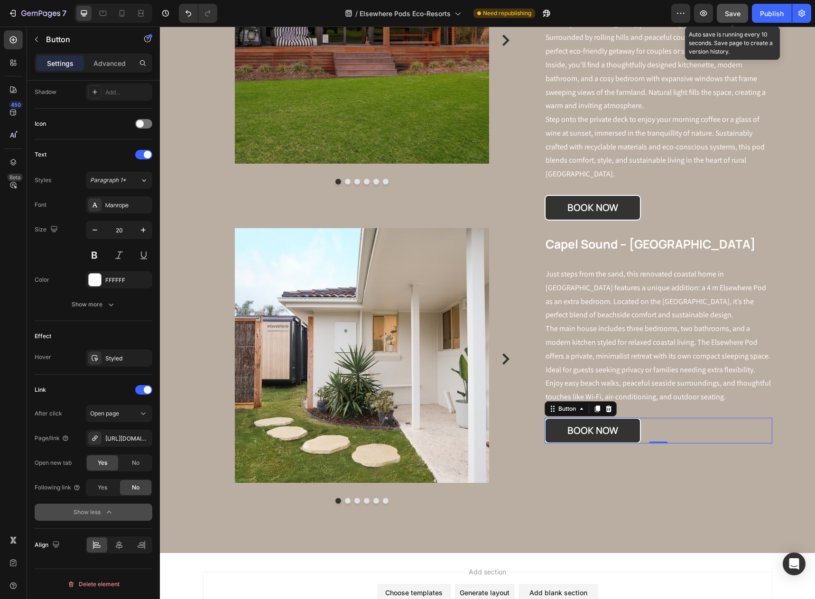
click at [734, 15] on span "Save" at bounding box center [733, 13] width 16 height 8
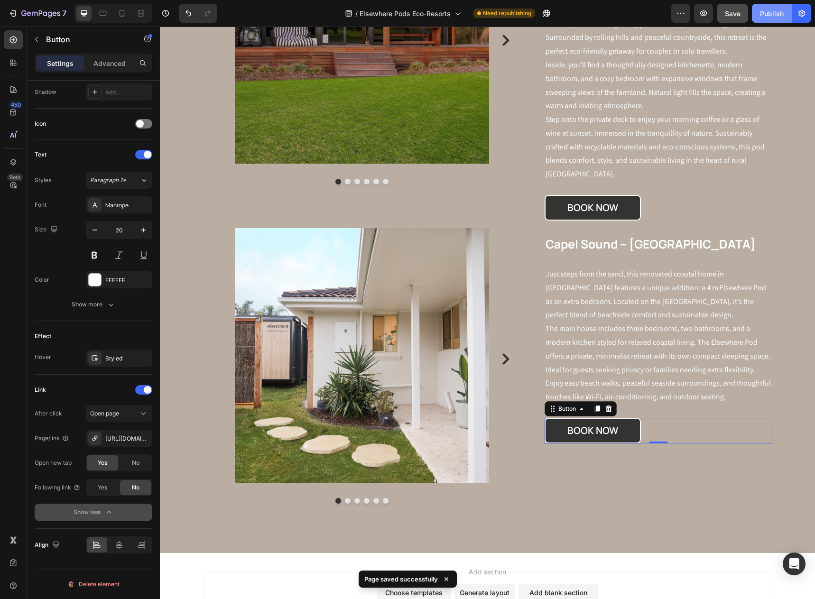
click at [775, 11] on div "Publish" at bounding box center [772, 14] width 24 height 10
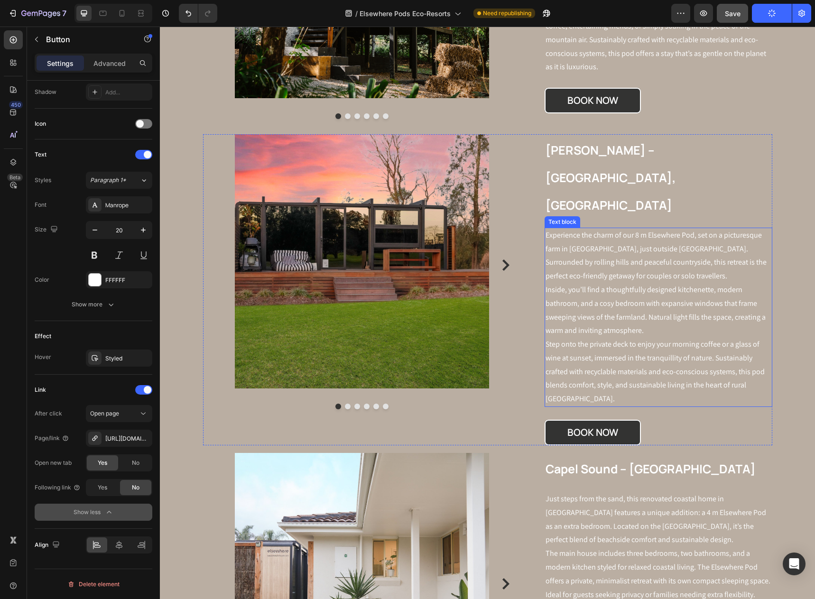
scroll to position [1613, 0]
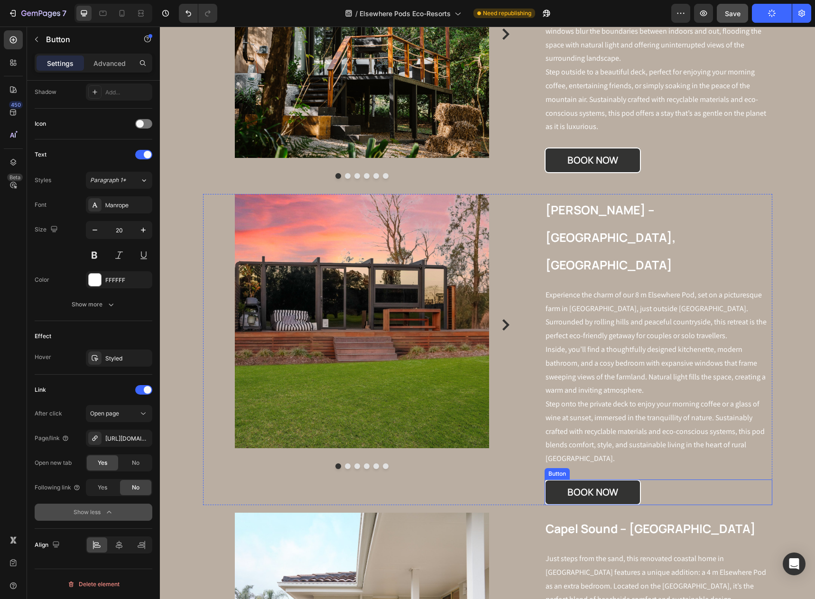
click at [648, 480] on div "BOOK NOW Button" at bounding box center [658, 493] width 227 height 26
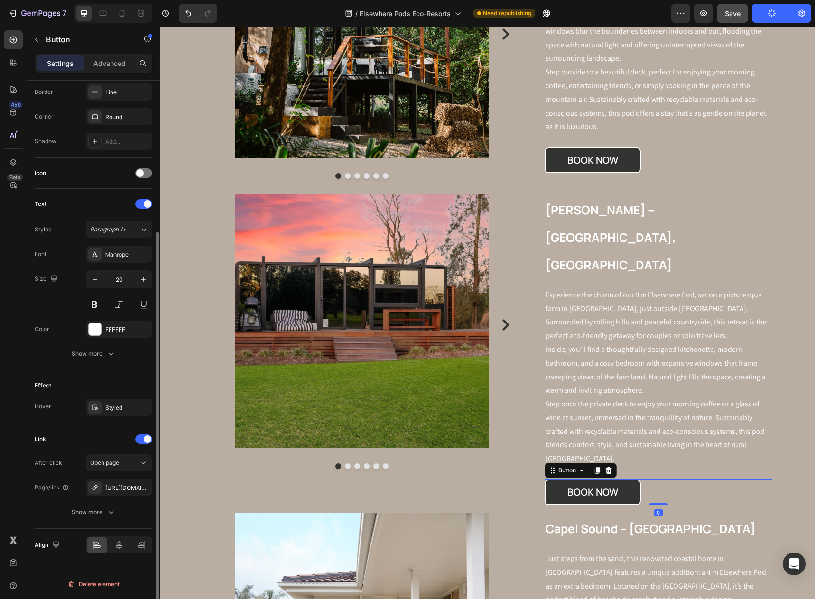
scroll to position [209, 0]
click at [122, 489] on div "https://www.airbnb.com.au/rooms/1204940872116935131?source_impression_id=p3_173…" at bounding box center [119, 488] width 28 height 9
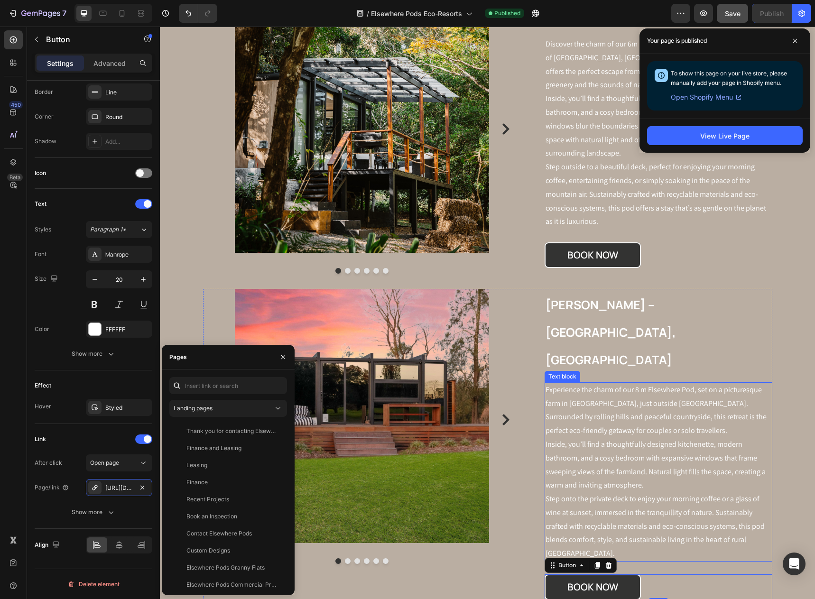
scroll to position [1423, 0]
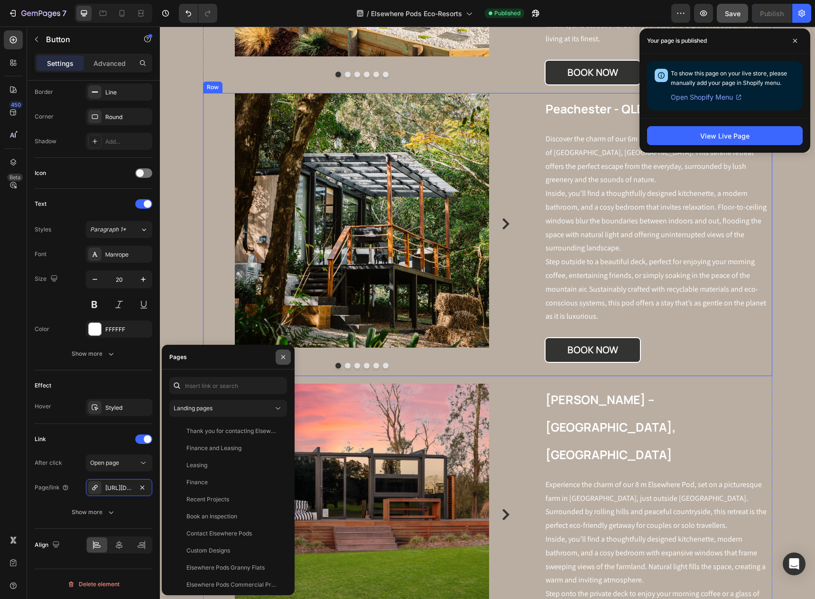
click at [283, 355] on icon "button" at bounding box center [283, 357] width 8 height 8
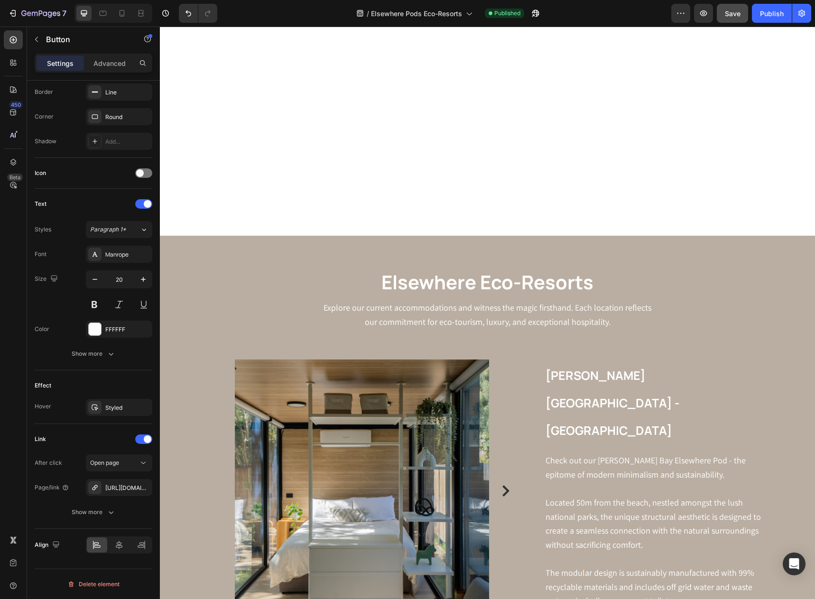
scroll to position [1044, 0]
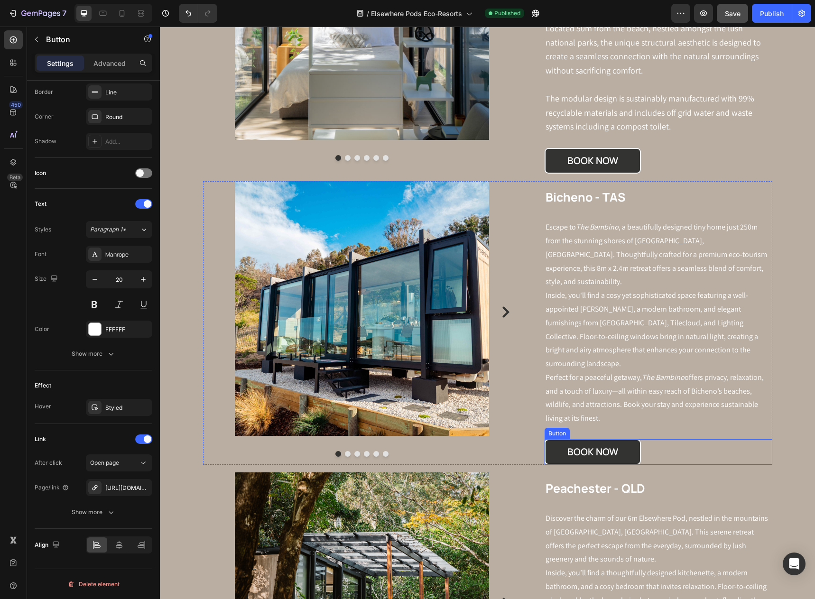
click at [641, 439] on div "BOOK NOW Button" at bounding box center [658, 452] width 227 height 26
click at [627, 439] on link "BOOK NOW" at bounding box center [593, 452] width 96 height 26
click at [120, 490] on div "https://www.youniquestays.com.au/the-bambino-bicheno-accommodation" at bounding box center [119, 488] width 28 height 9
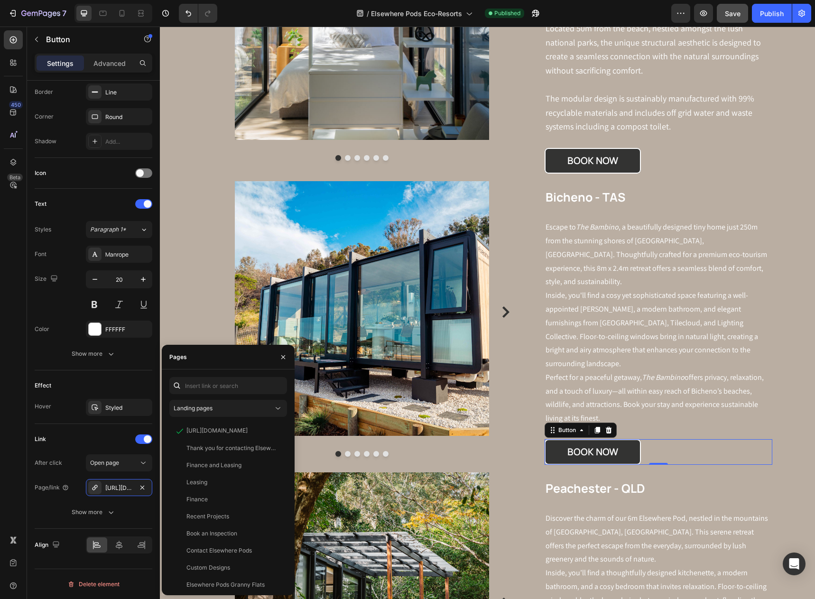
click at [13, 315] on div "450 Beta" at bounding box center [13, 280] width 19 height 501
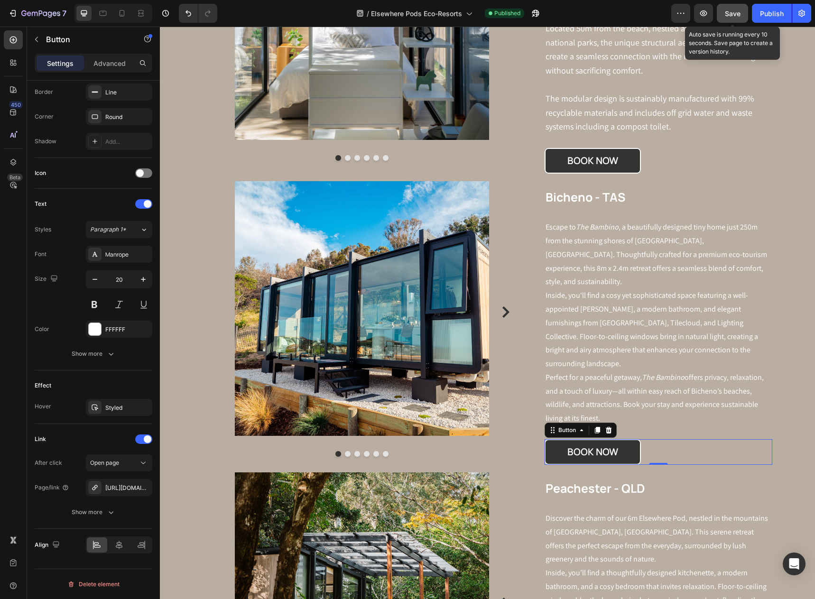
click at [727, 12] on span "Save" at bounding box center [733, 13] width 16 height 8
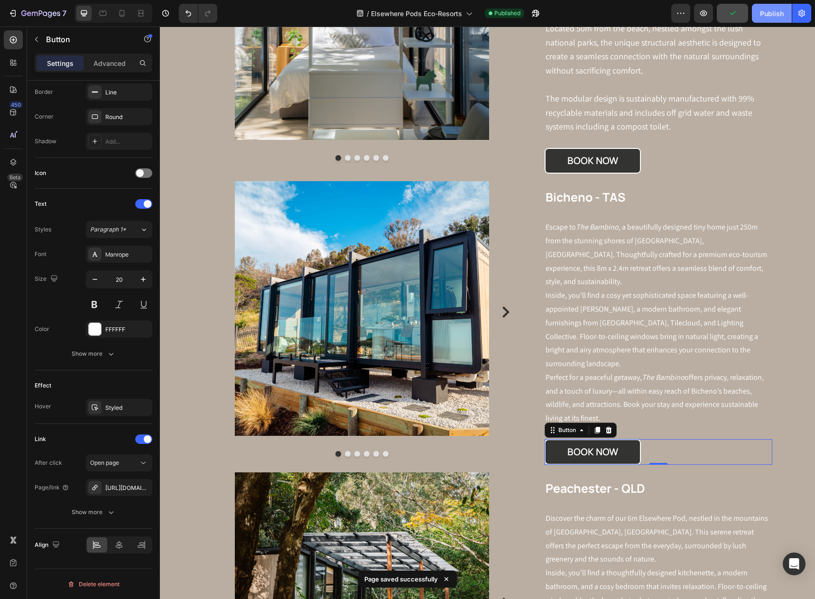
click at [766, 16] on div "Publish" at bounding box center [772, 14] width 24 height 10
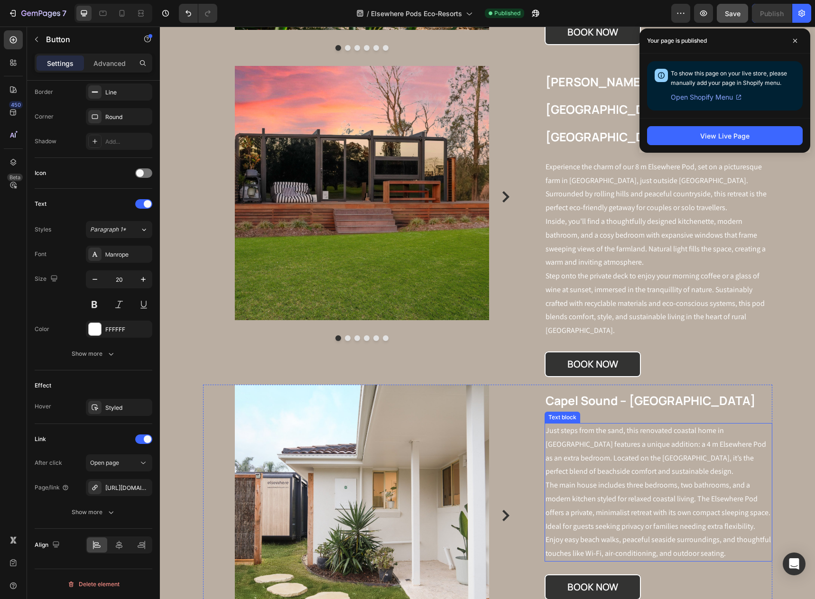
scroll to position [1803, 0]
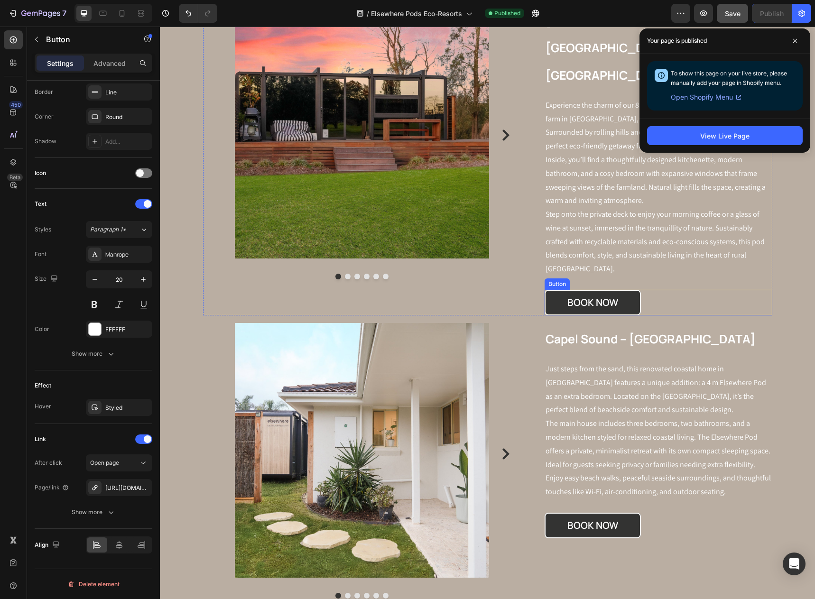
drag, startPoint x: 655, startPoint y: 242, endPoint x: 640, endPoint y: 242, distance: 14.7
click at [655, 290] on div "BOOK NOW Button" at bounding box center [658, 303] width 227 height 26
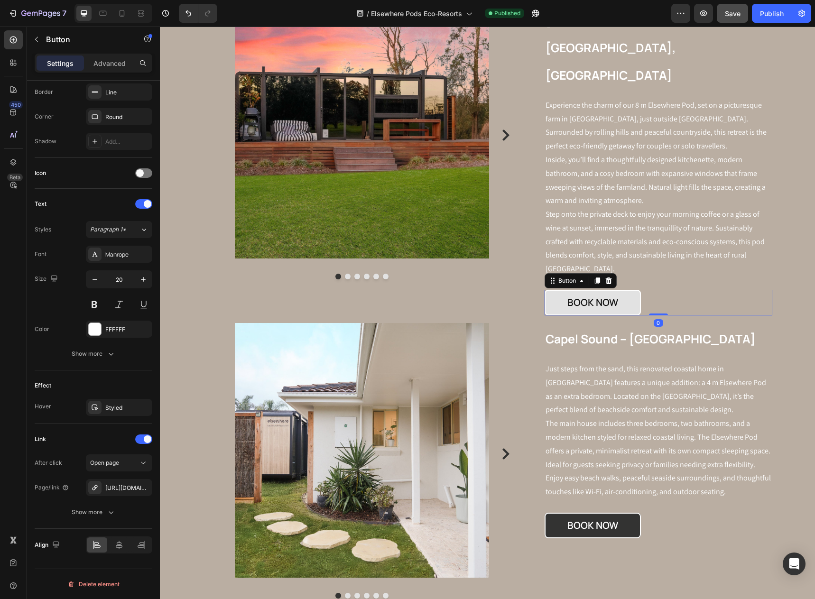
click at [625, 290] on link "BOOK NOW" at bounding box center [593, 303] width 96 height 26
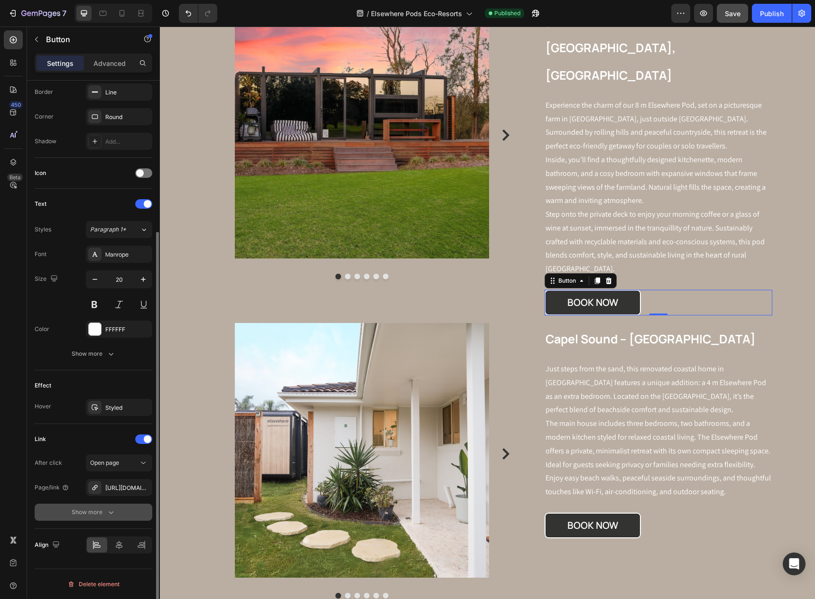
click at [108, 511] on icon "button" at bounding box center [110, 512] width 9 height 9
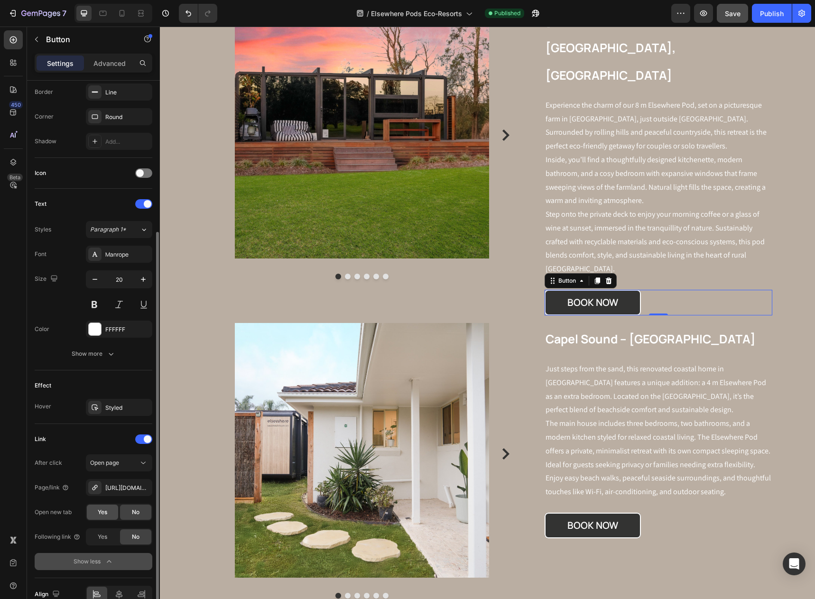
click at [107, 513] on span "Yes" at bounding box center [102, 512] width 9 height 9
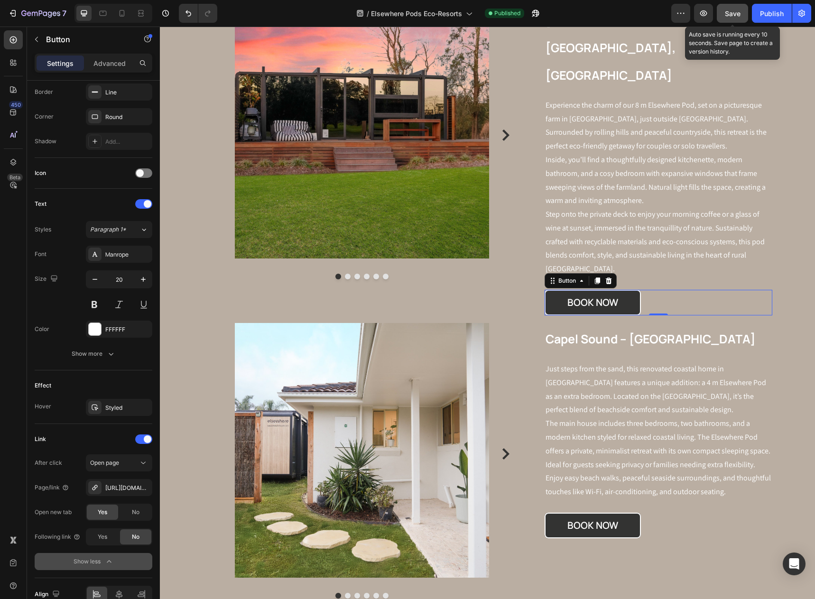
click at [726, 20] on button "Save" at bounding box center [732, 13] width 31 height 19
click at [772, 13] on div "Publish" at bounding box center [772, 14] width 24 height 10
